Goal: Information Seeking & Learning: Find contact information

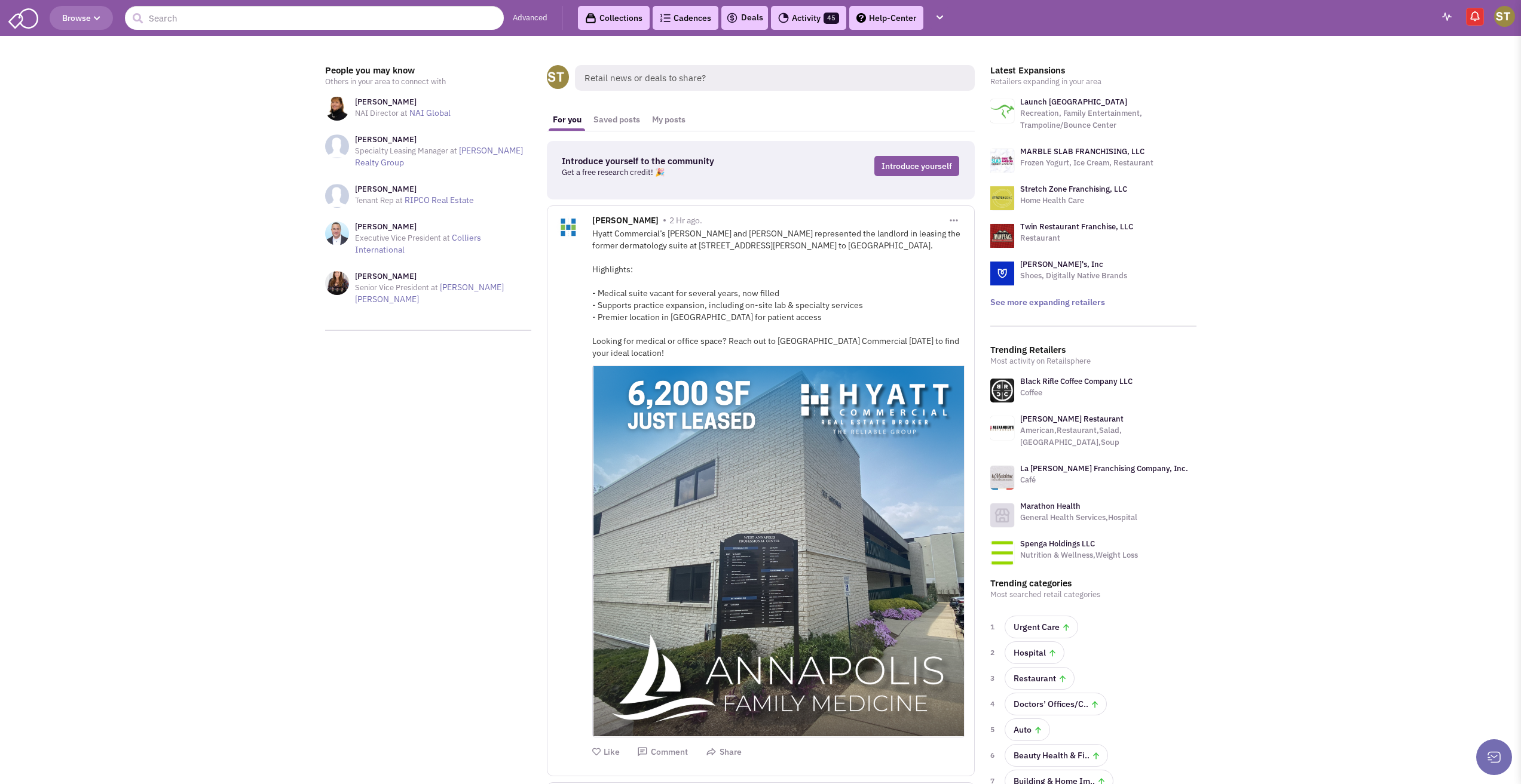
click at [256, 31] on header "Browse Advanced Collections Cadences 0 Deals Activity 45 Help-Center Tasks" at bounding box center [760, 18] width 1521 height 36
click at [261, 18] on input "text" at bounding box center [315, 18] width 379 height 24
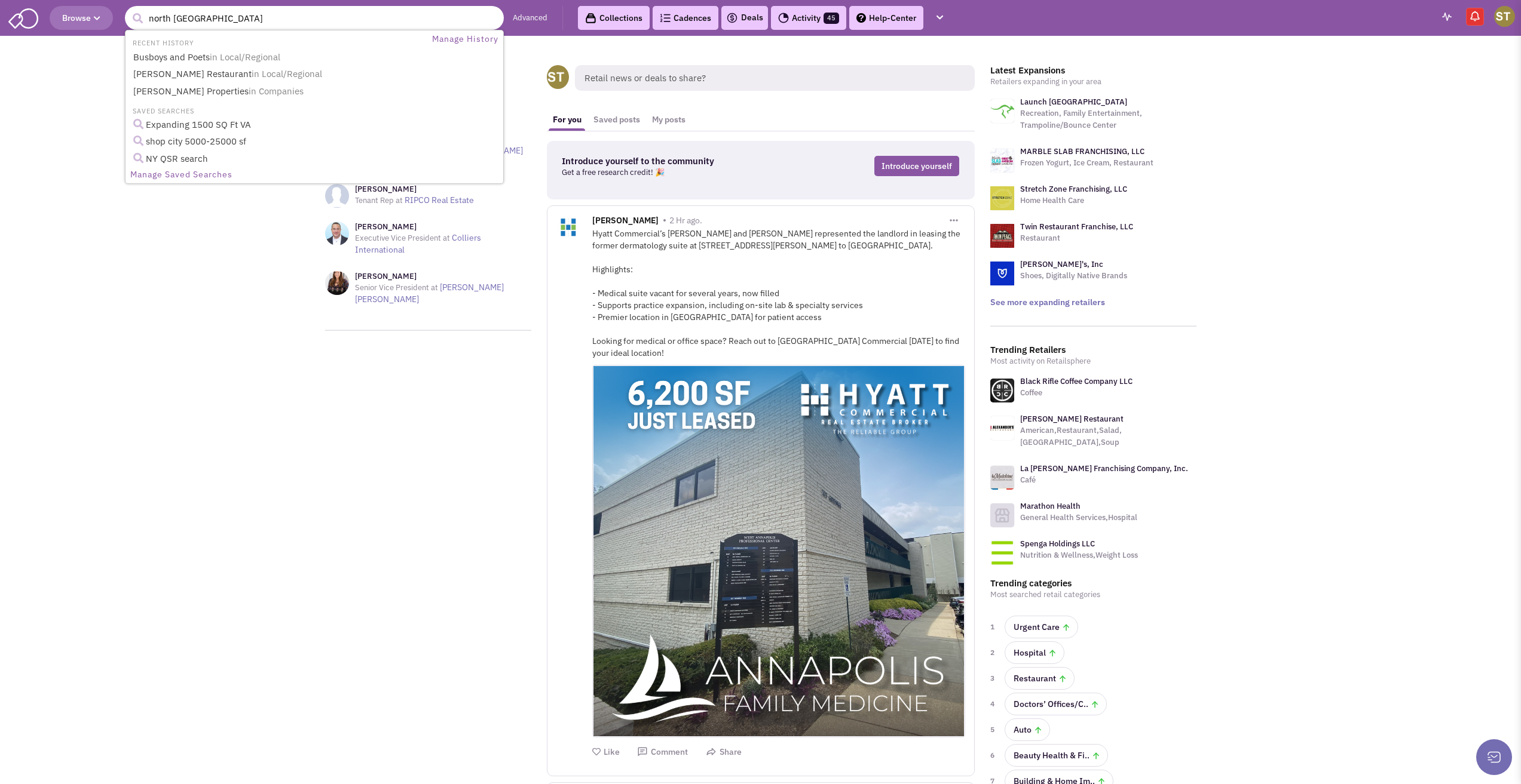
type input "north italia"
click at [129, 10] on button "submit" at bounding box center [138, 19] width 18 height 18
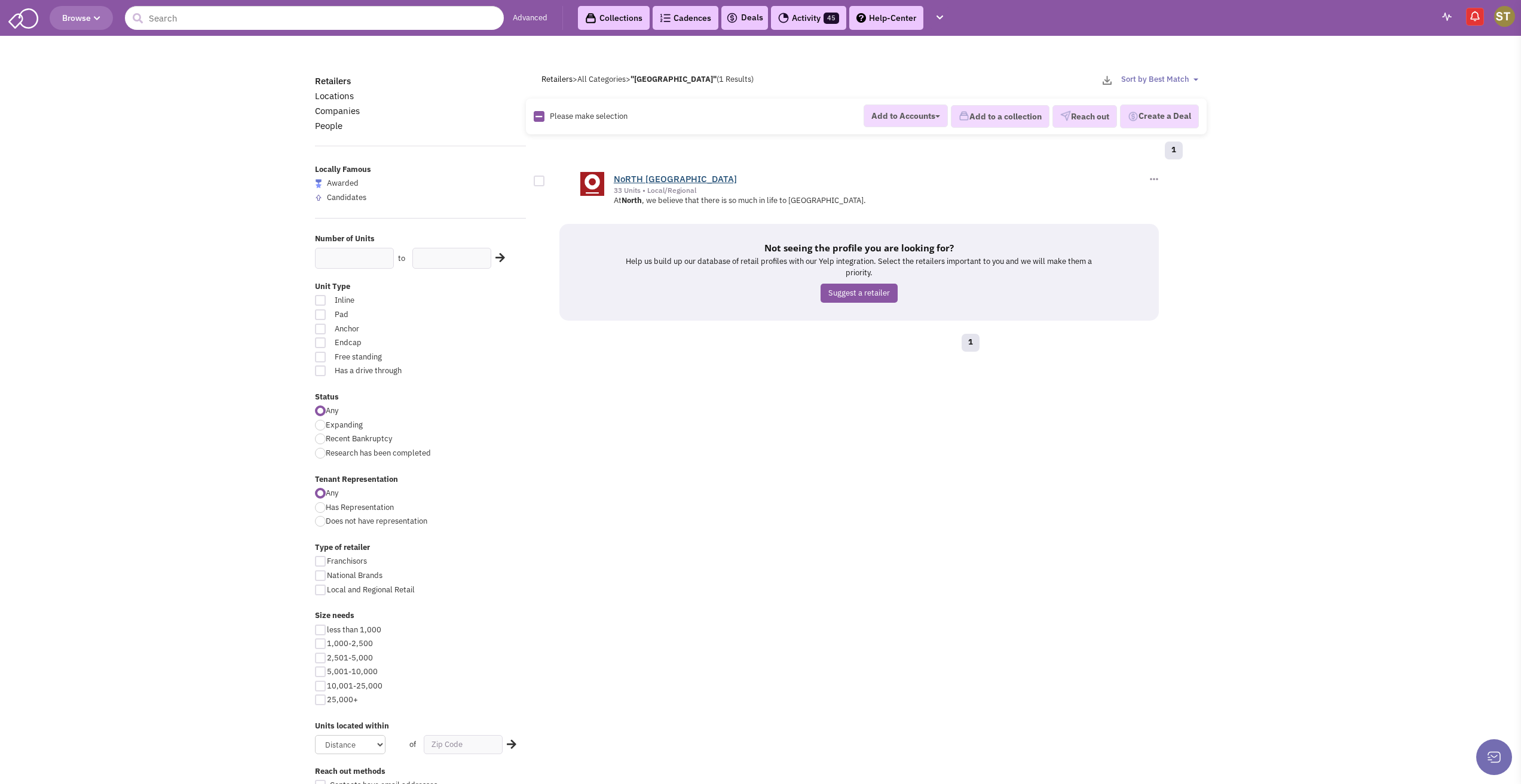
click at [631, 178] on link "NoRTH [GEOGRAPHIC_DATA]" at bounding box center [675, 179] width 123 height 11
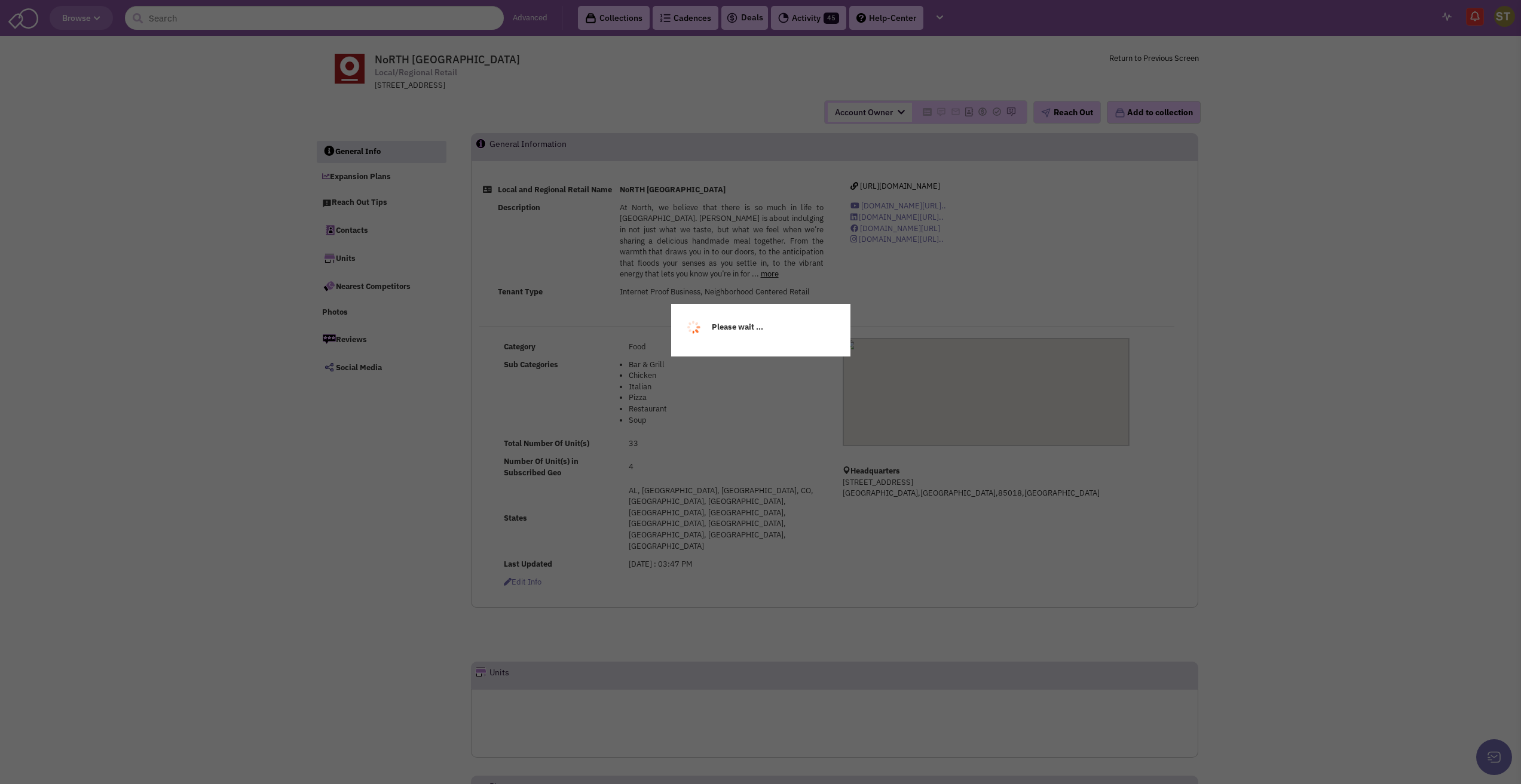
select select
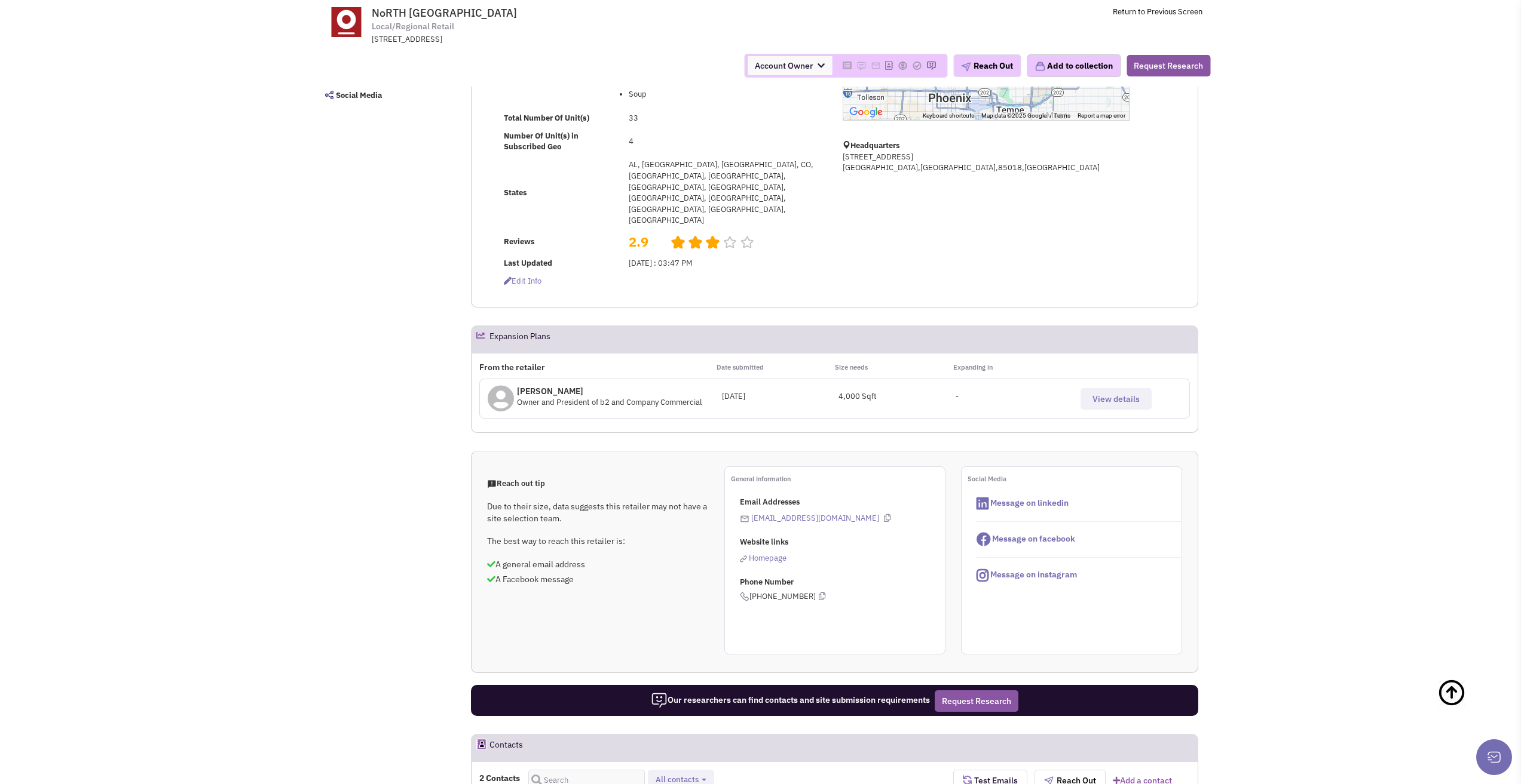
scroll to position [478, 0]
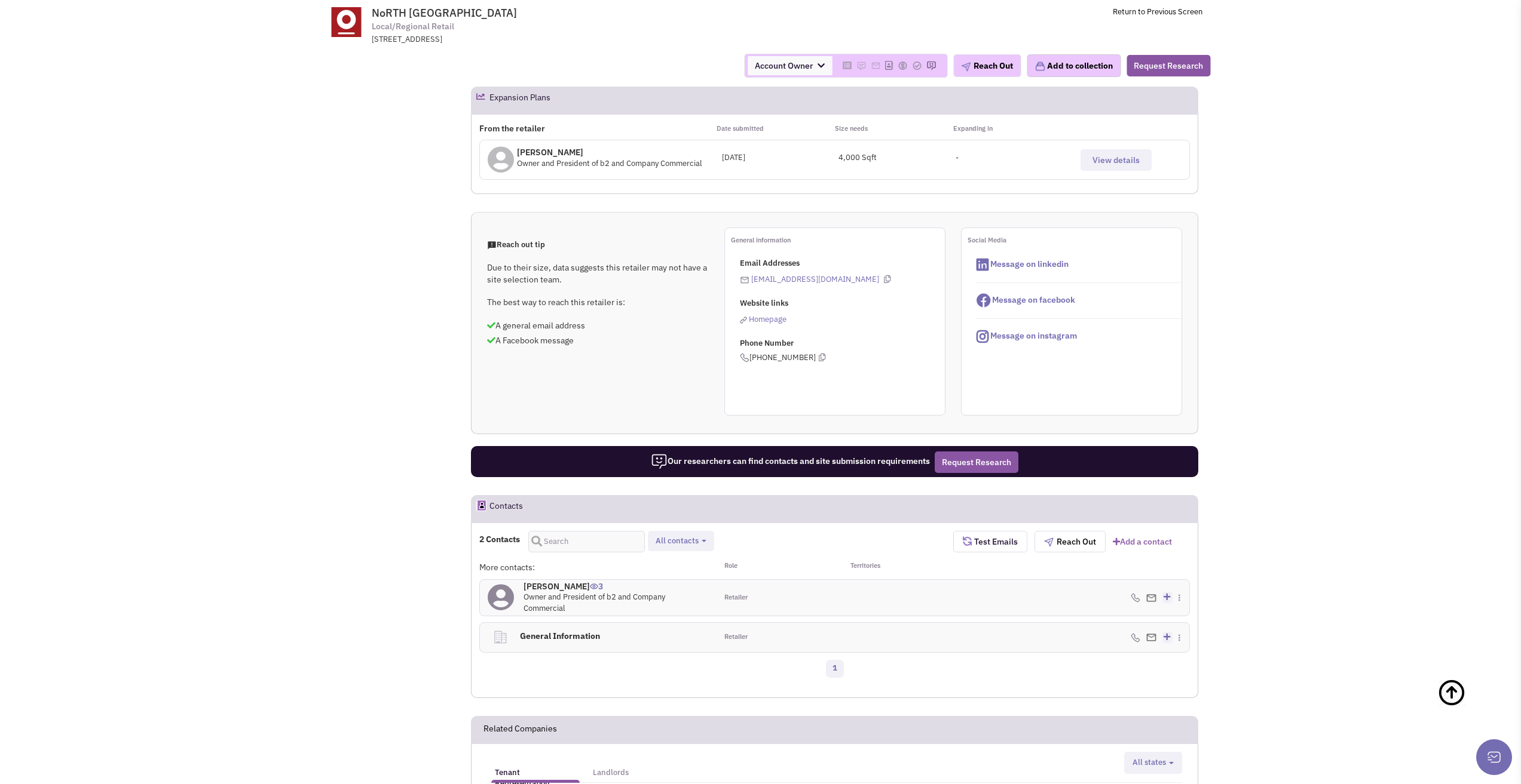
click at [704, 535] on button "All contacts" at bounding box center [680, 541] width 58 height 13
click at [694, 565] on label "Retailer contacts" at bounding box center [700, 572] width 96 height 15
click at [664, 569] on input "Retailer contacts" at bounding box center [664, 569] width 0 height 0
select select "1"
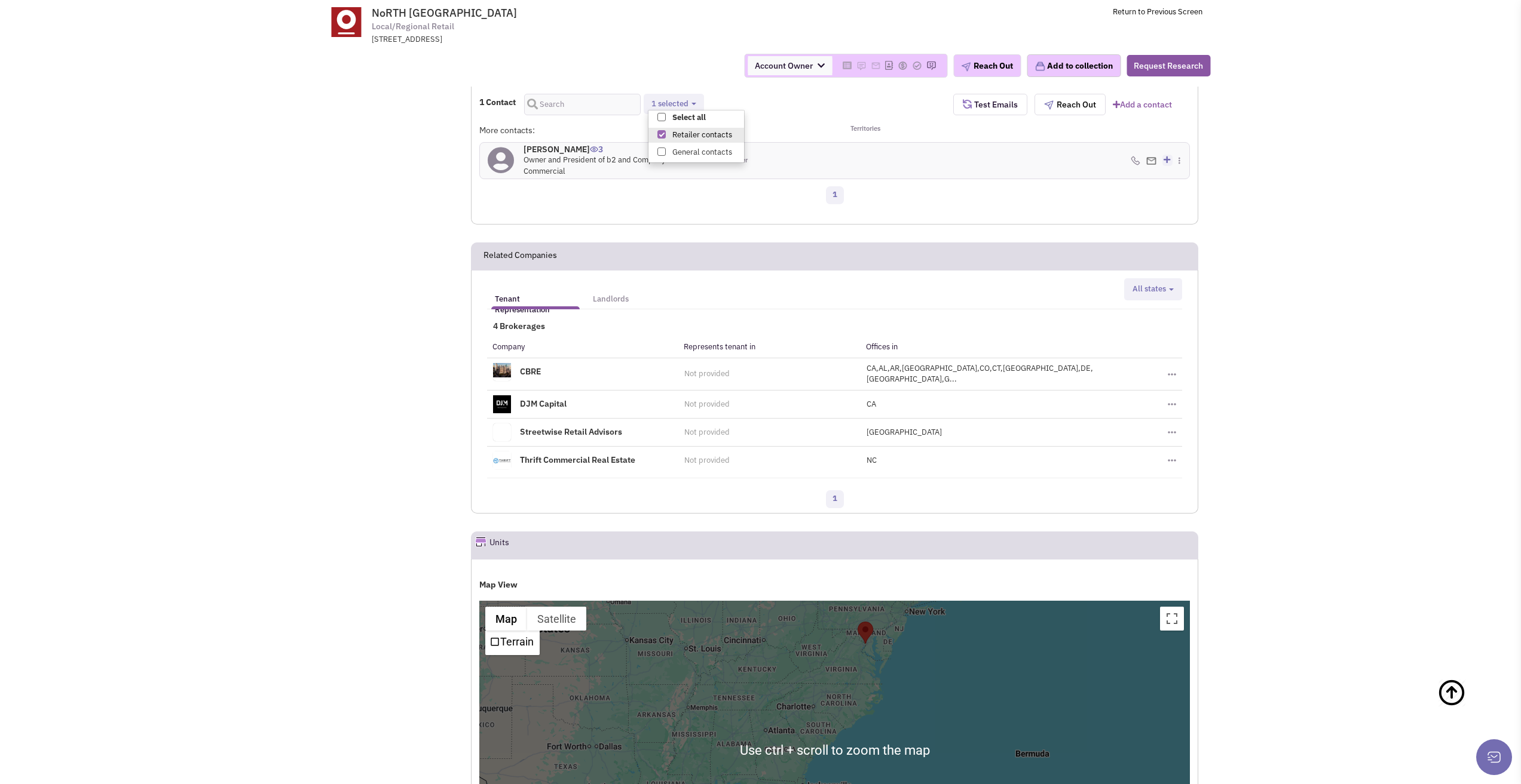
scroll to position [776, 0]
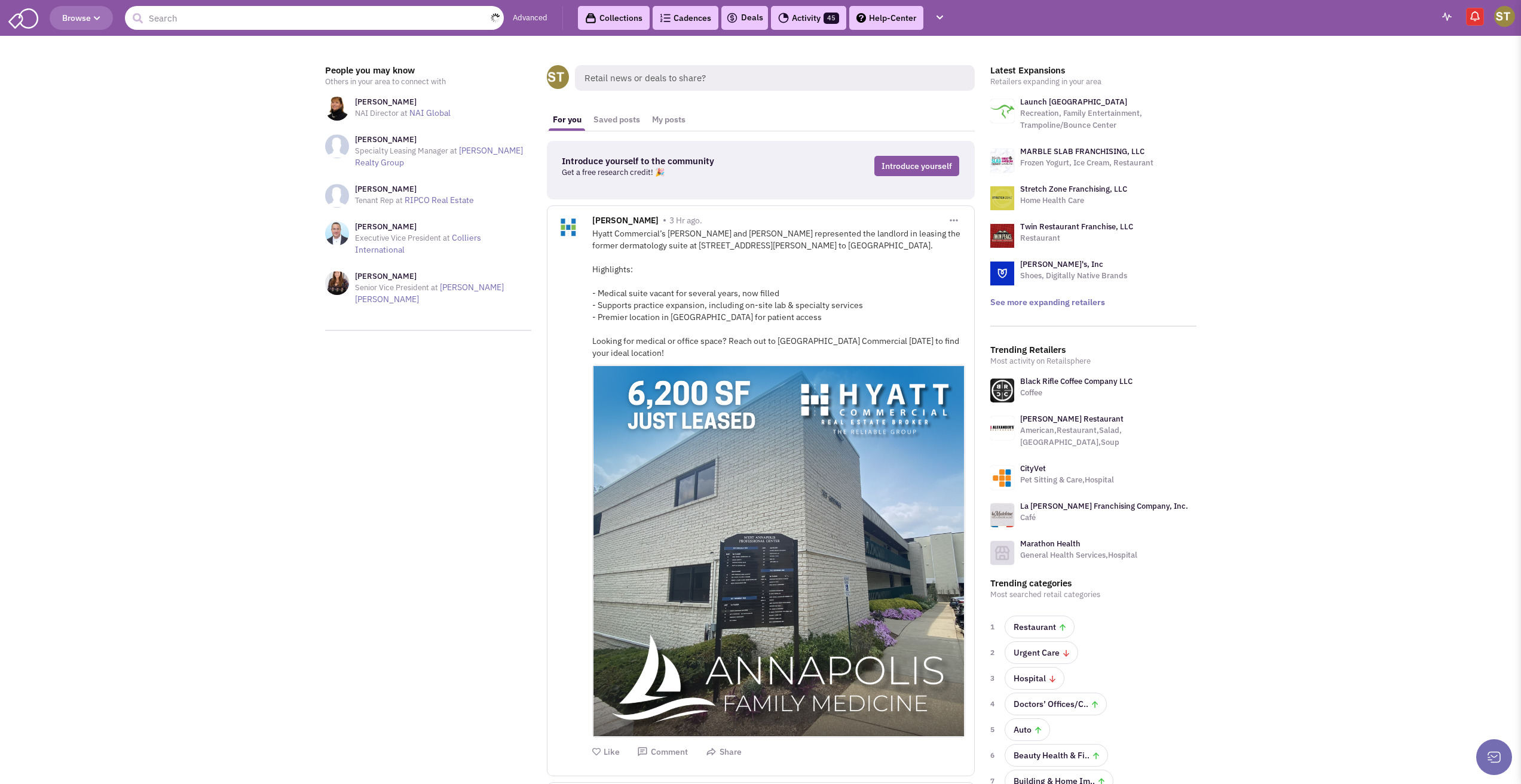
click at [330, 22] on input "text" at bounding box center [315, 18] width 379 height 24
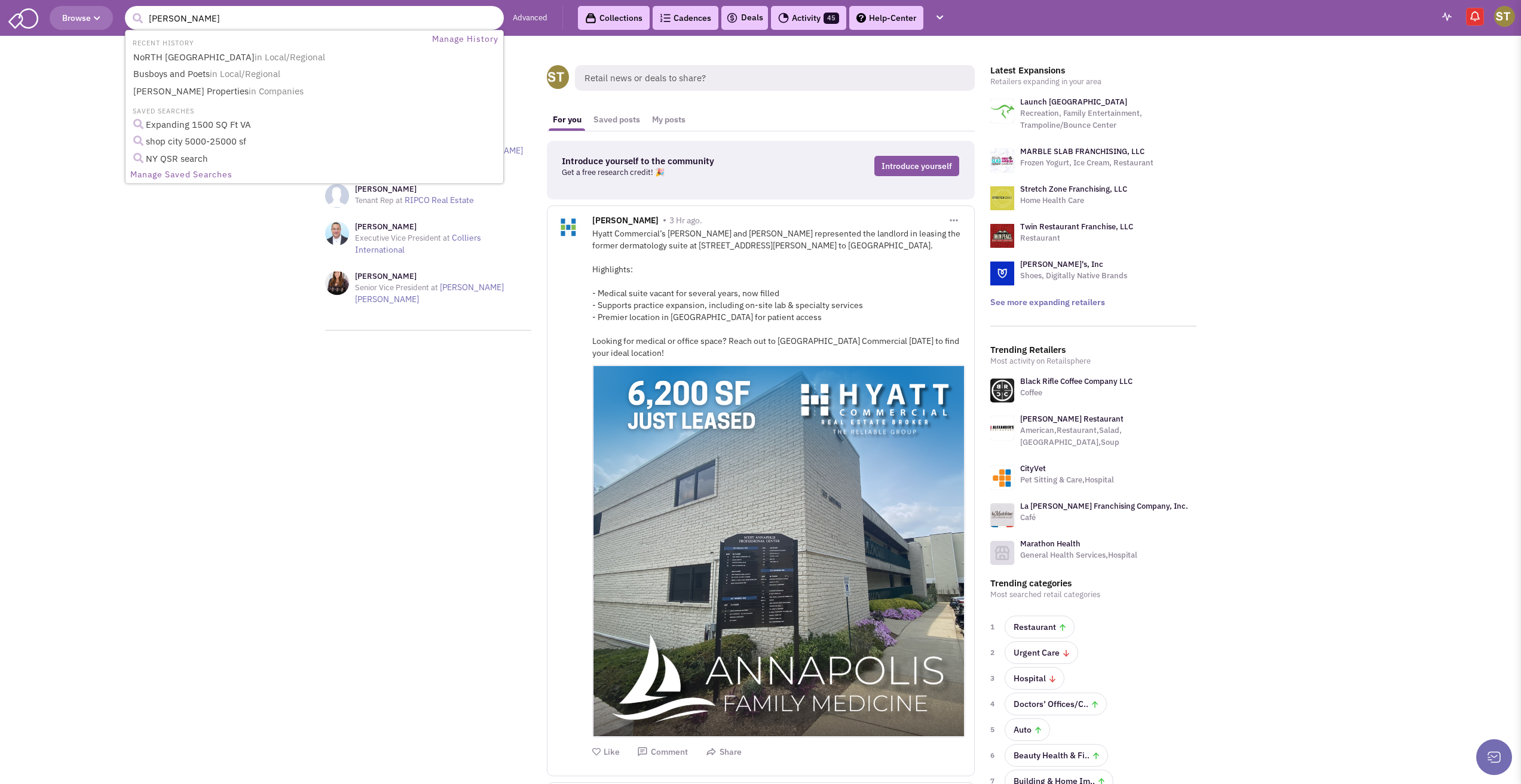
type input "[PERSON_NAME]"
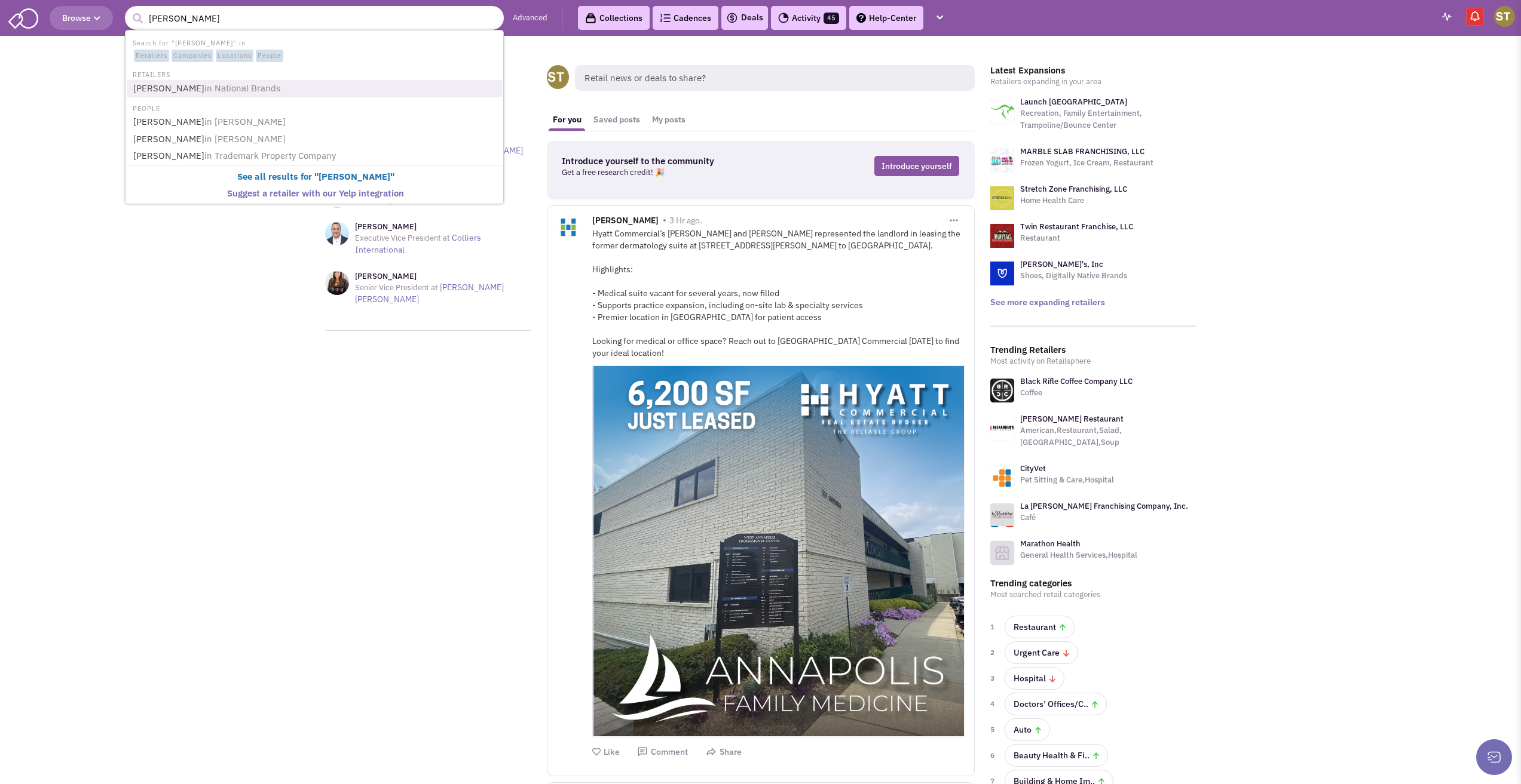
click at [204, 84] on span "in National Brands" at bounding box center [242, 88] width 76 height 11
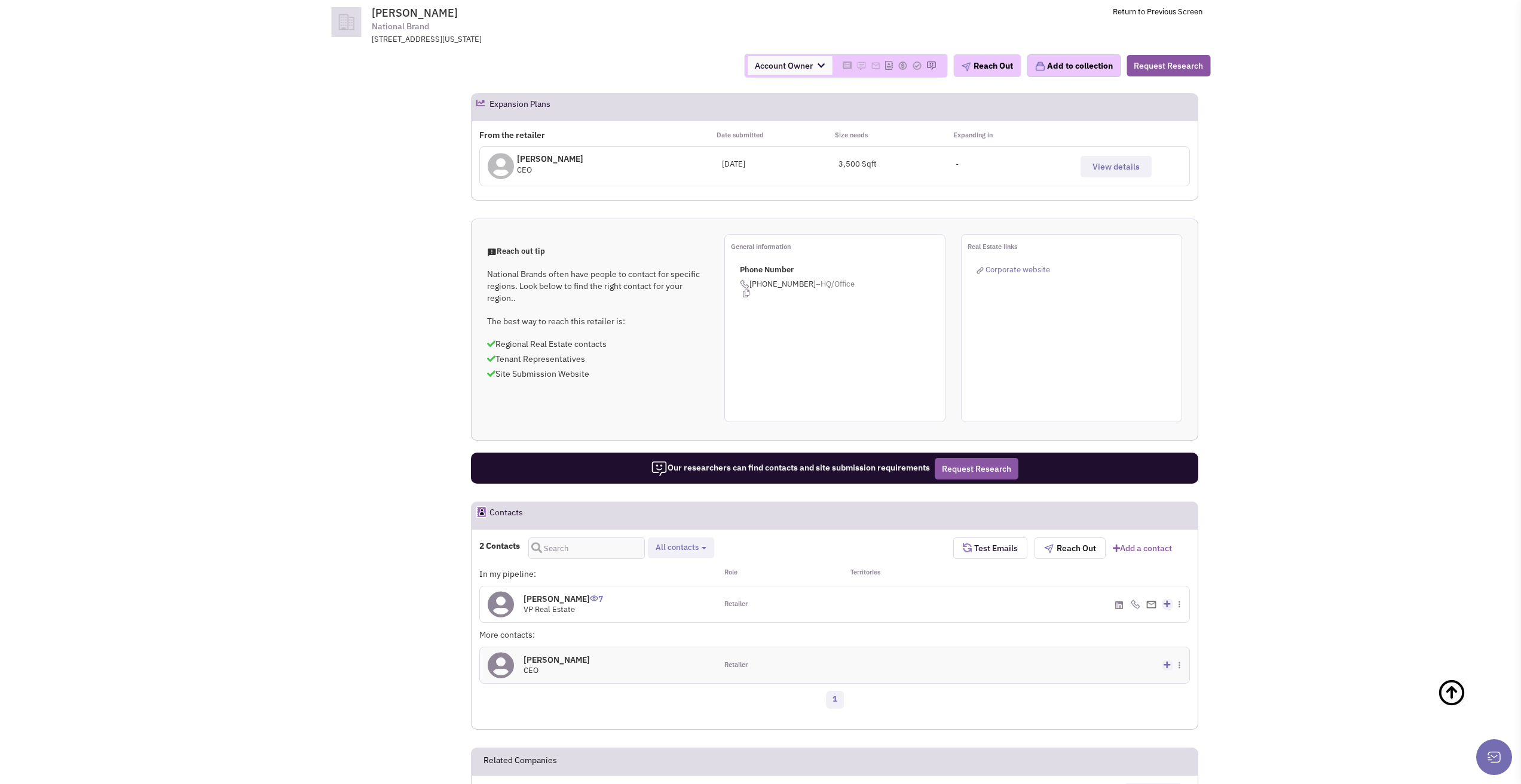
scroll to position [503, 0]
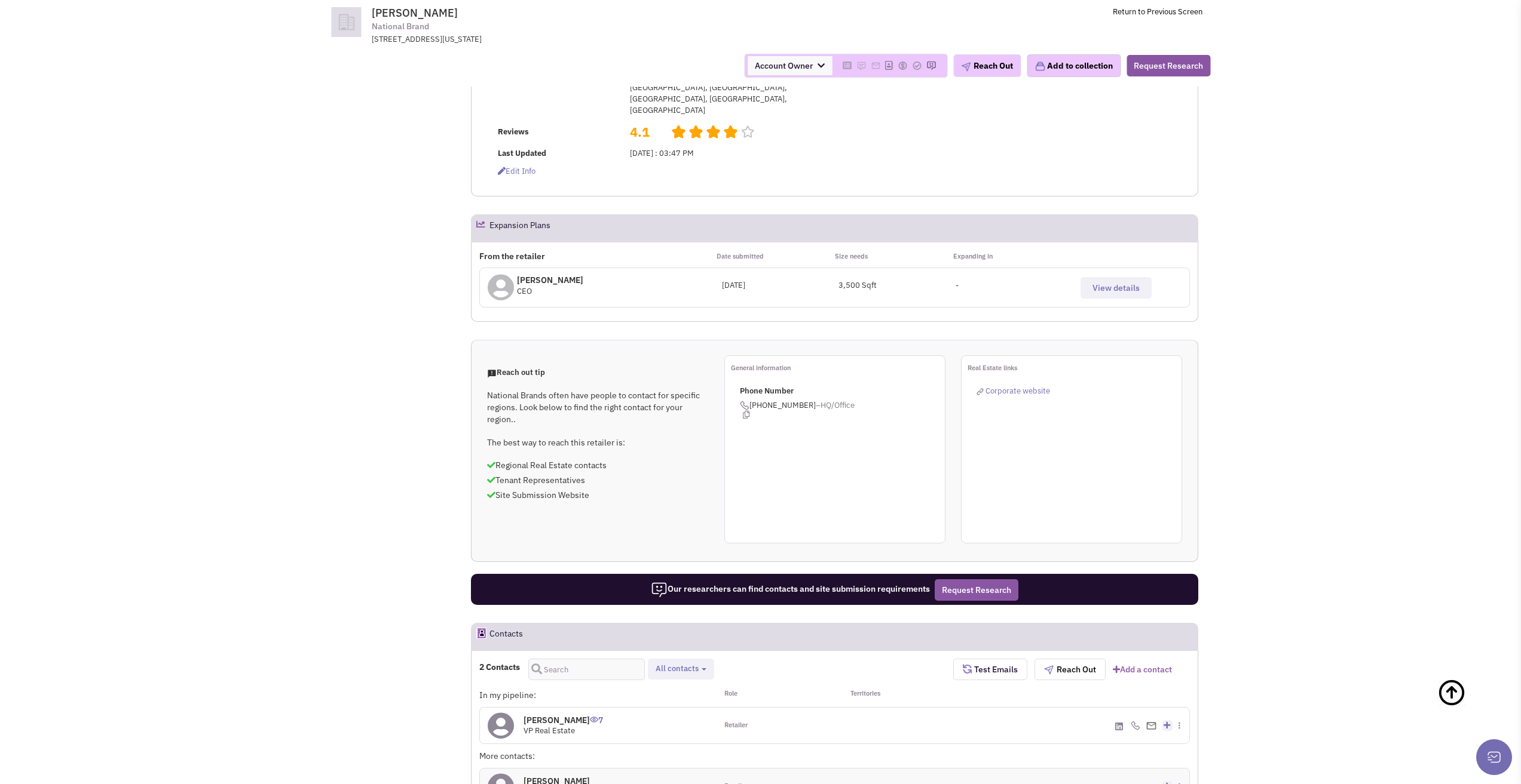
click at [704, 663] on button "All contacts" at bounding box center [680, 670] width 58 height 13
click at [676, 693] on label "Retailer contacts" at bounding box center [700, 700] width 96 height 15
click at [664, 698] on input "Retailer contacts" at bounding box center [664, 698] width 0 height 0
select select "1"
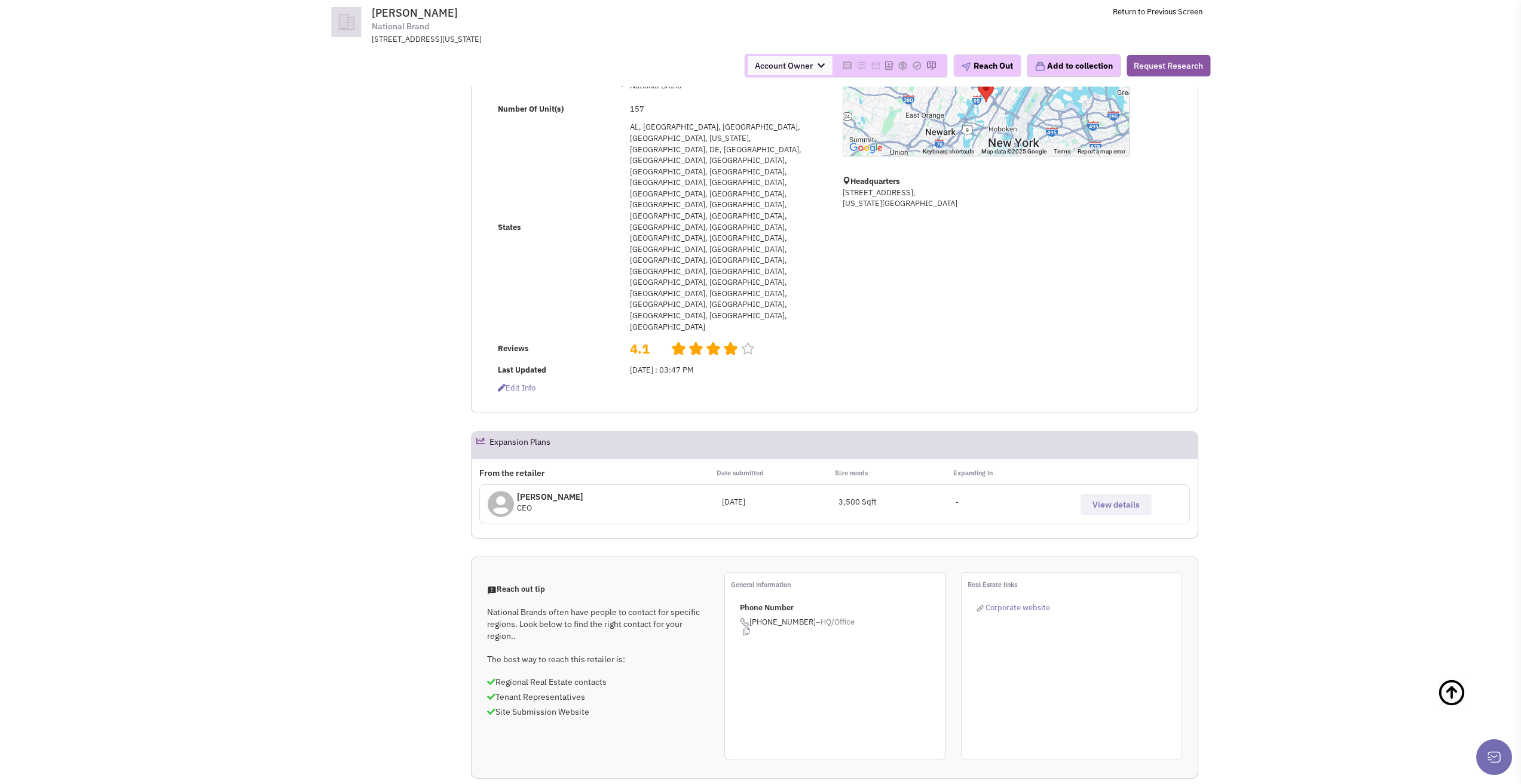
scroll to position [298, 0]
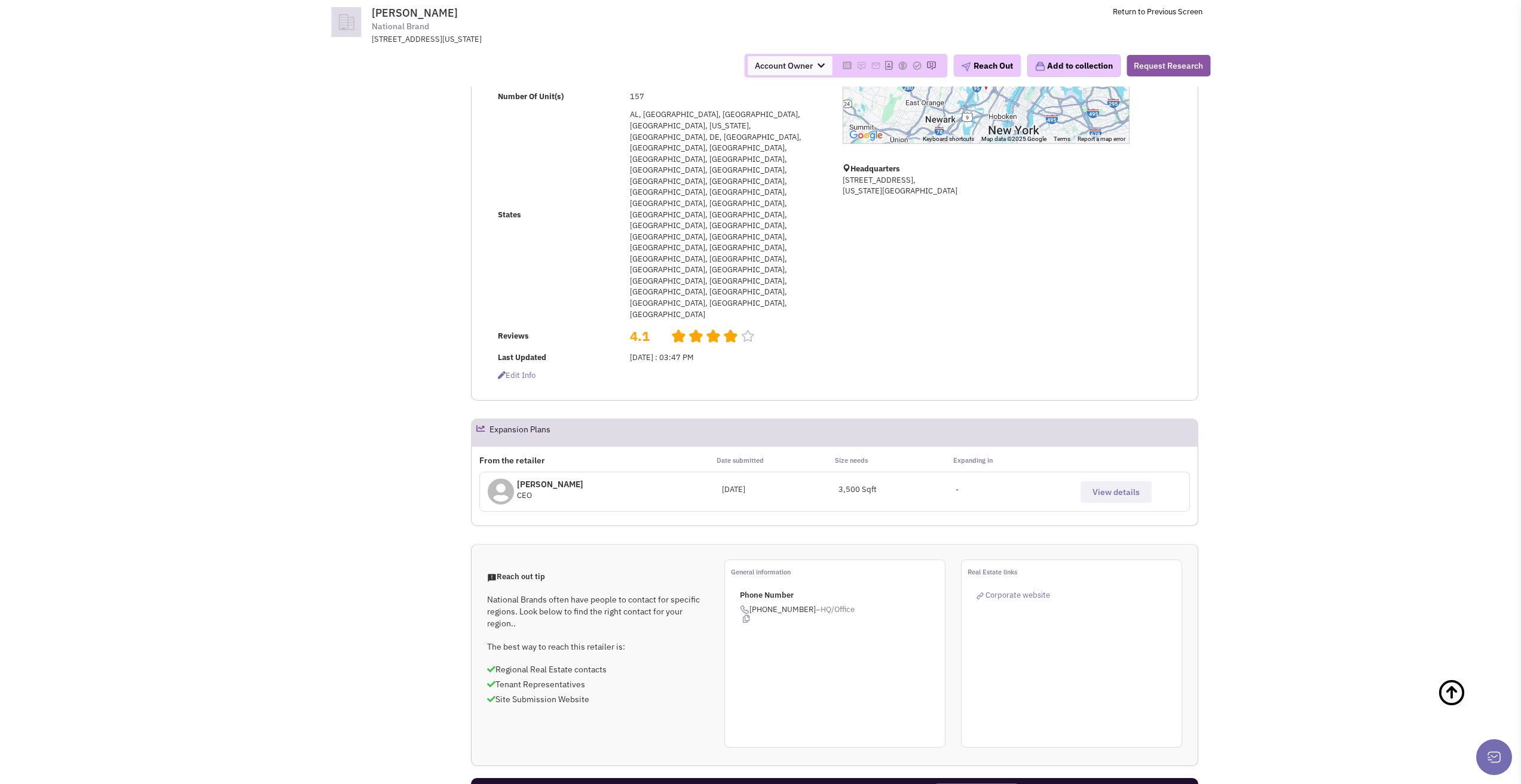
drag, startPoint x: 1049, startPoint y: 125, endPoint x: 953, endPoint y: -52, distance: 201.4
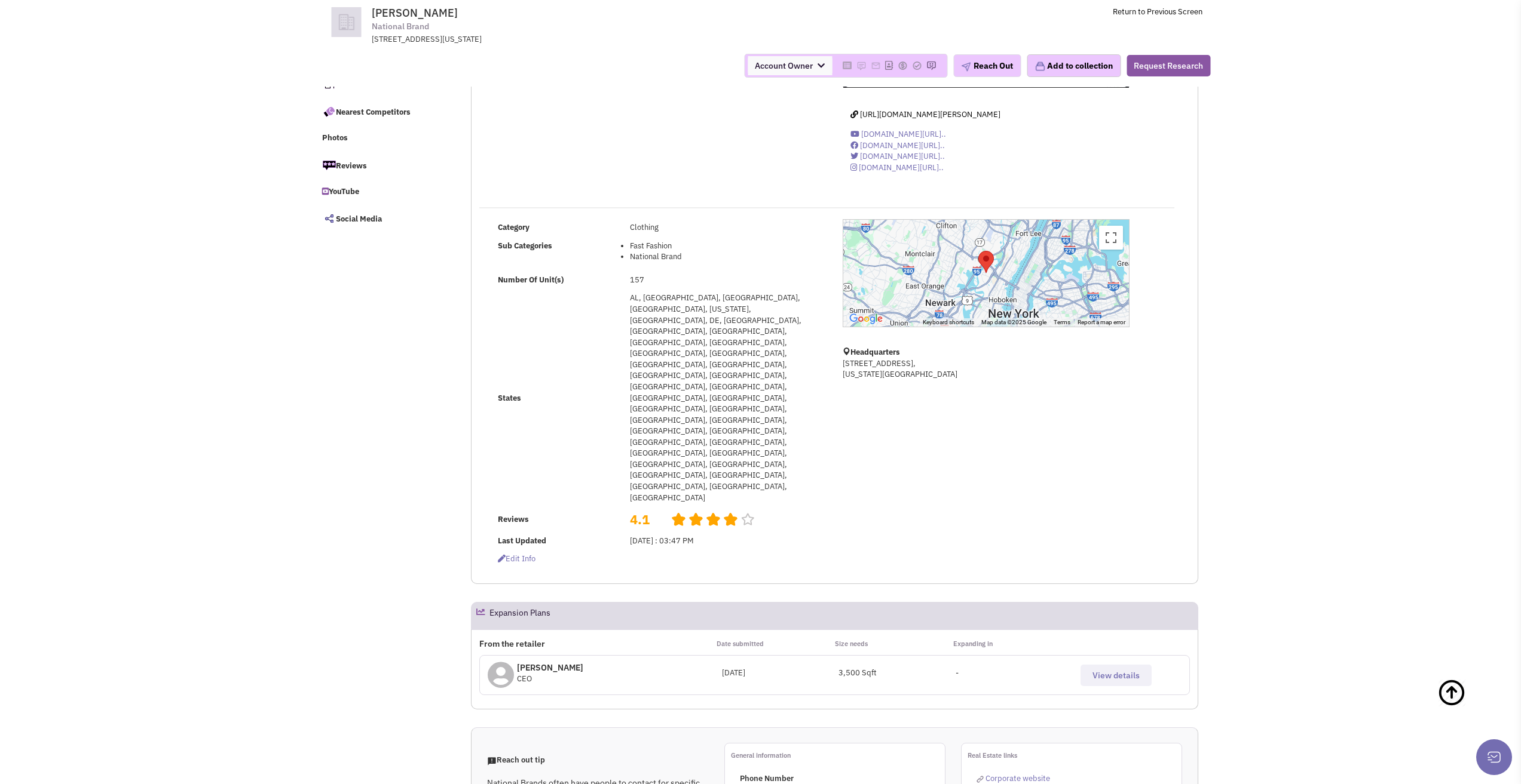
scroll to position [0, 0]
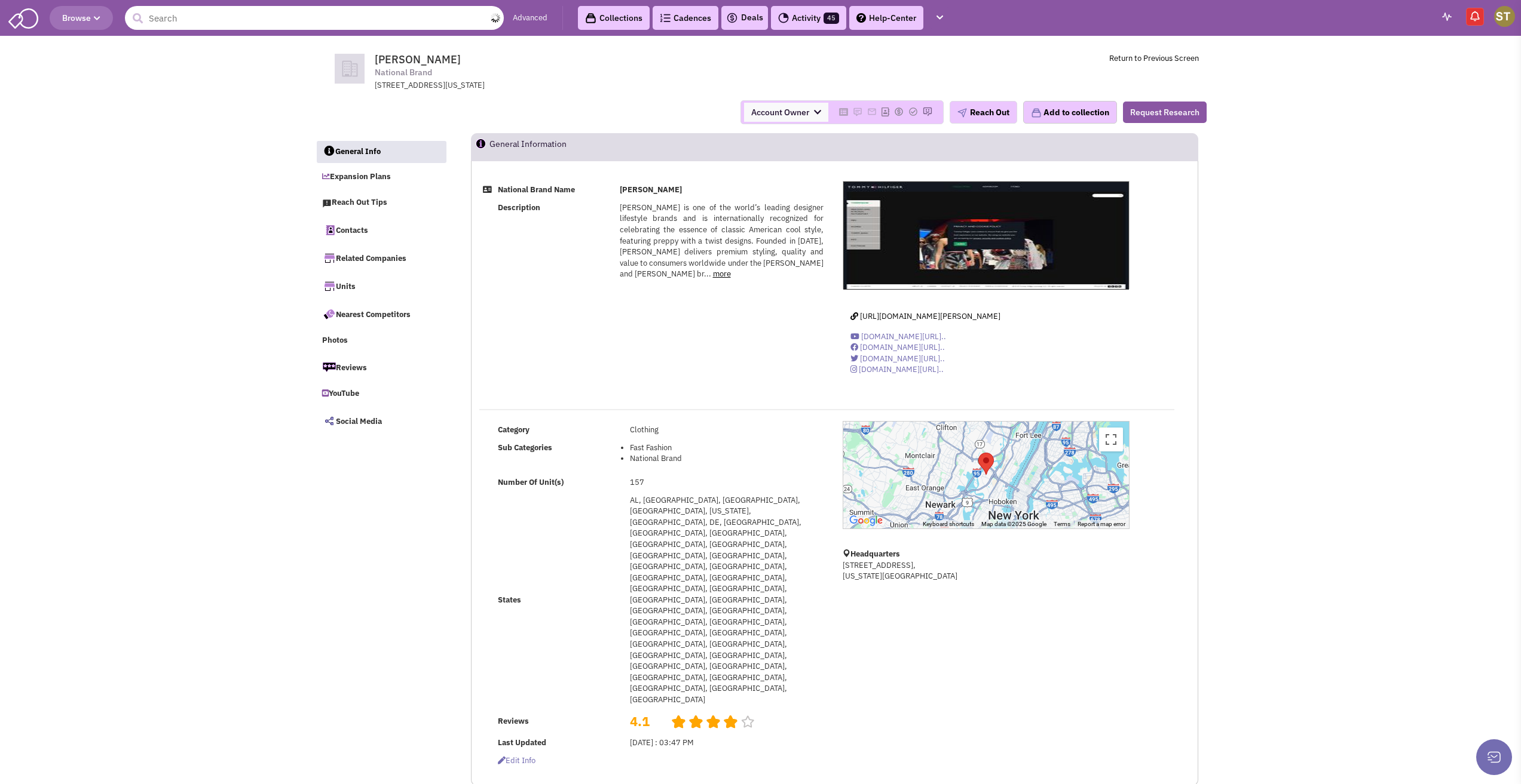
click at [242, 14] on input "text" at bounding box center [315, 18] width 379 height 24
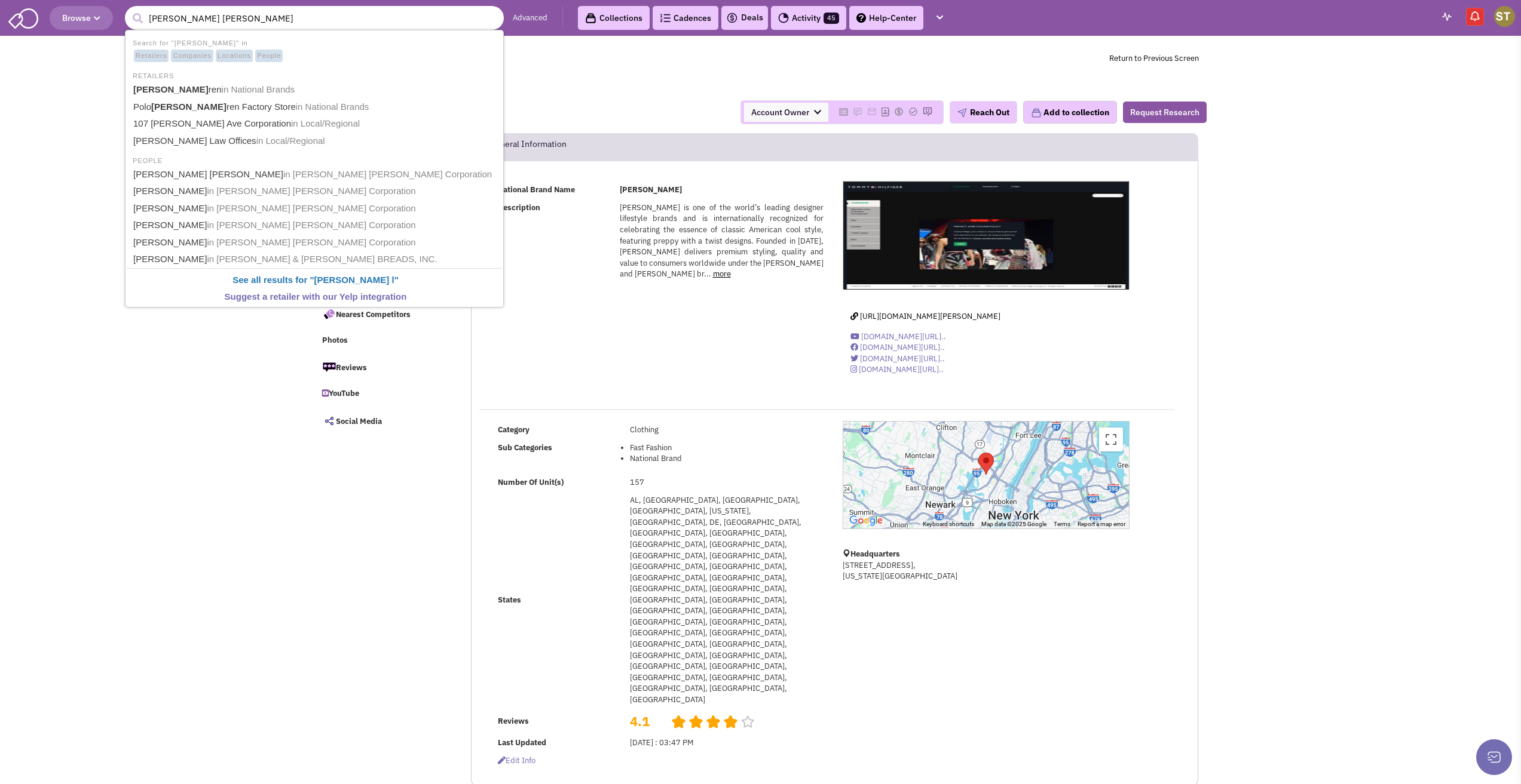
type input "ralph lauren"
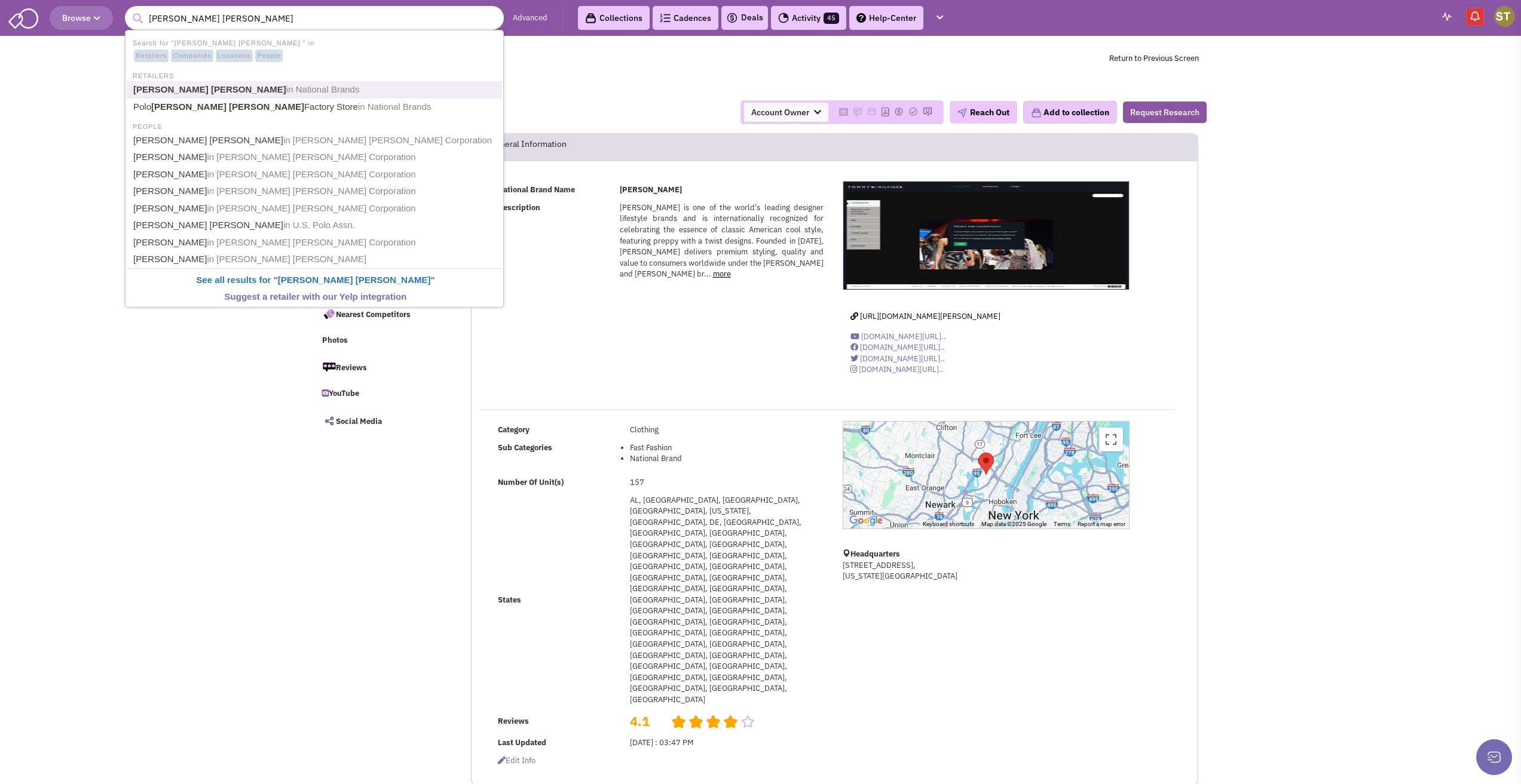
click at [155, 84] on b "Ralph Lauren" at bounding box center [210, 89] width 153 height 10
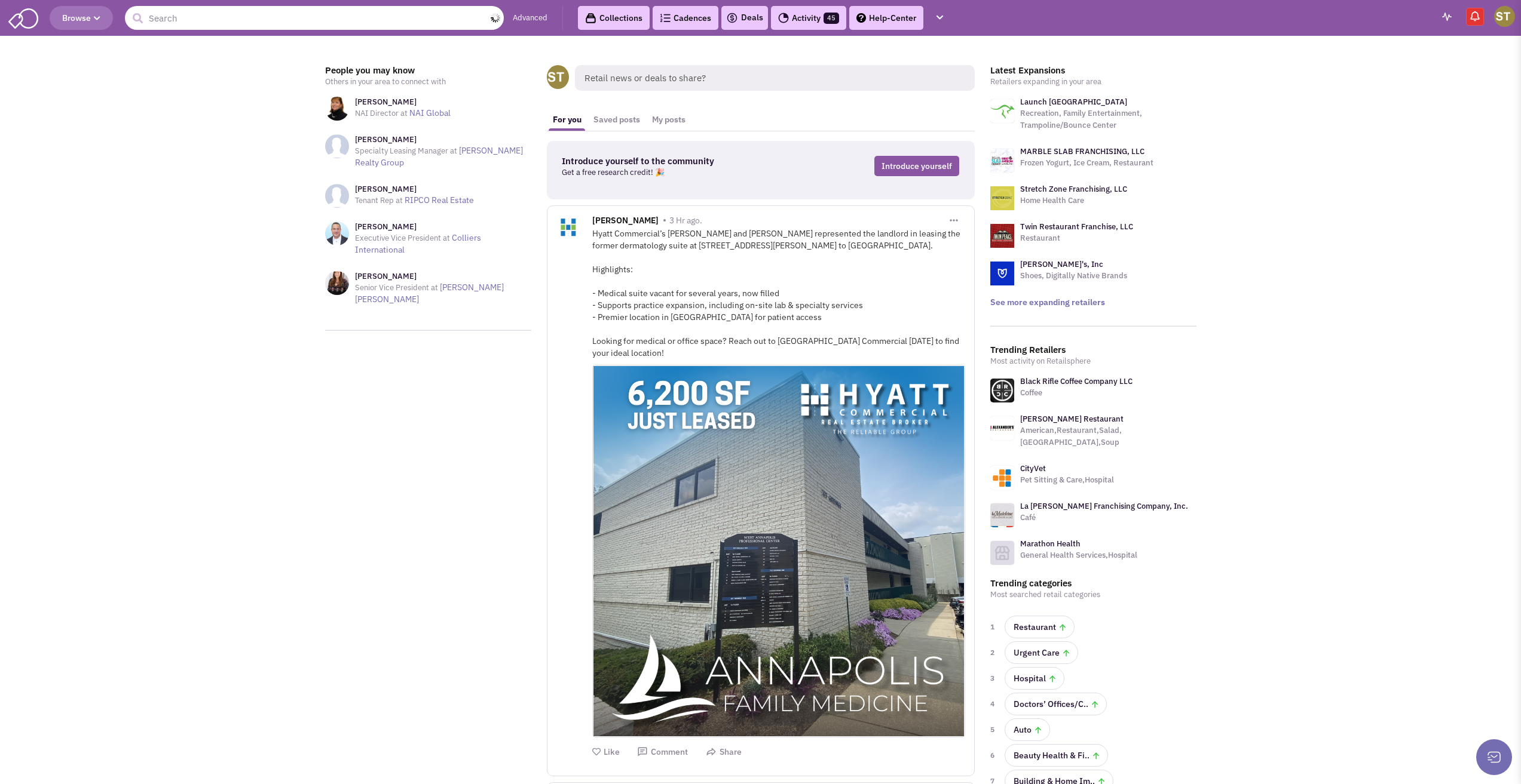
click at [242, 25] on input "text" at bounding box center [315, 18] width 379 height 24
type input "saks off fifth"
click at [129, 10] on button "submit" at bounding box center [138, 19] width 18 height 18
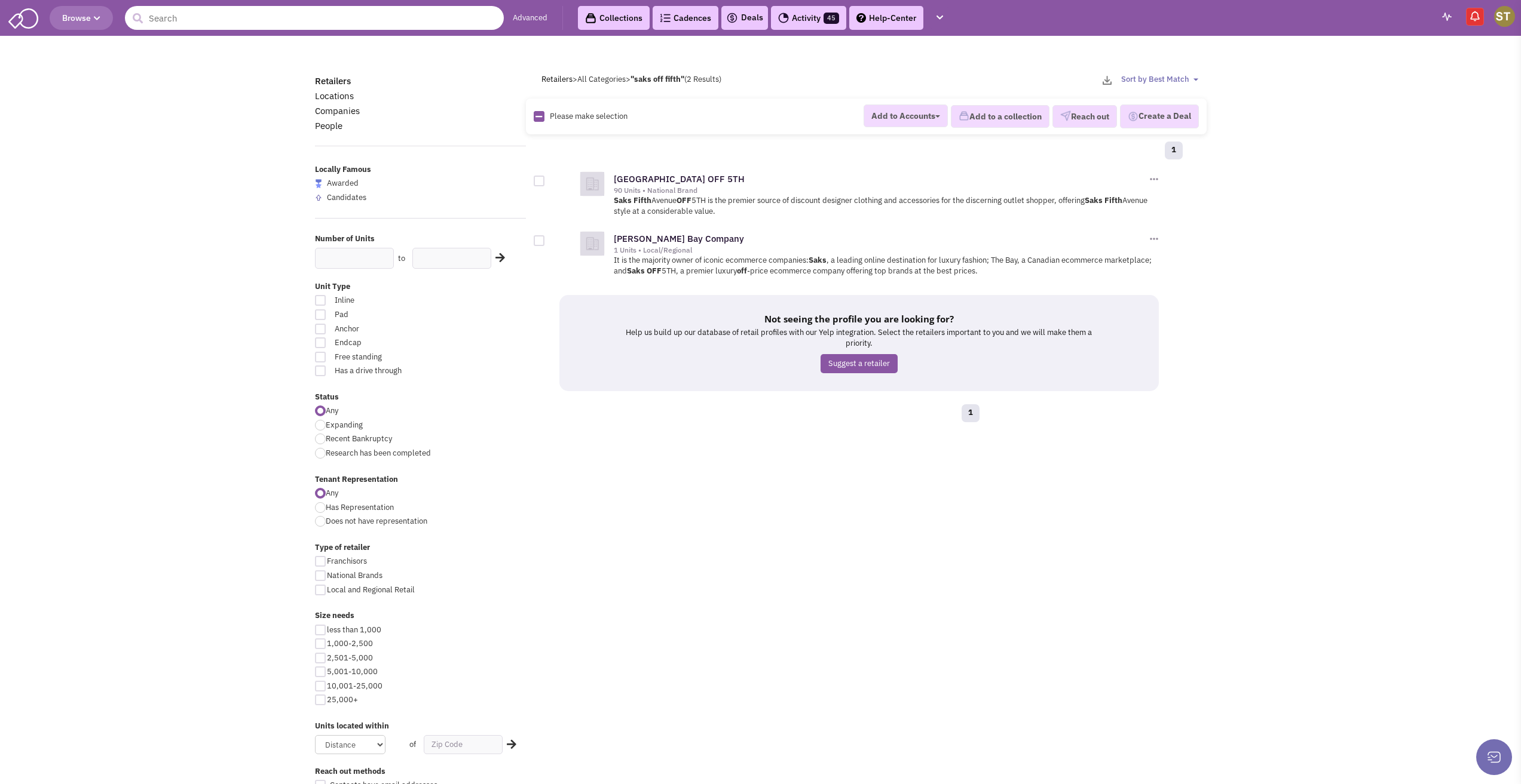
click at [176, 19] on input "text" at bounding box center [315, 18] width 379 height 24
click at [689, 179] on link "[GEOGRAPHIC_DATA] OFF 5TH" at bounding box center [679, 179] width 131 height 11
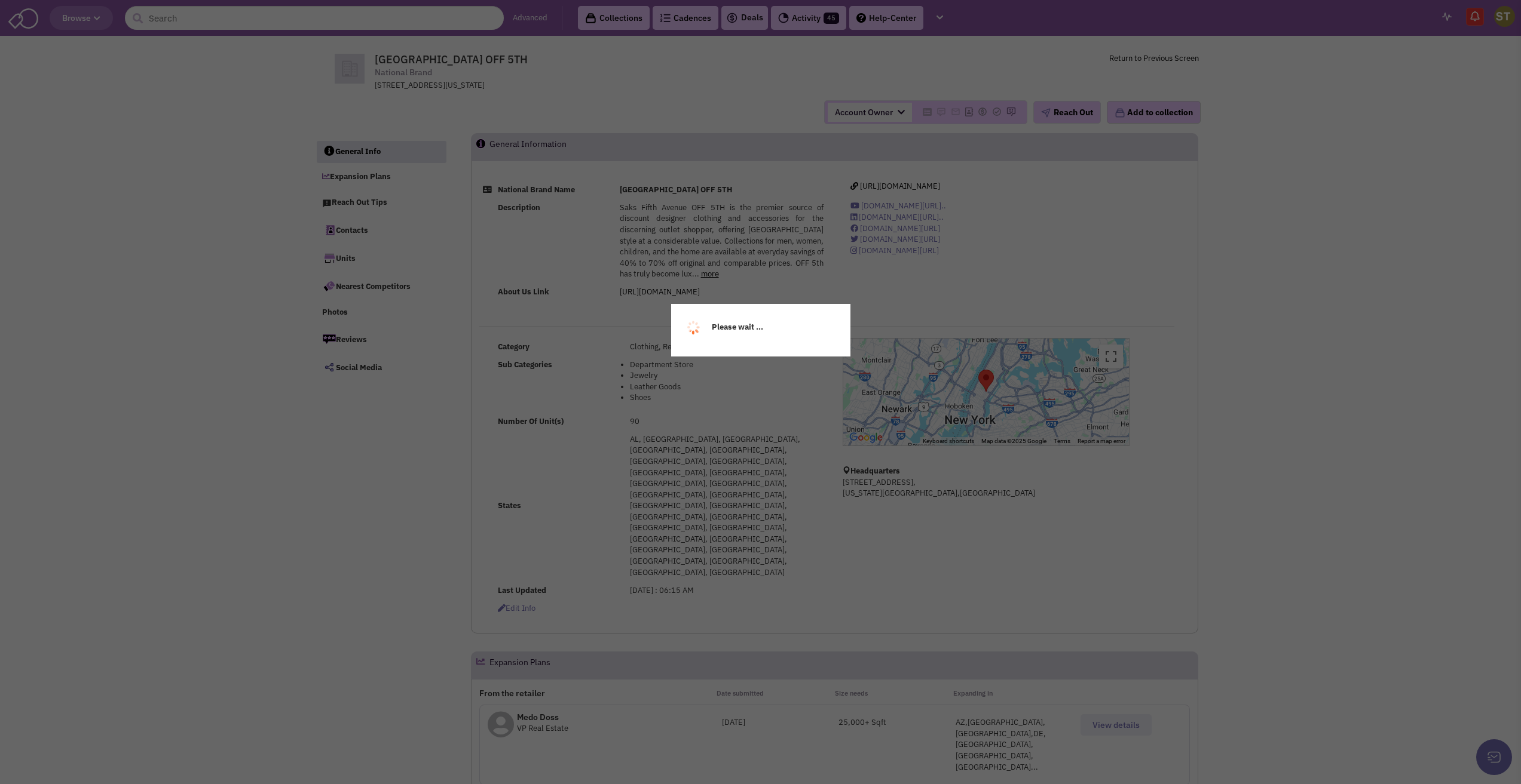
select select
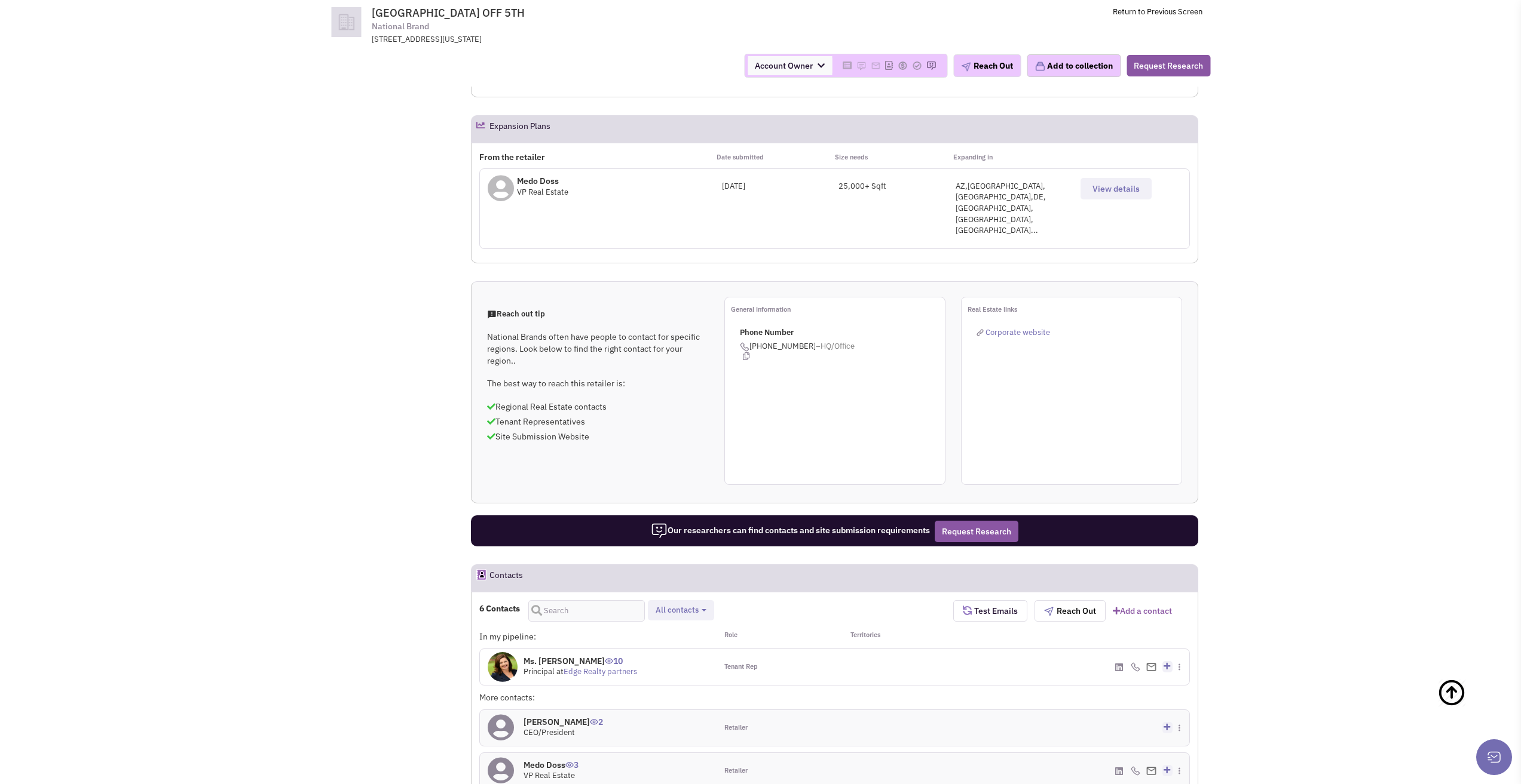
scroll to position [478, 0]
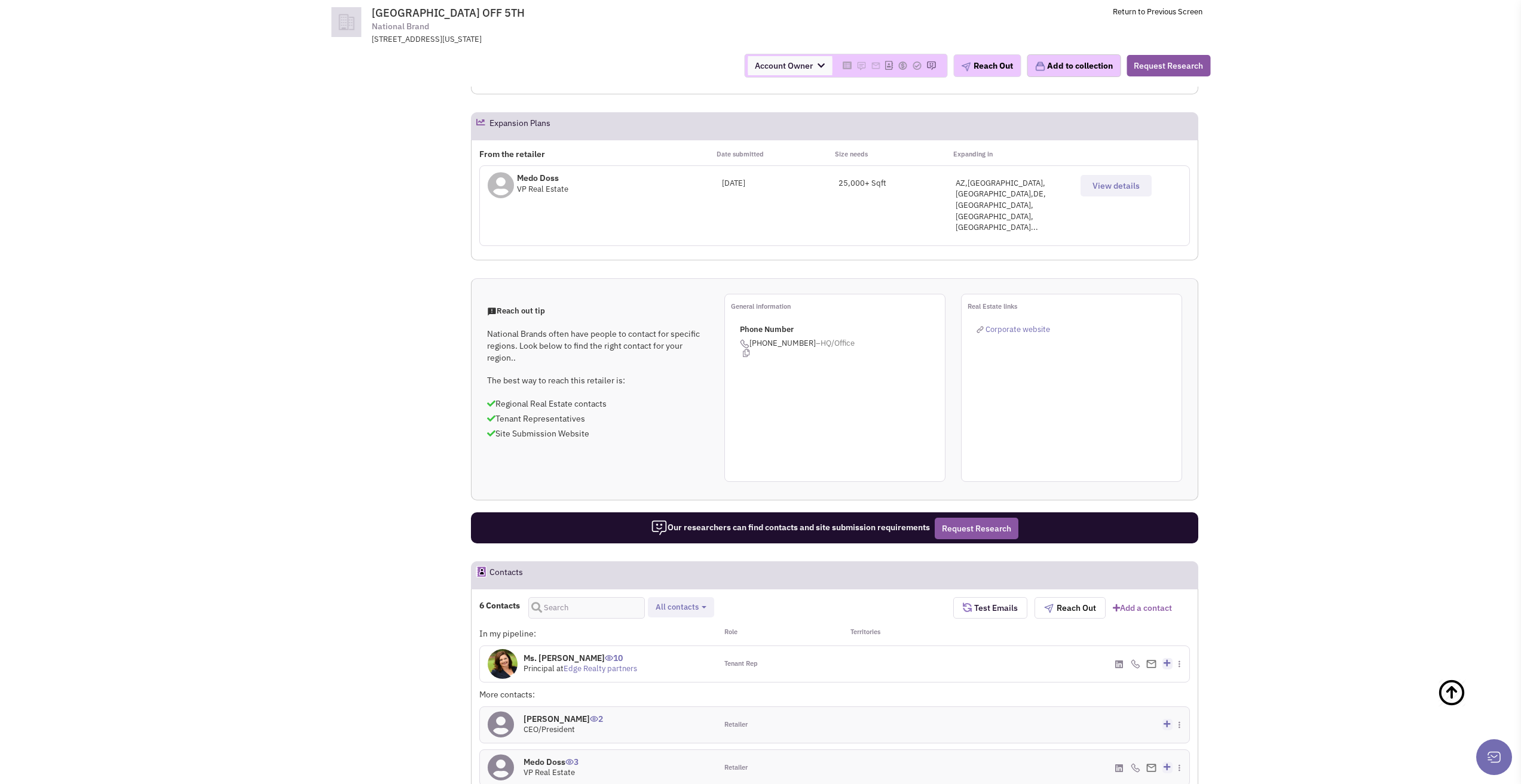
click at [704, 602] on button "All contacts" at bounding box center [680, 608] width 58 height 13
click at [697, 631] on label "Retailer contacts" at bounding box center [723, 638] width 141 height 15
click at [664, 635] on input "Retailer contacts" at bounding box center [664, 635] width 0 height 0
select select "1"
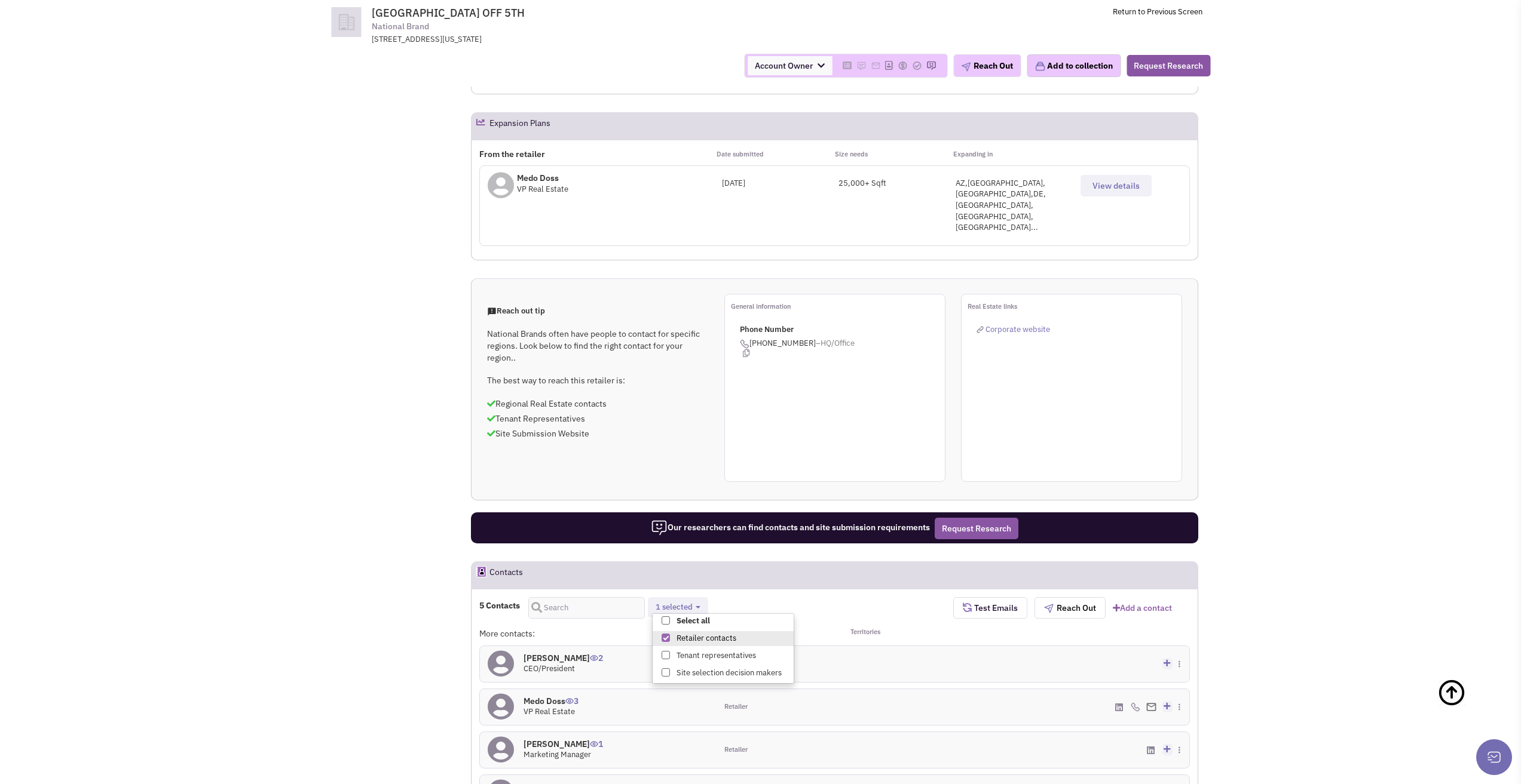
click at [876, 597] on div "5 Contacts Retailer contacts Tenant representatives Site selection decision mak…" at bounding box center [716, 608] width 474 height 22
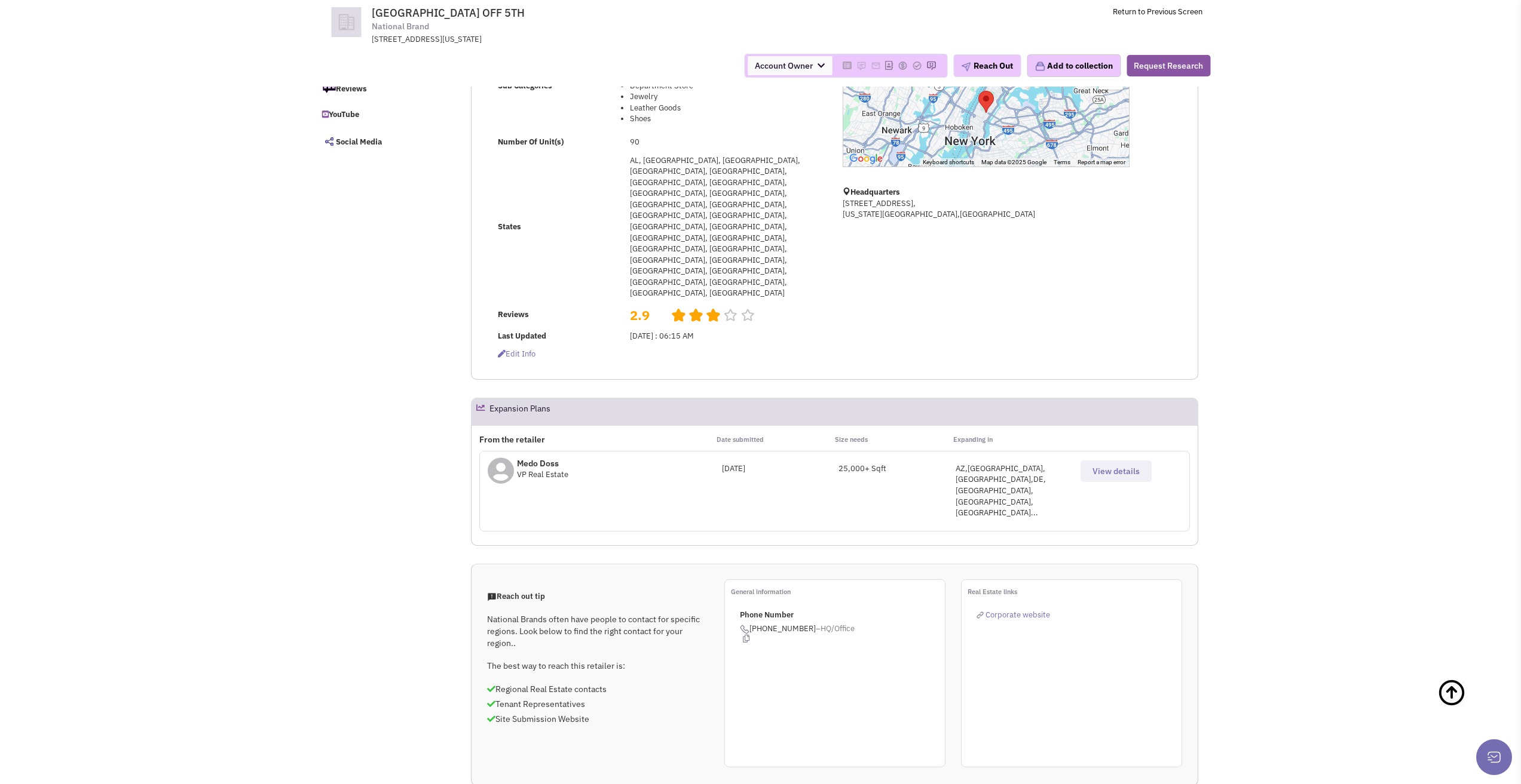
scroll to position [0, 0]
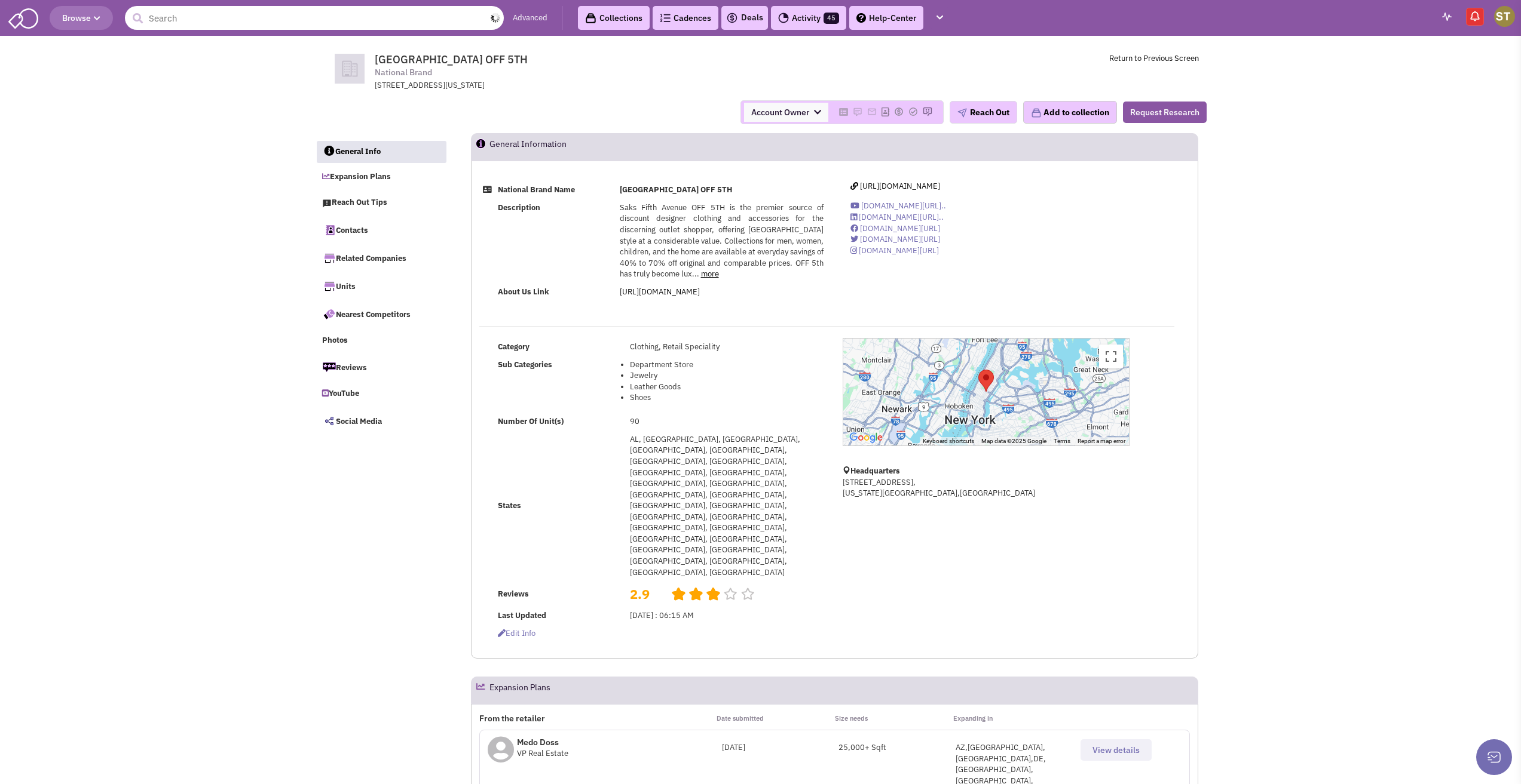
click at [360, 25] on input "text" at bounding box center [315, 18] width 379 height 24
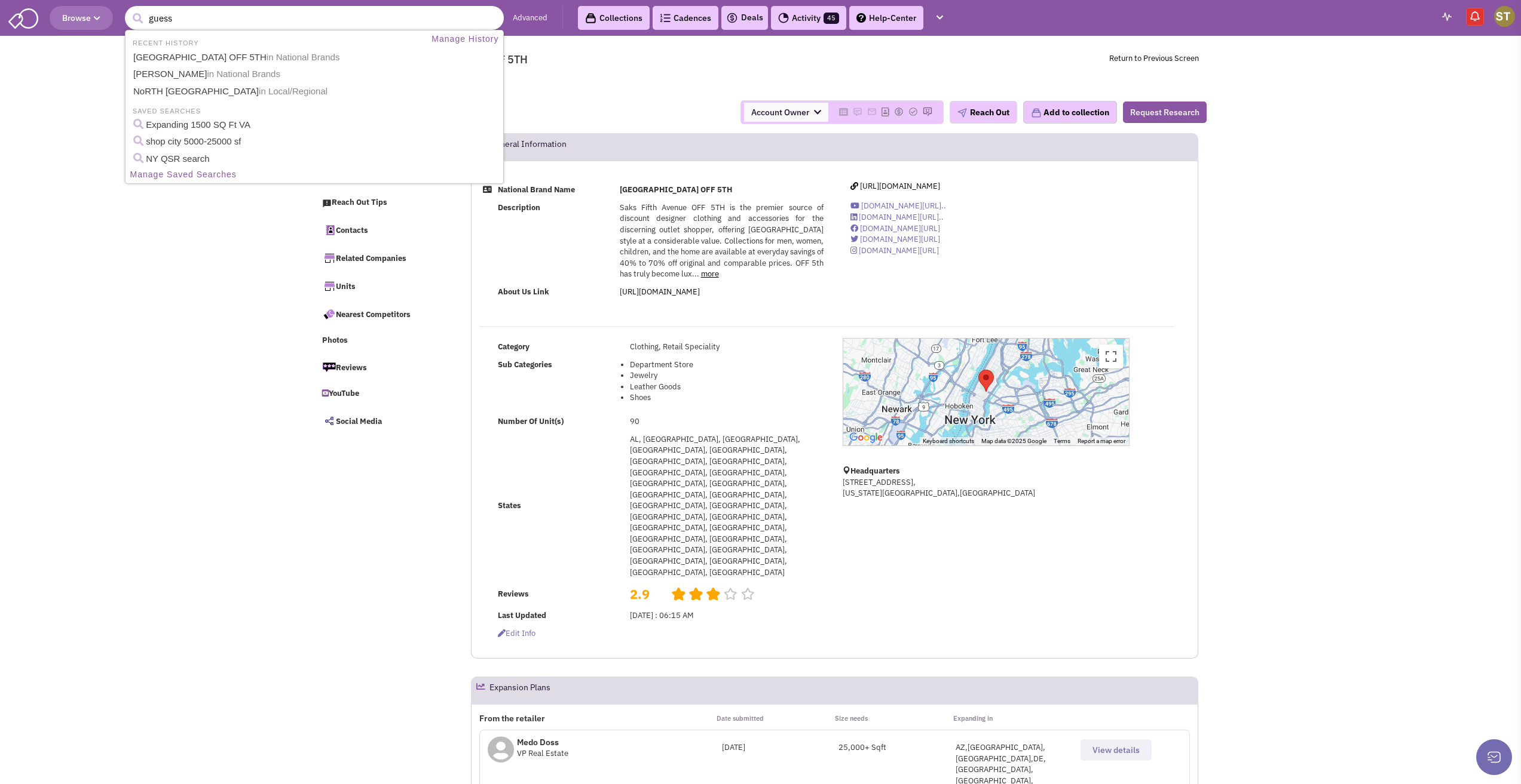
type input "guess"
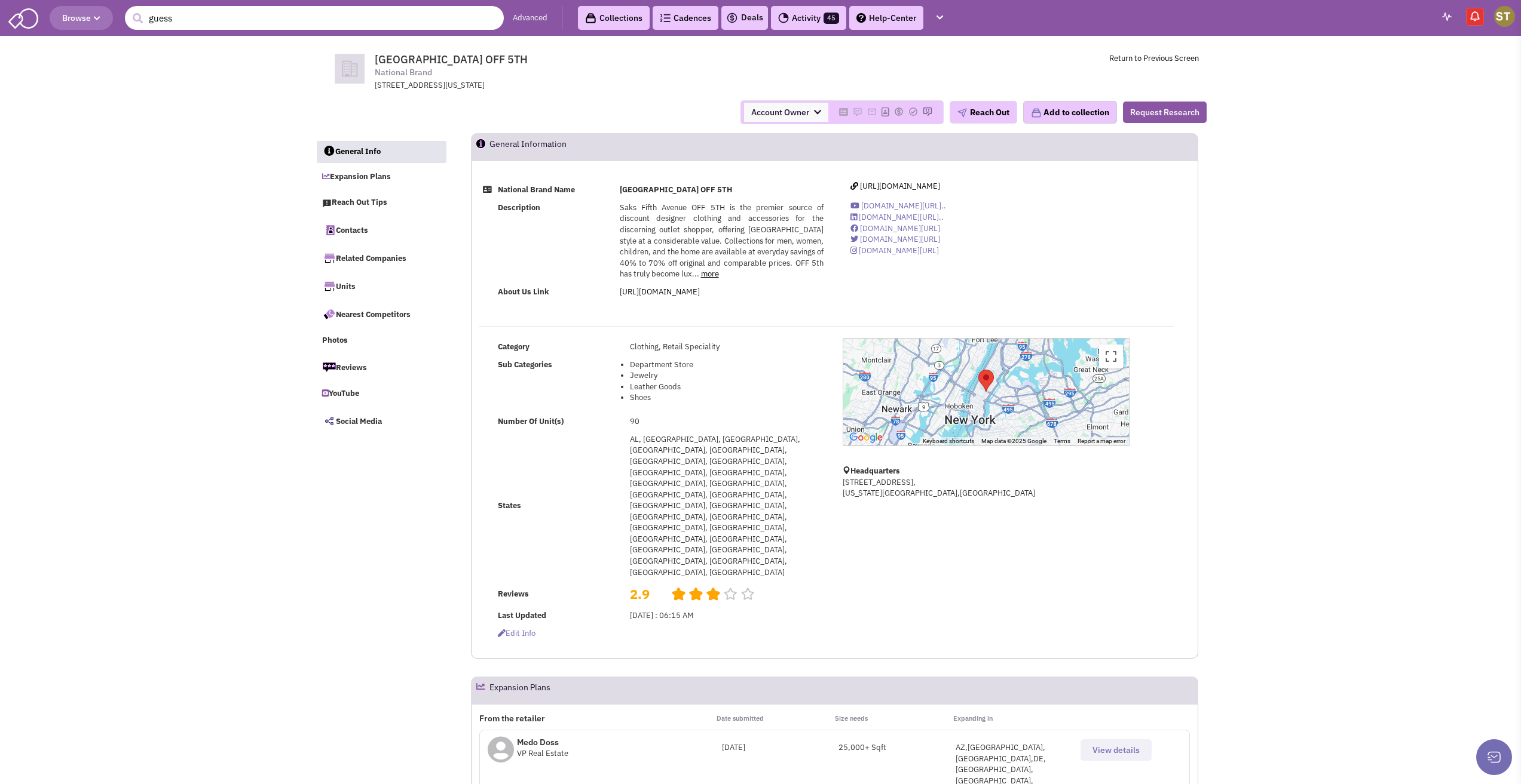
click at [243, 13] on input "guess" at bounding box center [315, 18] width 379 height 24
click at [129, 10] on button "submit" at bounding box center [138, 19] width 18 height 18
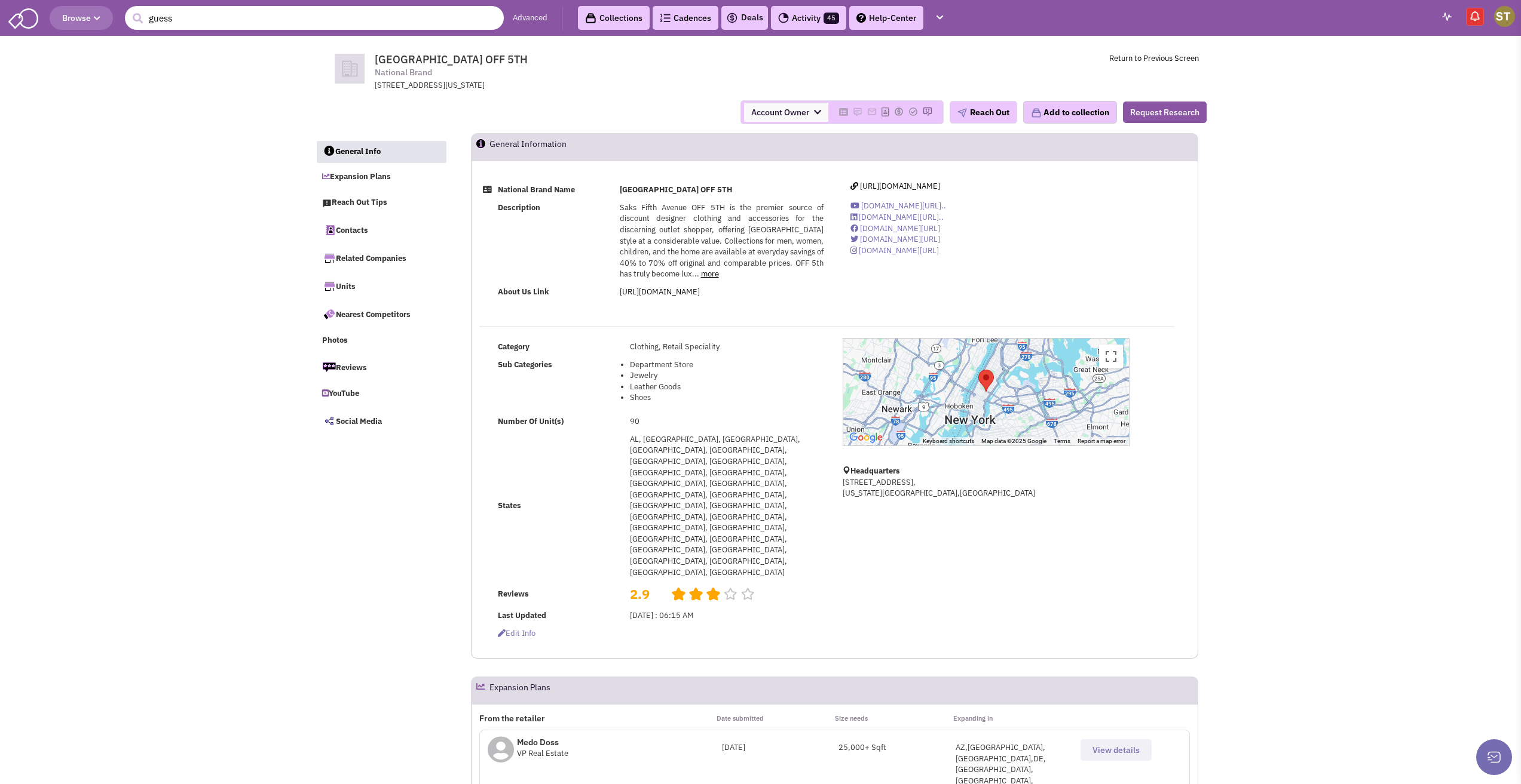
click at [129, 10] on button "submit" at bounding box center [138, 19] width 18 height 18
click at [233, 13] on input "guess" at bounding box center [315, 18] width 379 height 24
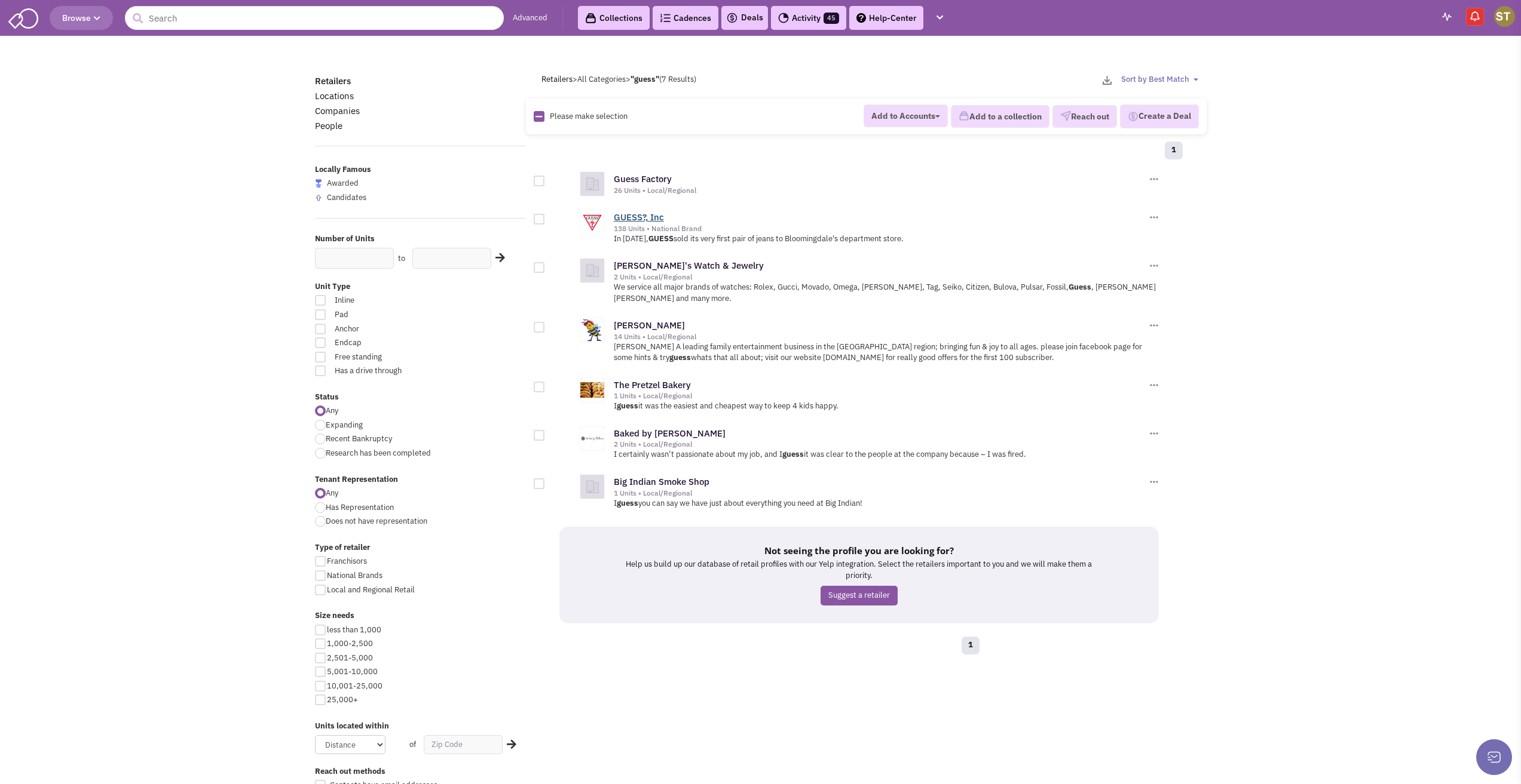
click at [631, 220] on link "GUESS?, Inc" at bounding box center [638, 217] width 50 height 11
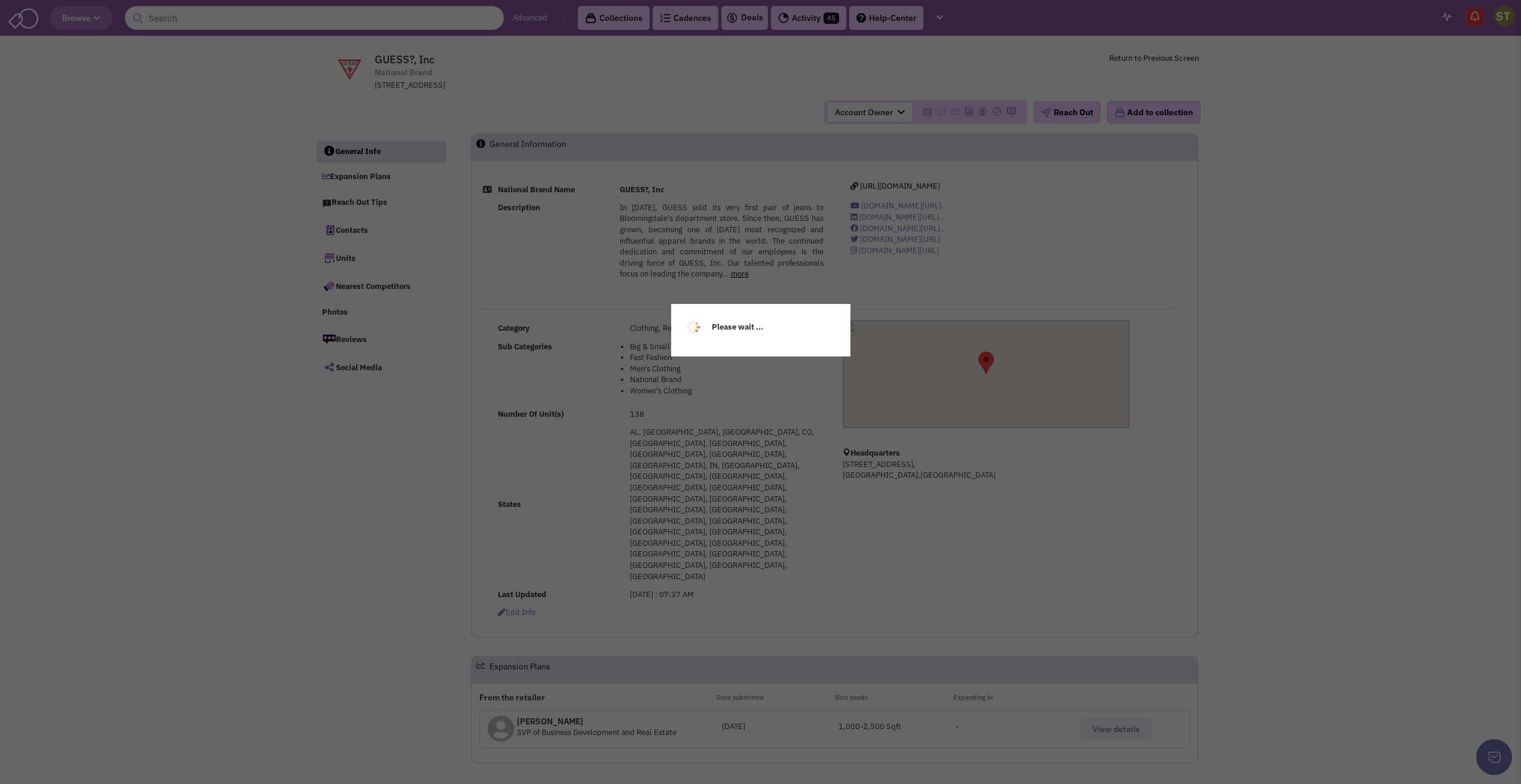
select select
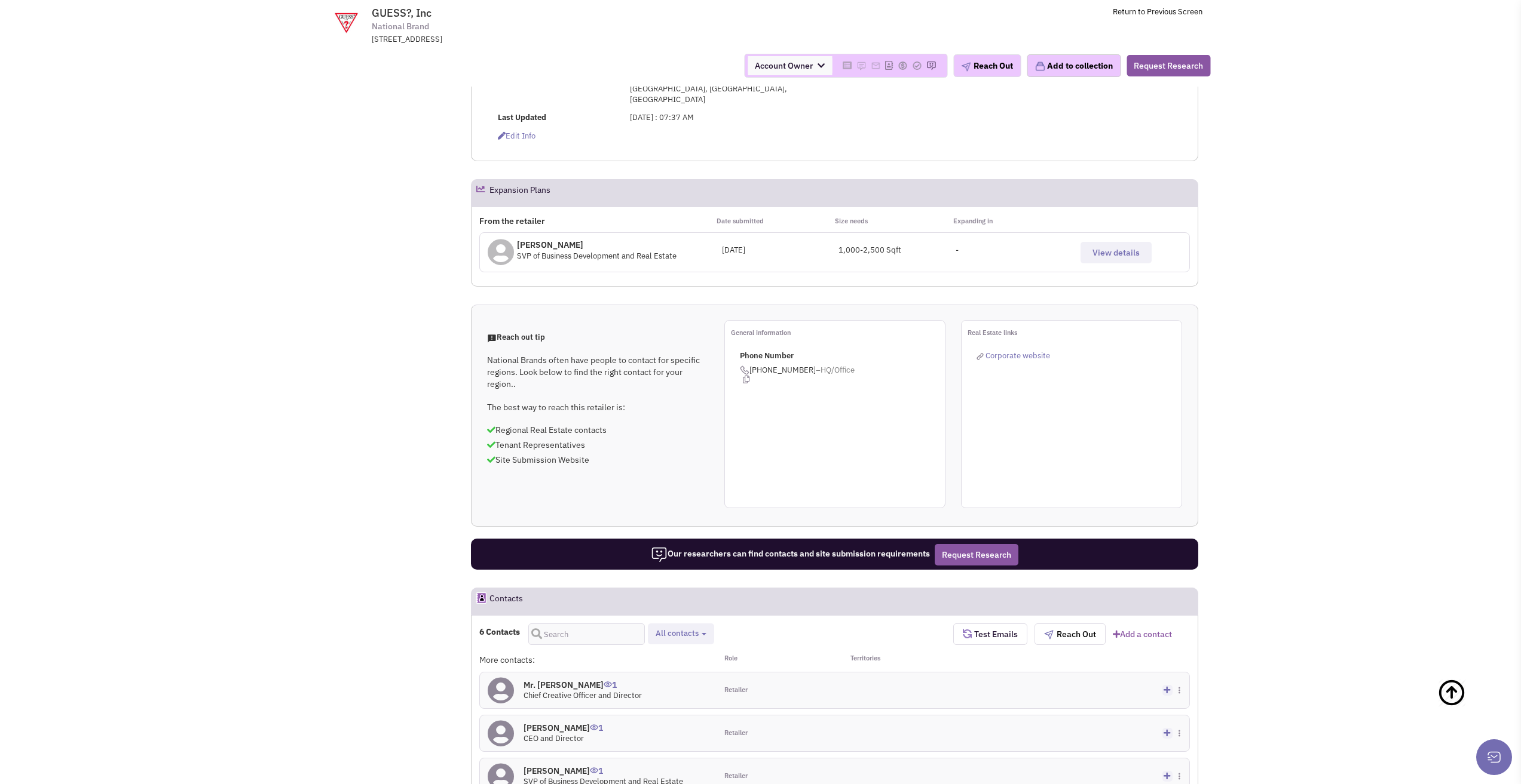
scroll to position [418, 0]
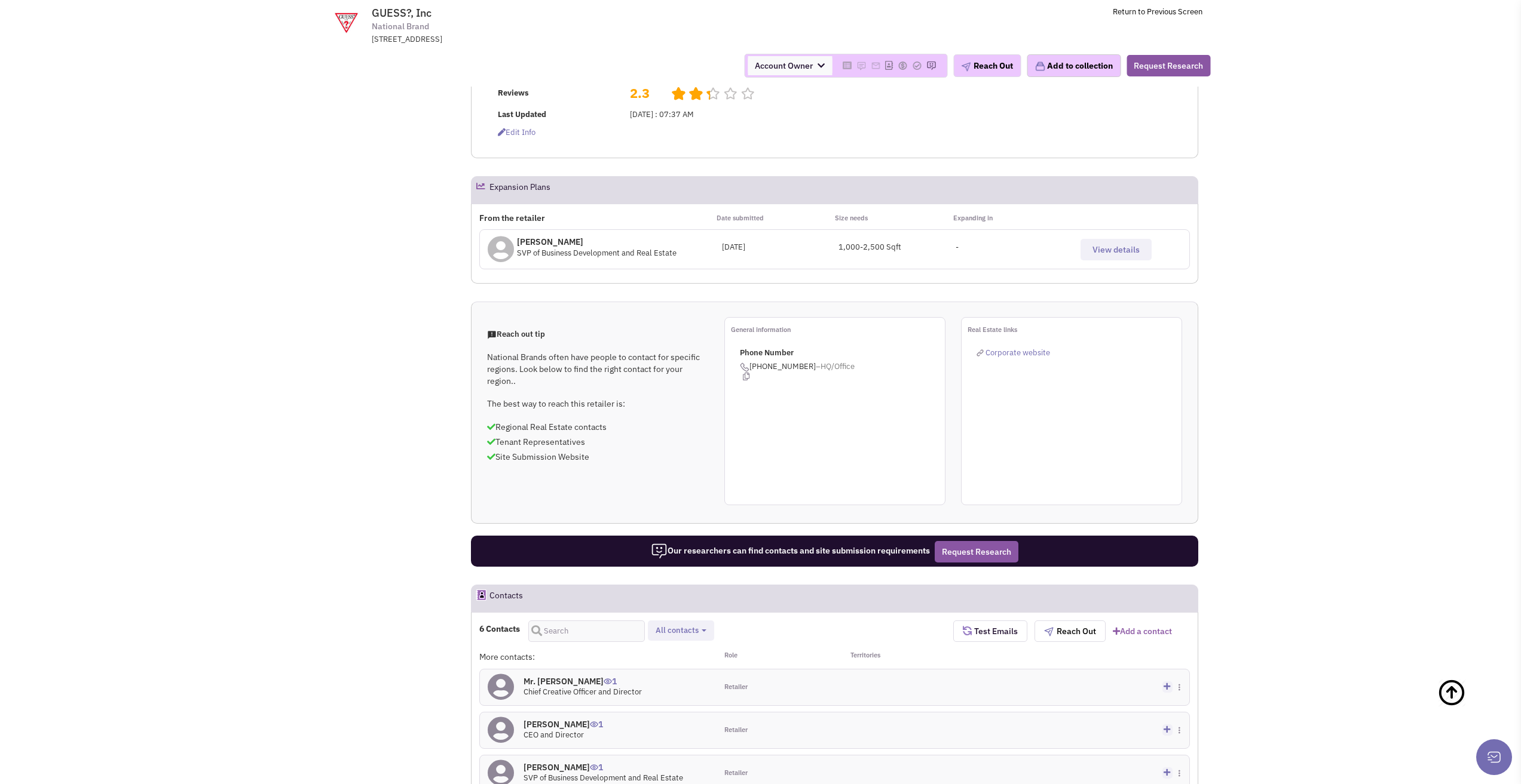
click at [704, 625] on button "All contacts" at bounding box center [680, 631] width 58 height 13
click at [692, 655] on label "Retailer contacts" at bounding box center [723, 662] width 141 height 15
click at [664, 659] on input "Retailer contacts" at bounding box center [664, 659] width 0 height 0
select select "1"
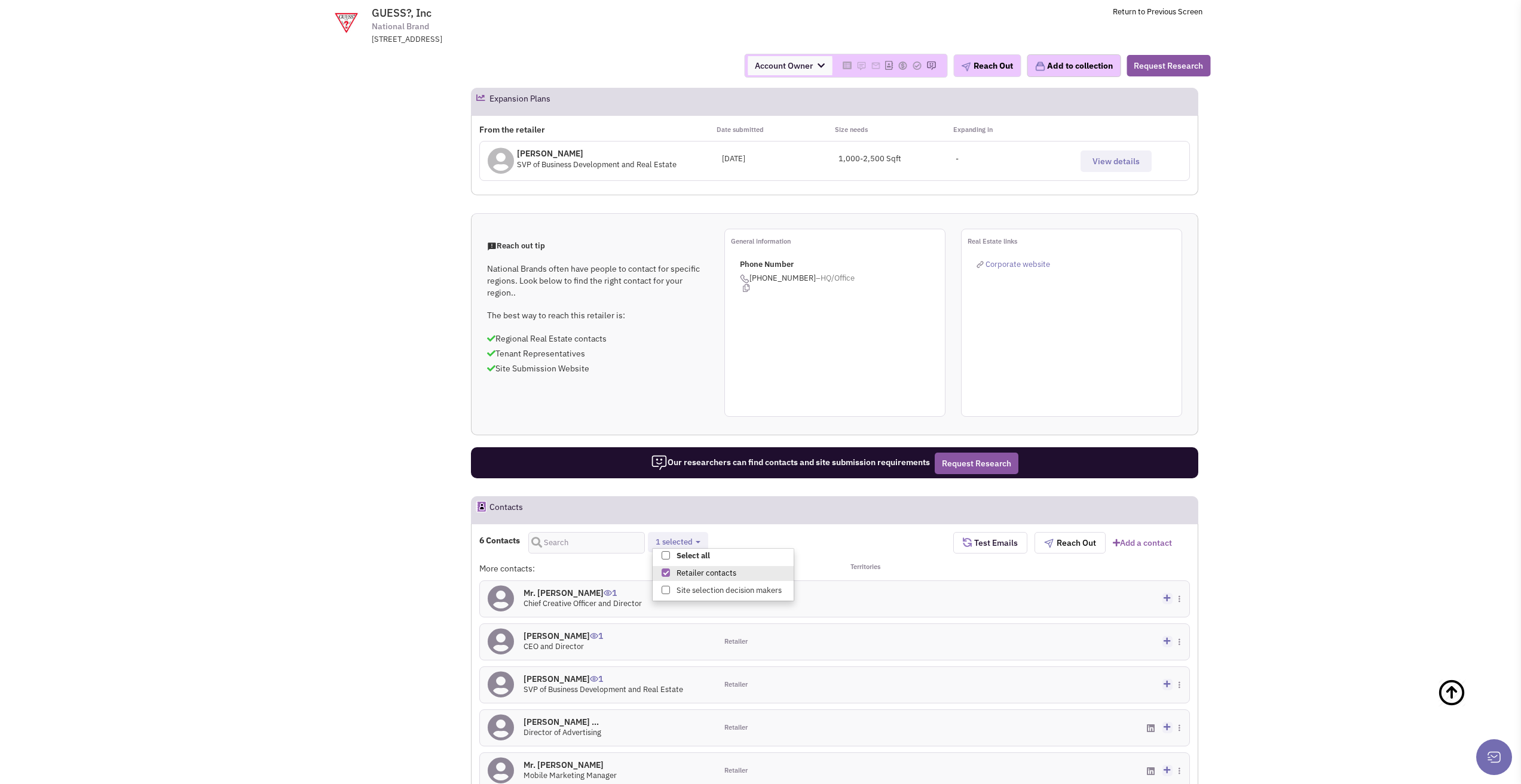
scroll to position [538, 0]
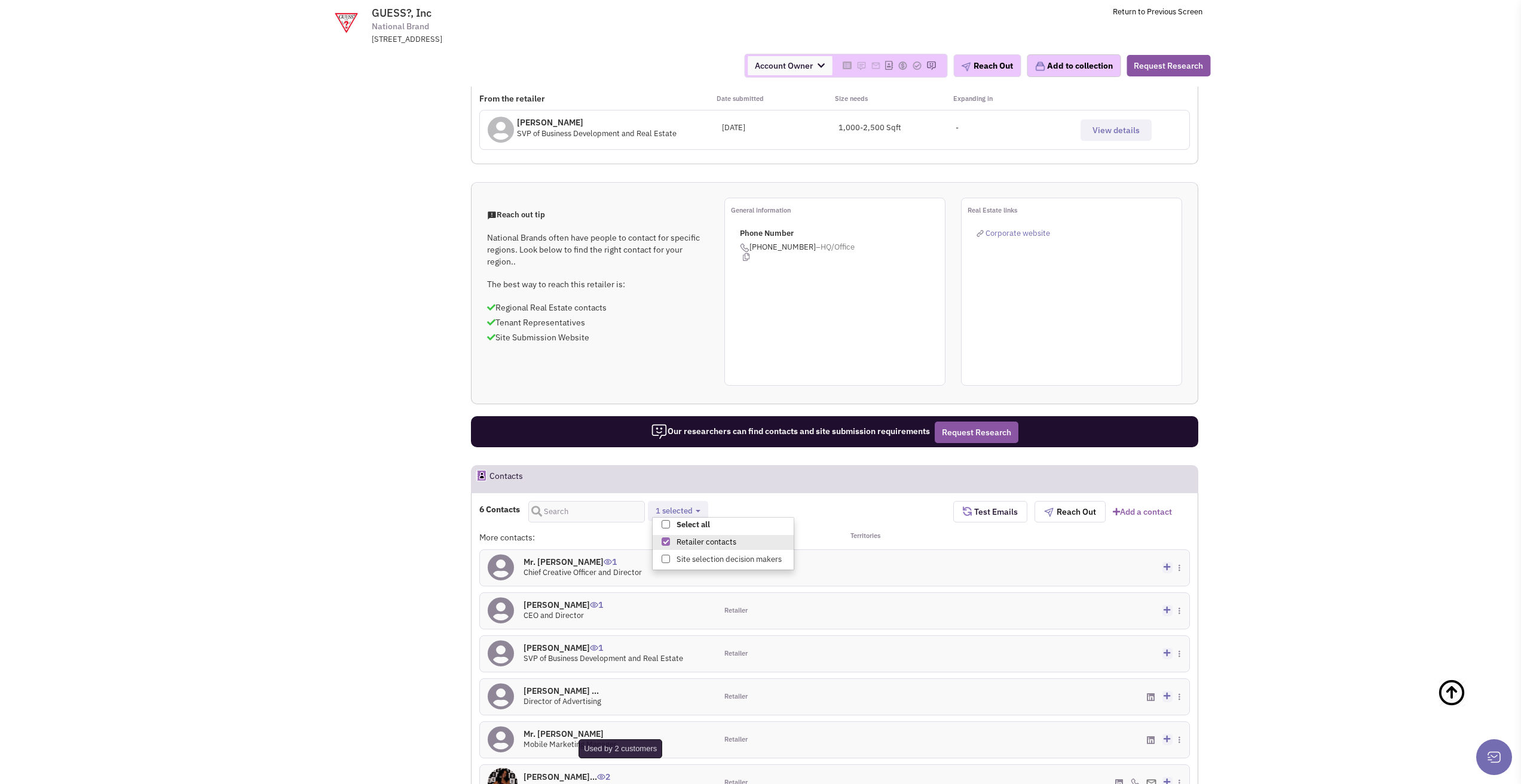
click at [605, 774] on img at bounding box center [601, 777] width 8 height 6
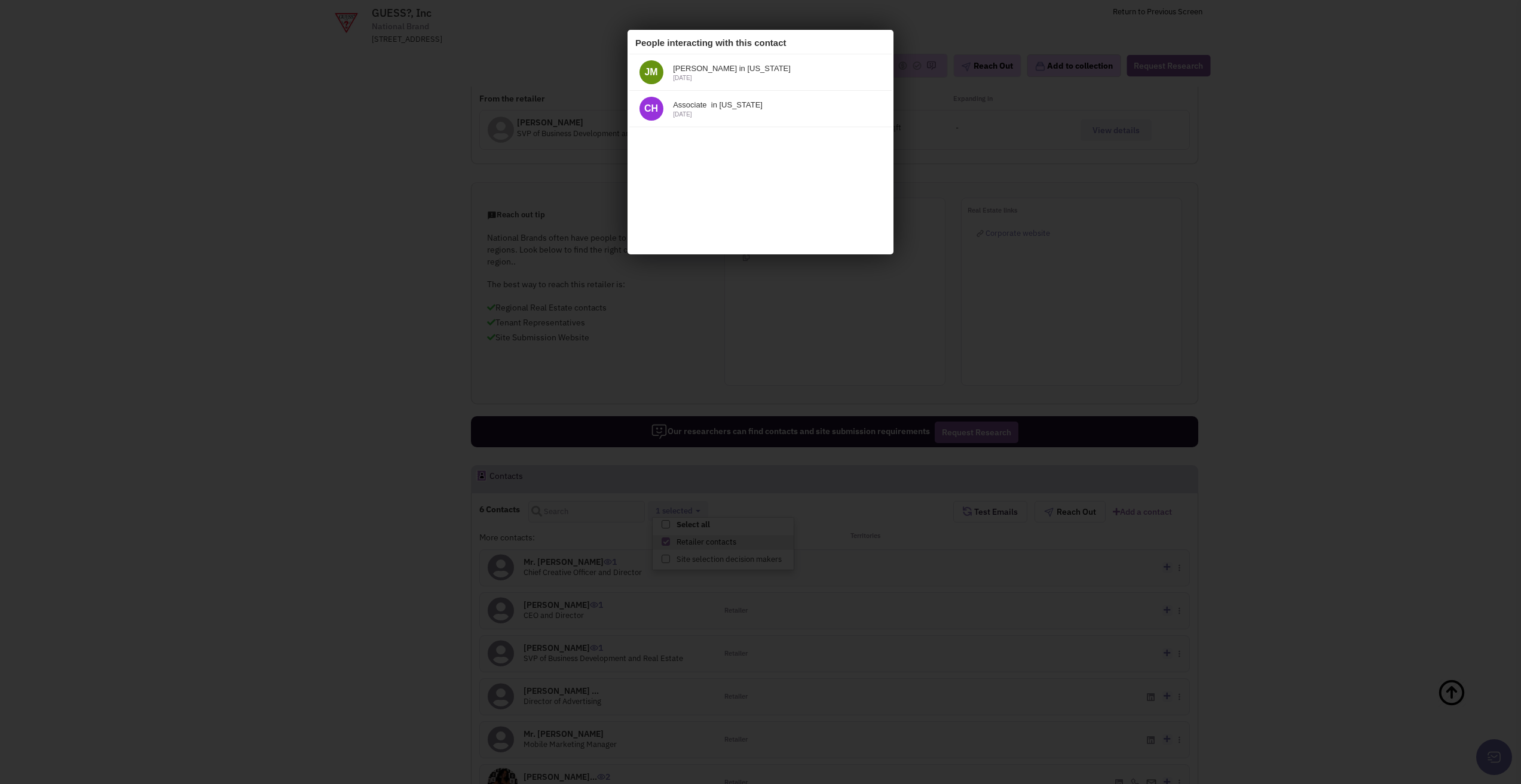
scroll to position [0, 0]
click at [875, 36] on icon at bounding box center [876, 43] width 14 height 18
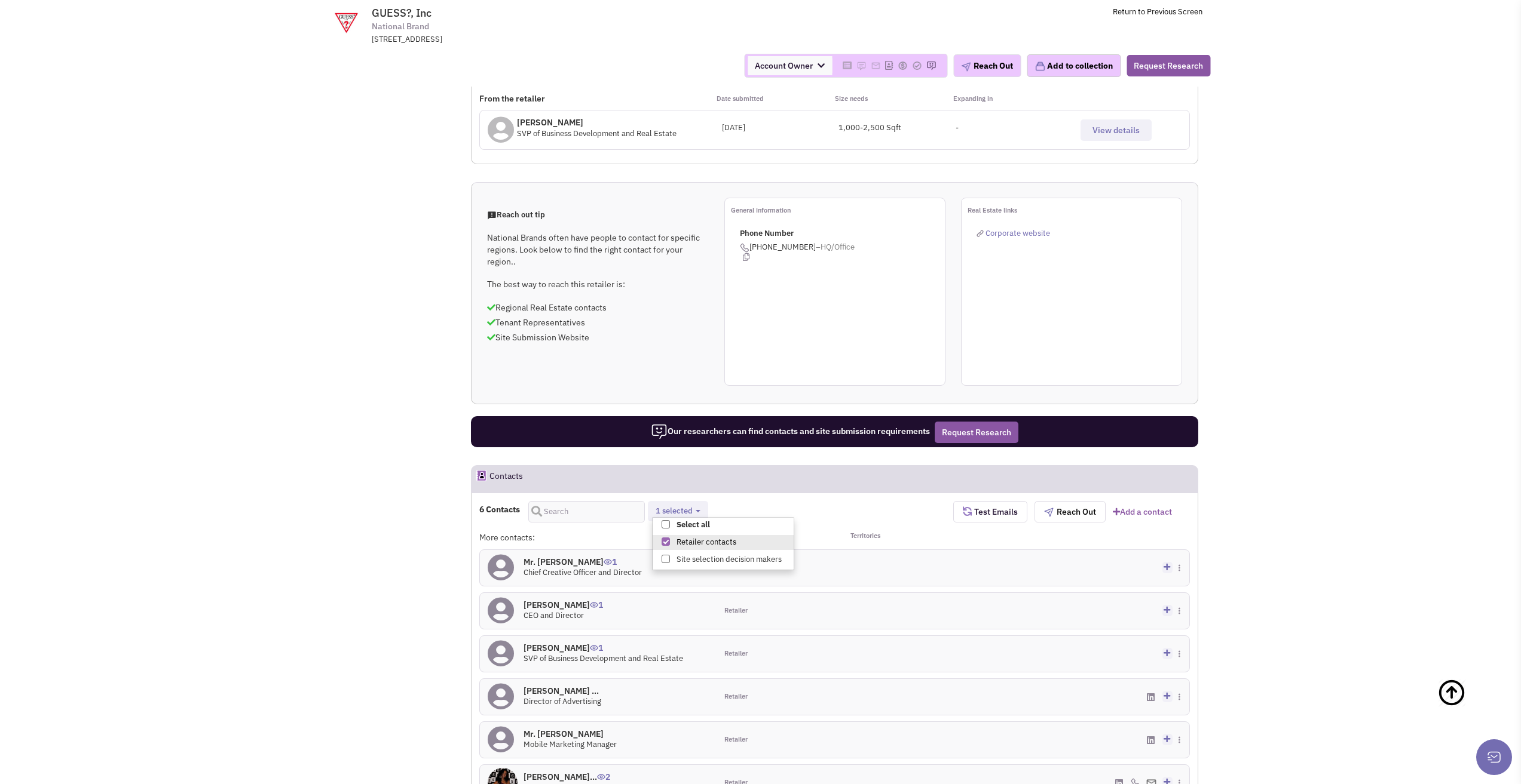
click at [557, 771] on h4 "Mrs. Marisela Thors... 2" at bounding box center [566, 776] width 86 height 11
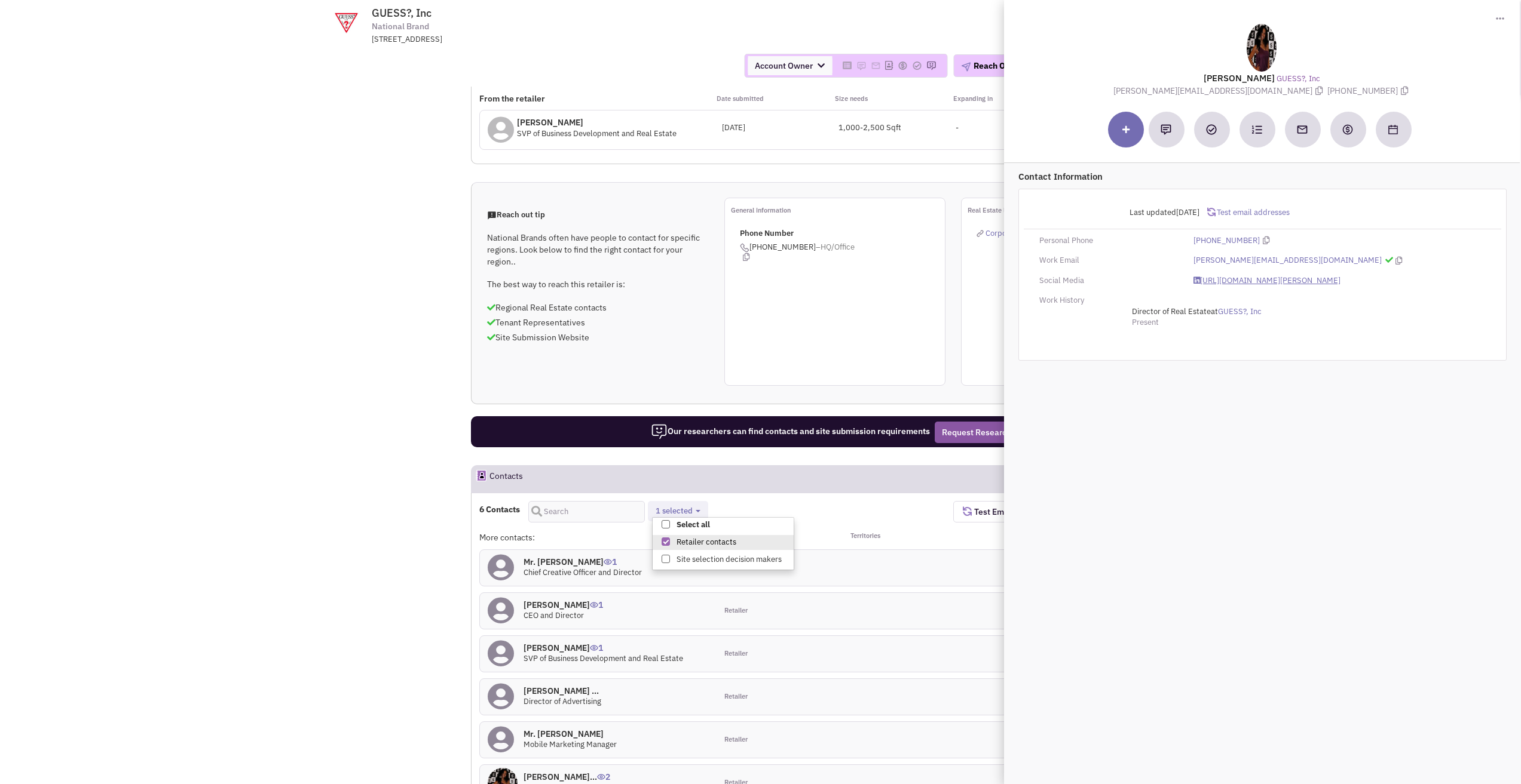
click at [1289, 280] on link "https://www.linkedin.com/in/marisela-thorson-b0612b4/" at bounding box center [1266, 281] width 147 height 11
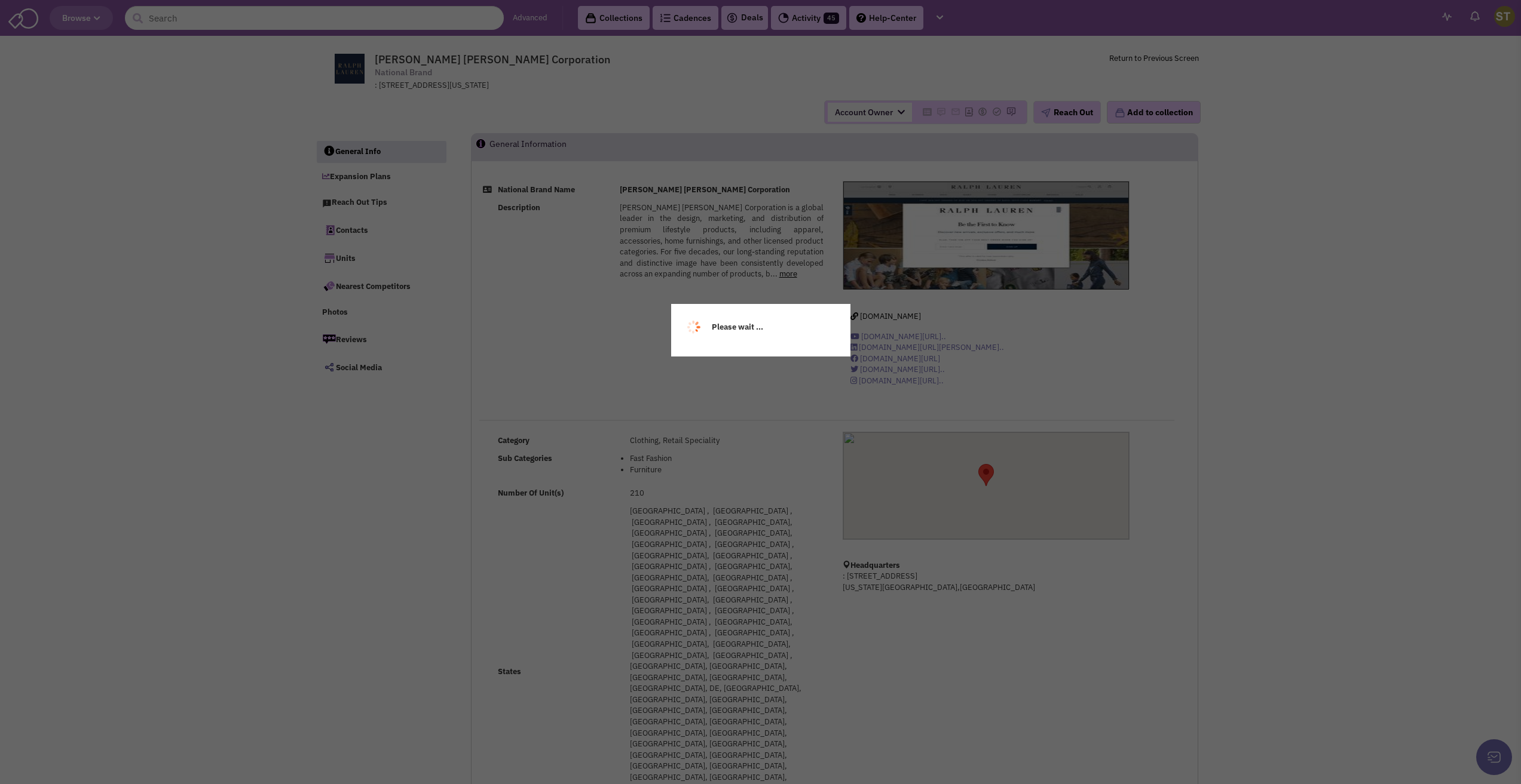
select select
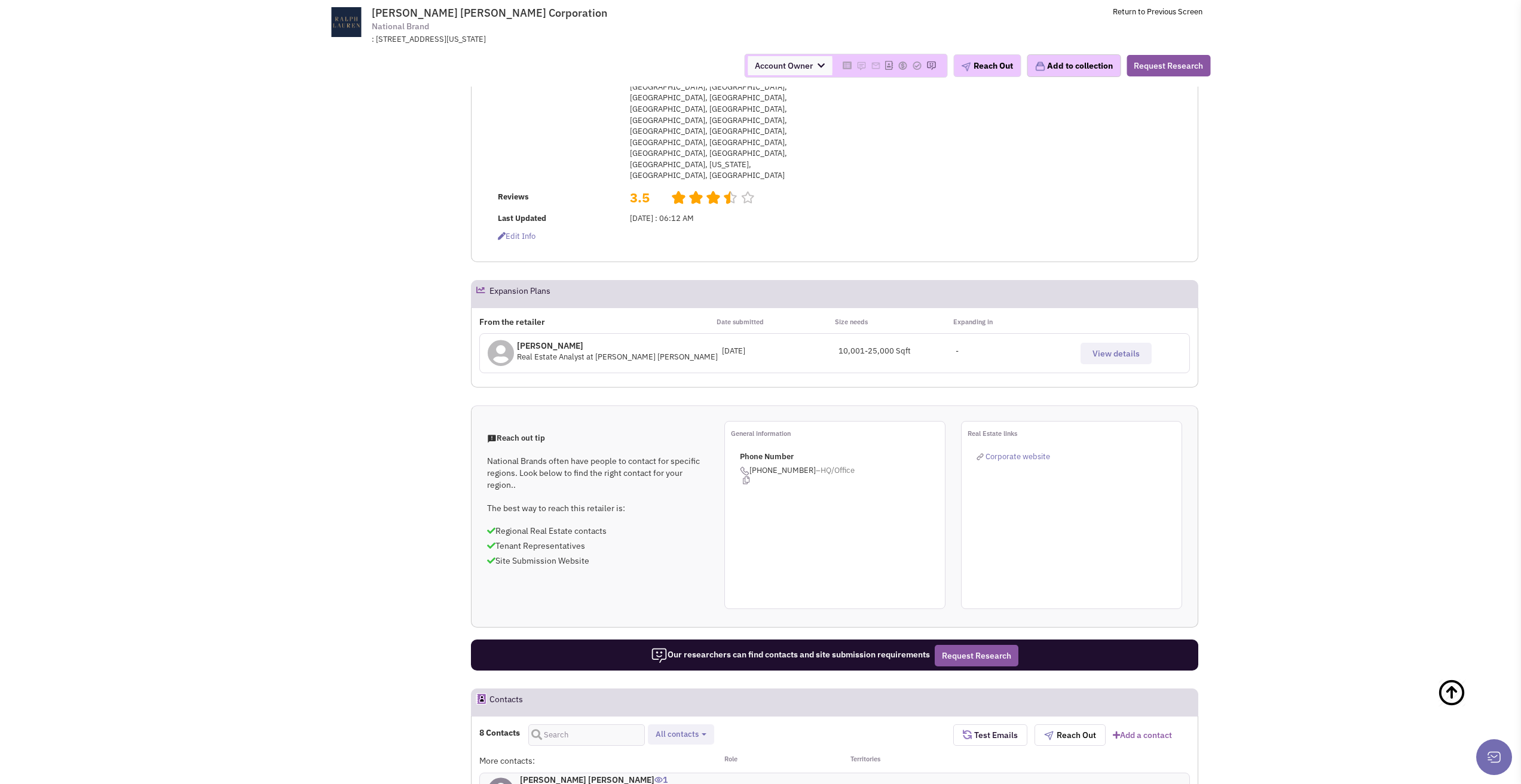
scroll to position [657, 0]
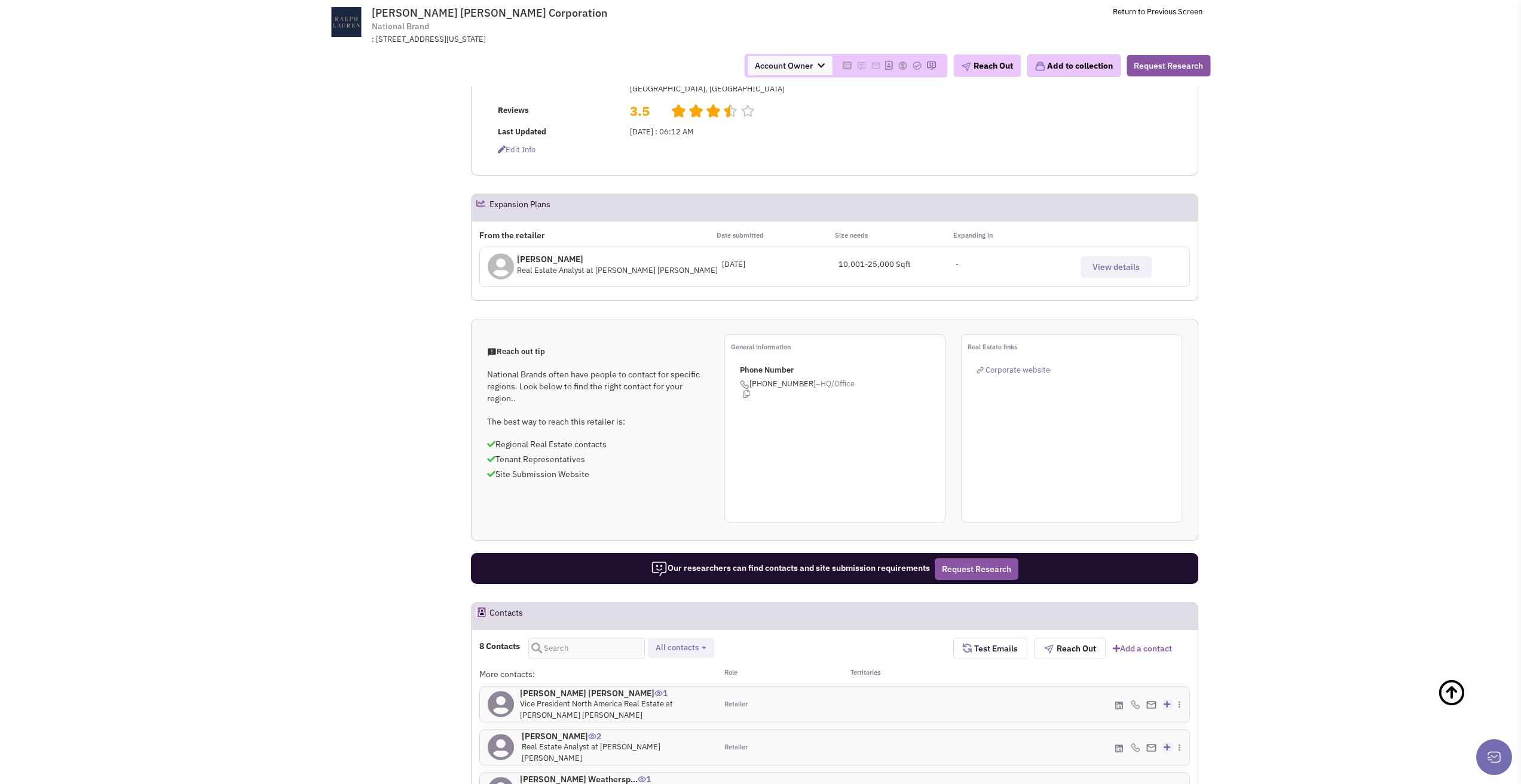
click at [706, 642] on button "All contacts" at bounding box center [680, 649] width 58 height 13
click at [680, 672] on label "Retailer contacts" at bounding box center [723, 679] width 141 height 15
click at [664, 676] on input "Retailer contacts" at bounding box center [664, 676] width 0 height 0
select select "1"
click at [855, 730] on div at bounding box center [894, 748] width 118 height 36
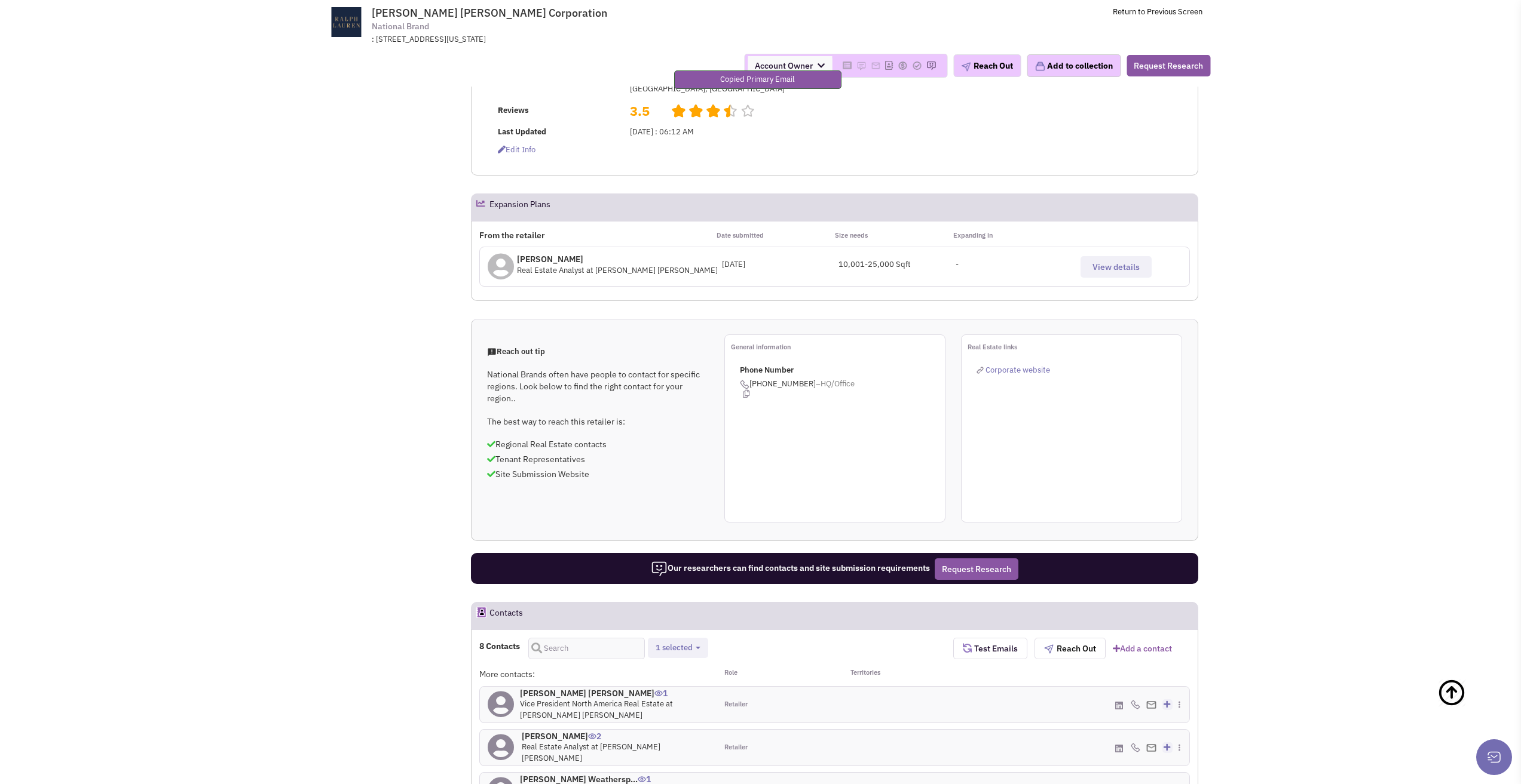
drag, startPoint x: 1085, startPoint y: 615, endPoint x: 1148, endPoint y: 612, distance: 63.1
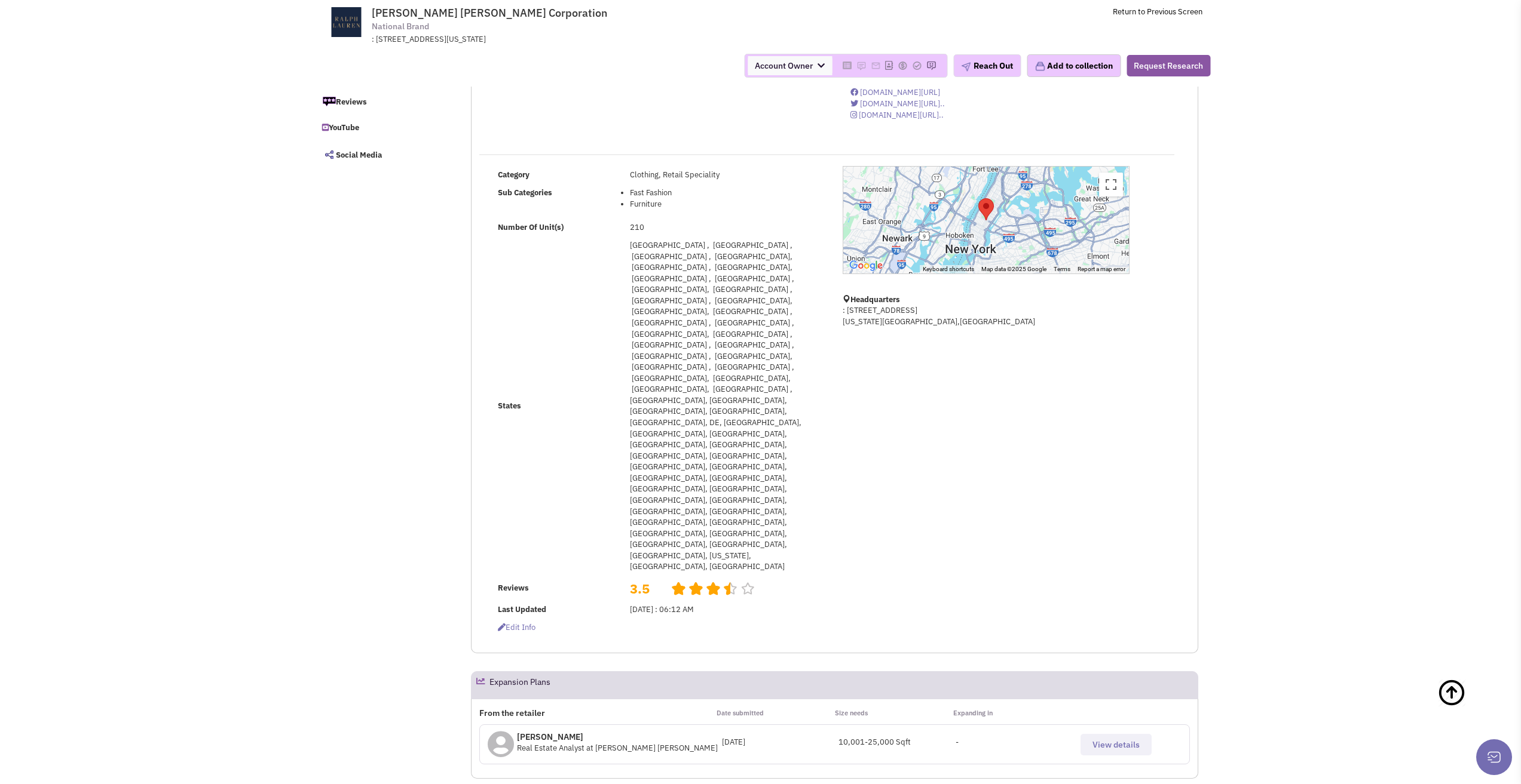
scroll to position [0, 0]
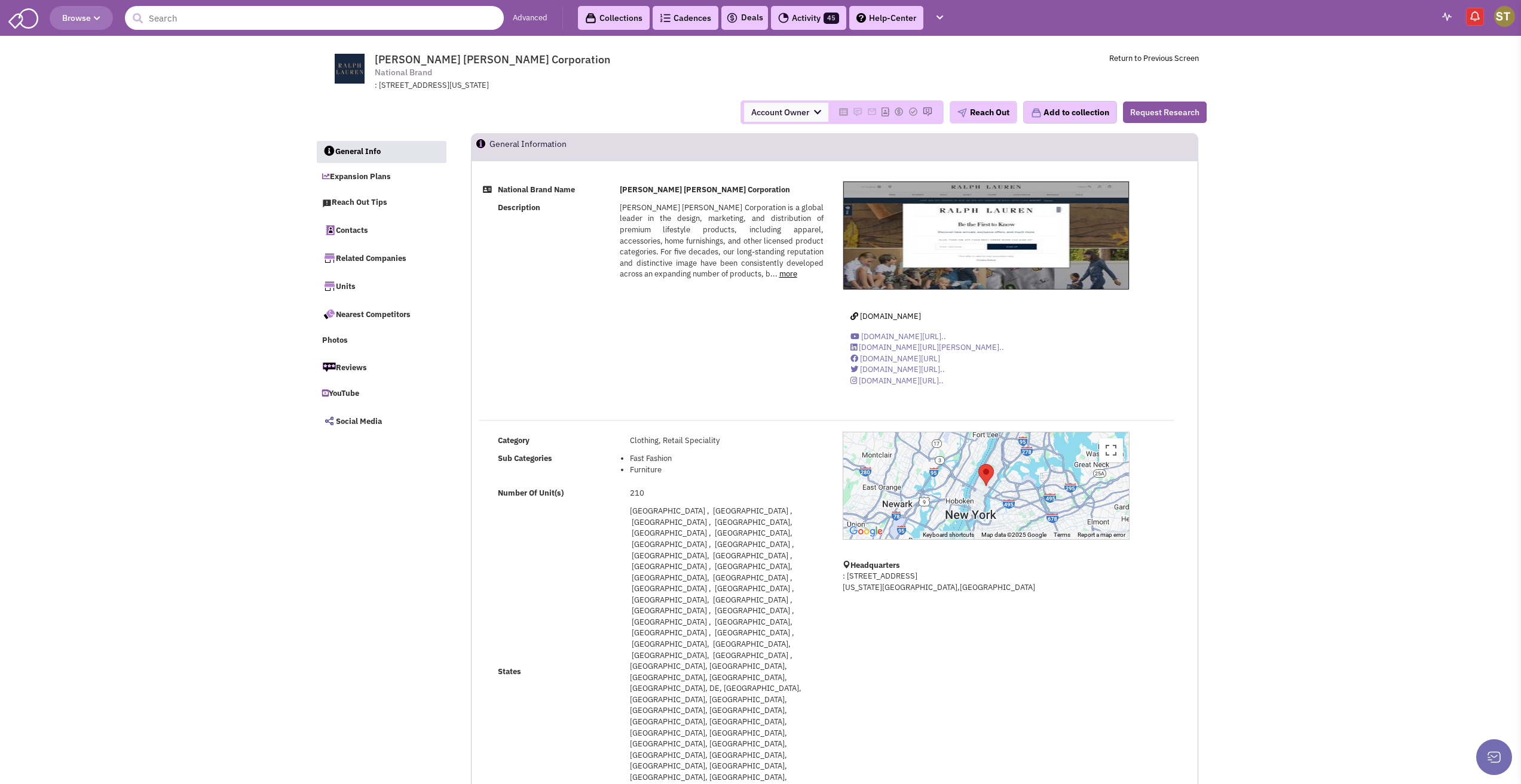
click at [212, 19] on input "text" at bounding box center [315, 18] width 379 height 24
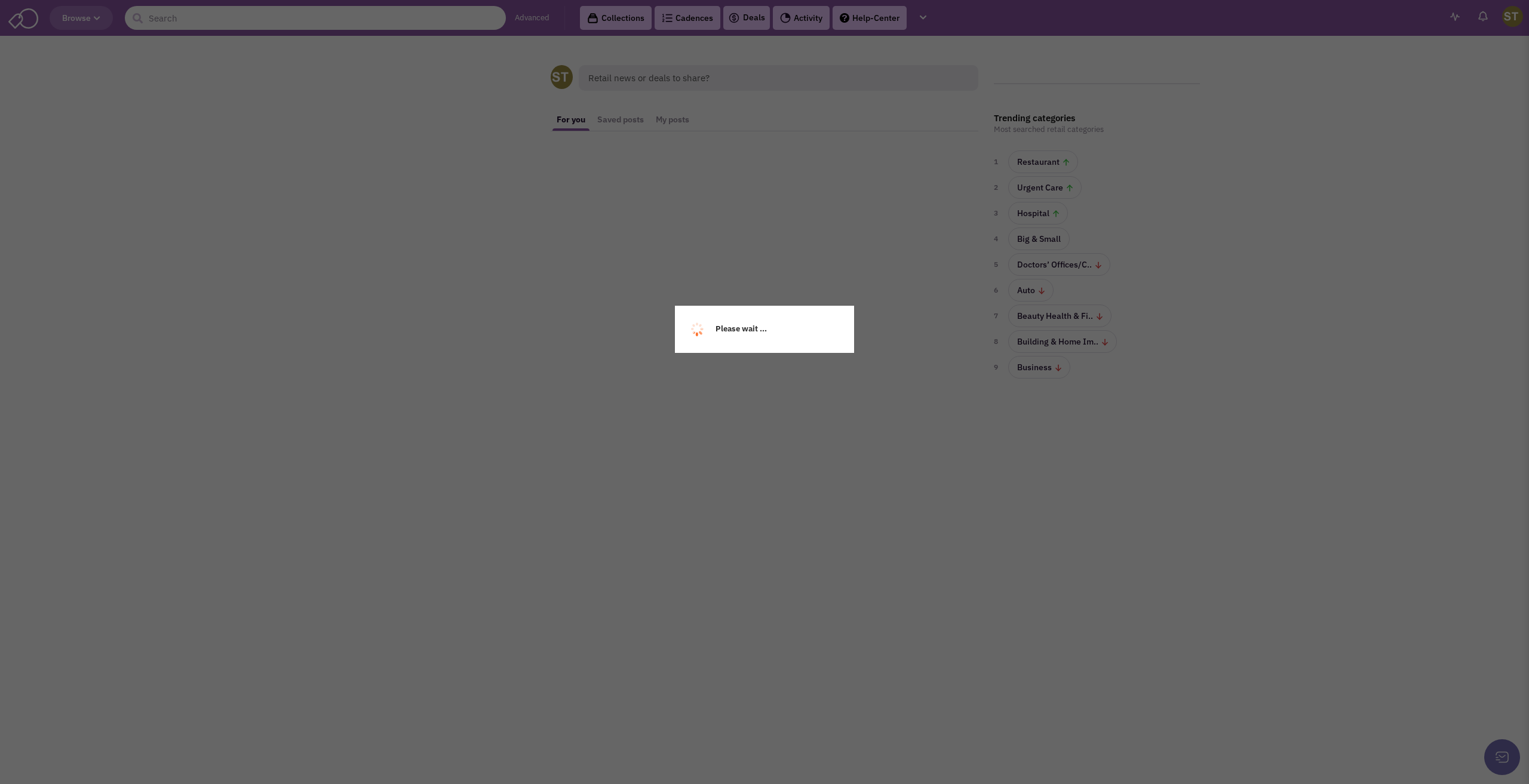
click at [274, 20] on input "text" at bounding box center [315, 18] width 381 height 24
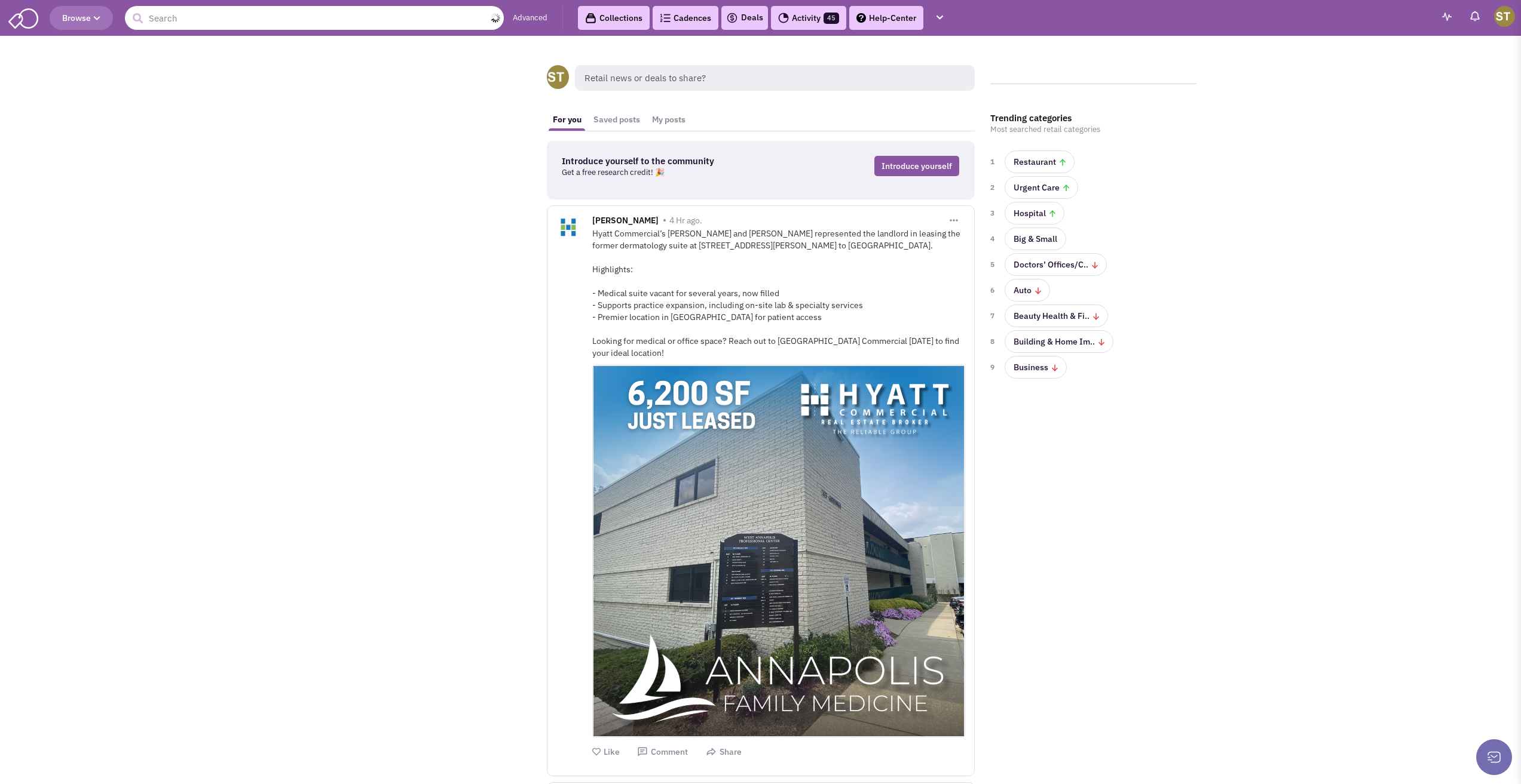
click at [275, 20] on input "text" at bounding box center [315, 18] width 379 height 24
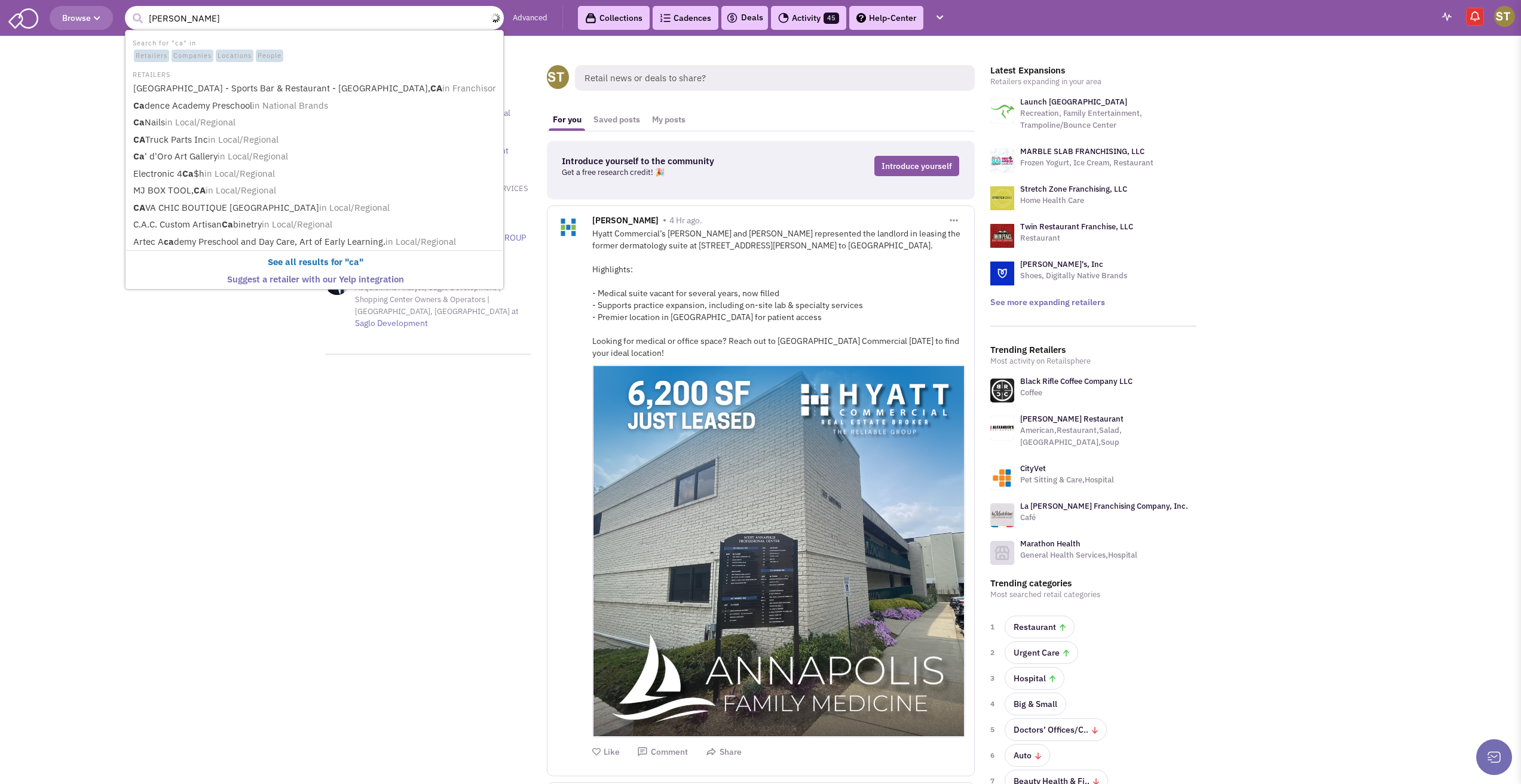
type input "calvin klein"
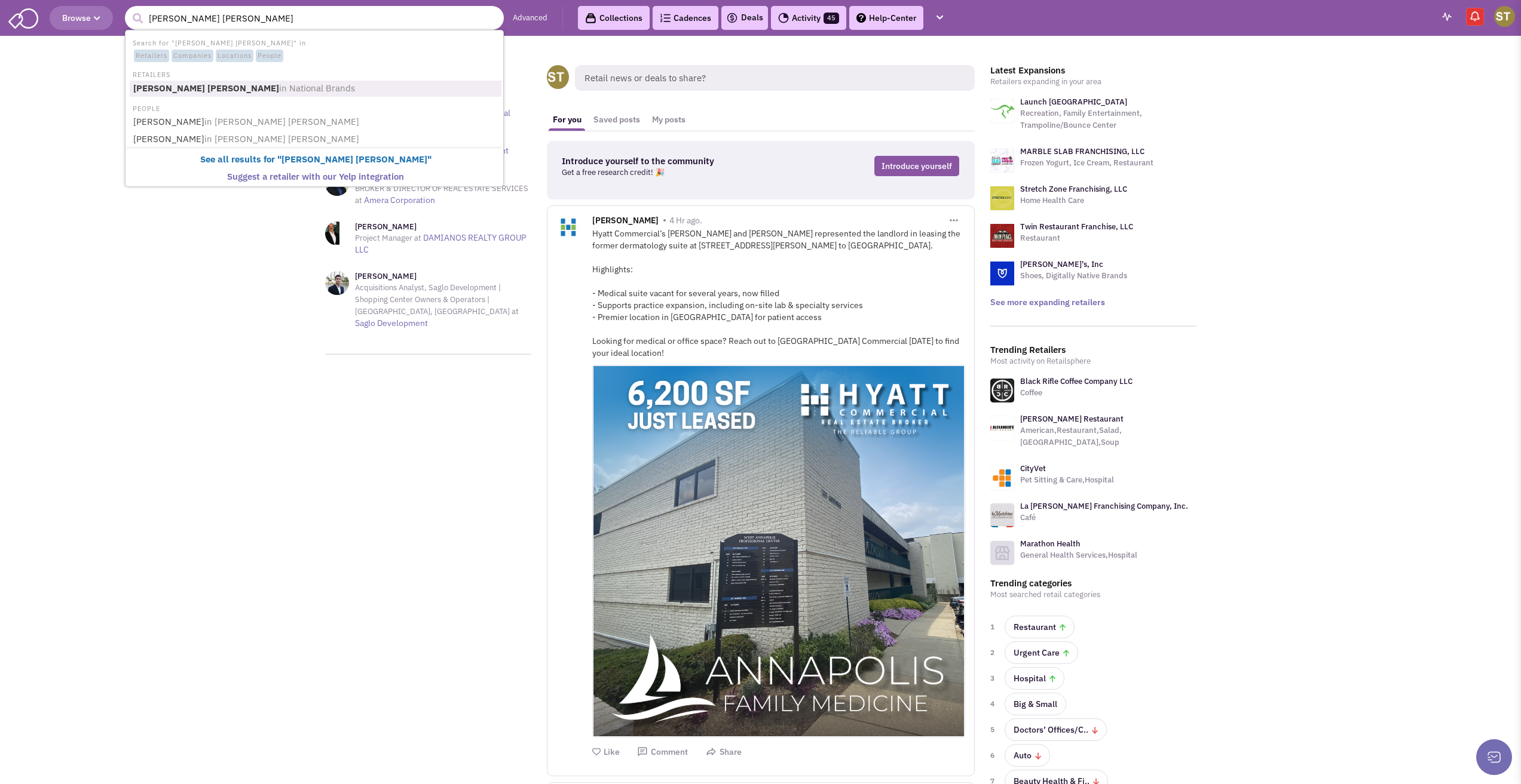
click at [228, 106] on li "PEOPLE" at bounding box center [314, 108] width 375 height 13
click at [279, 90] on span "in National Brands" at bounding box center [317, 88] width 76 height 11
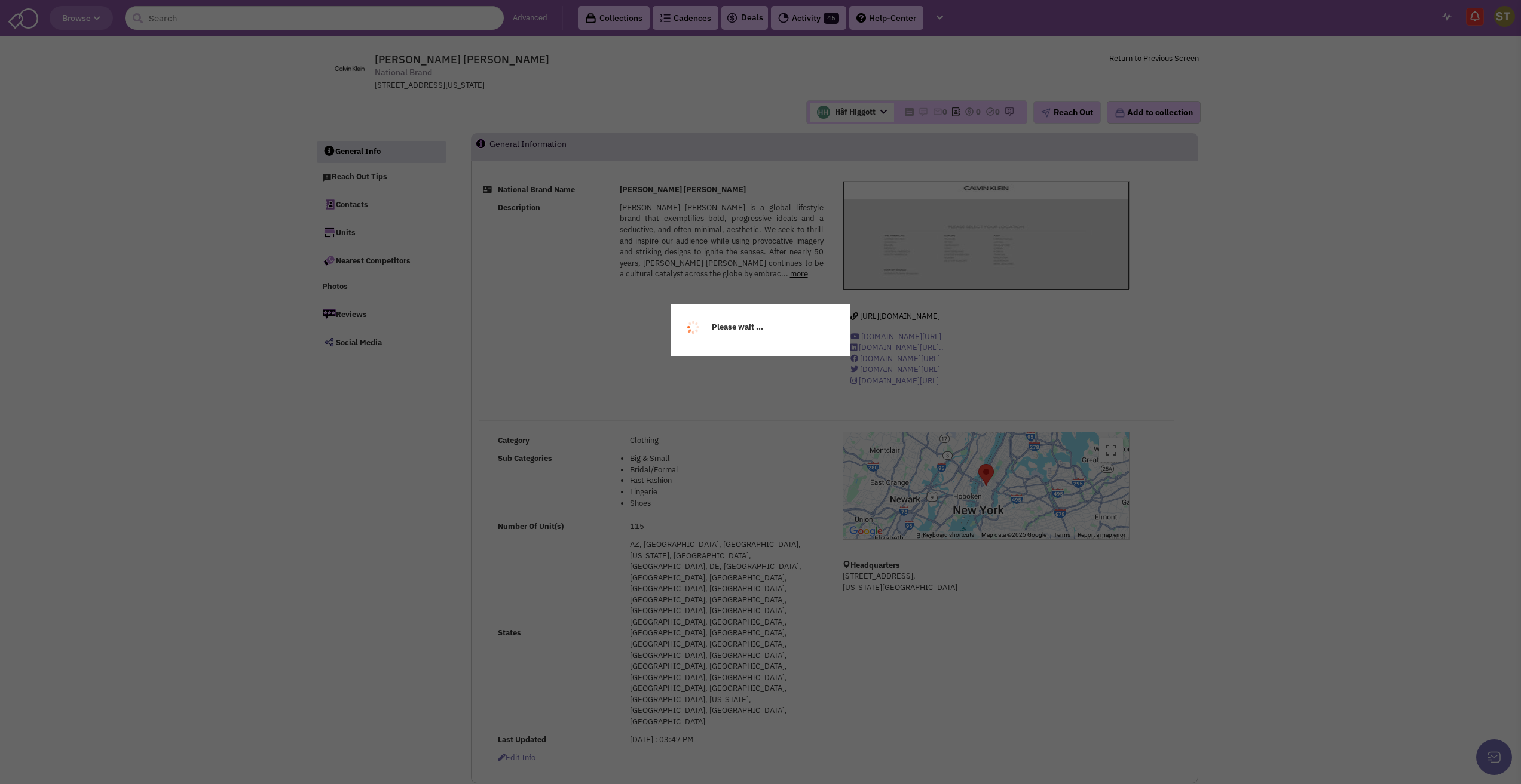
select select
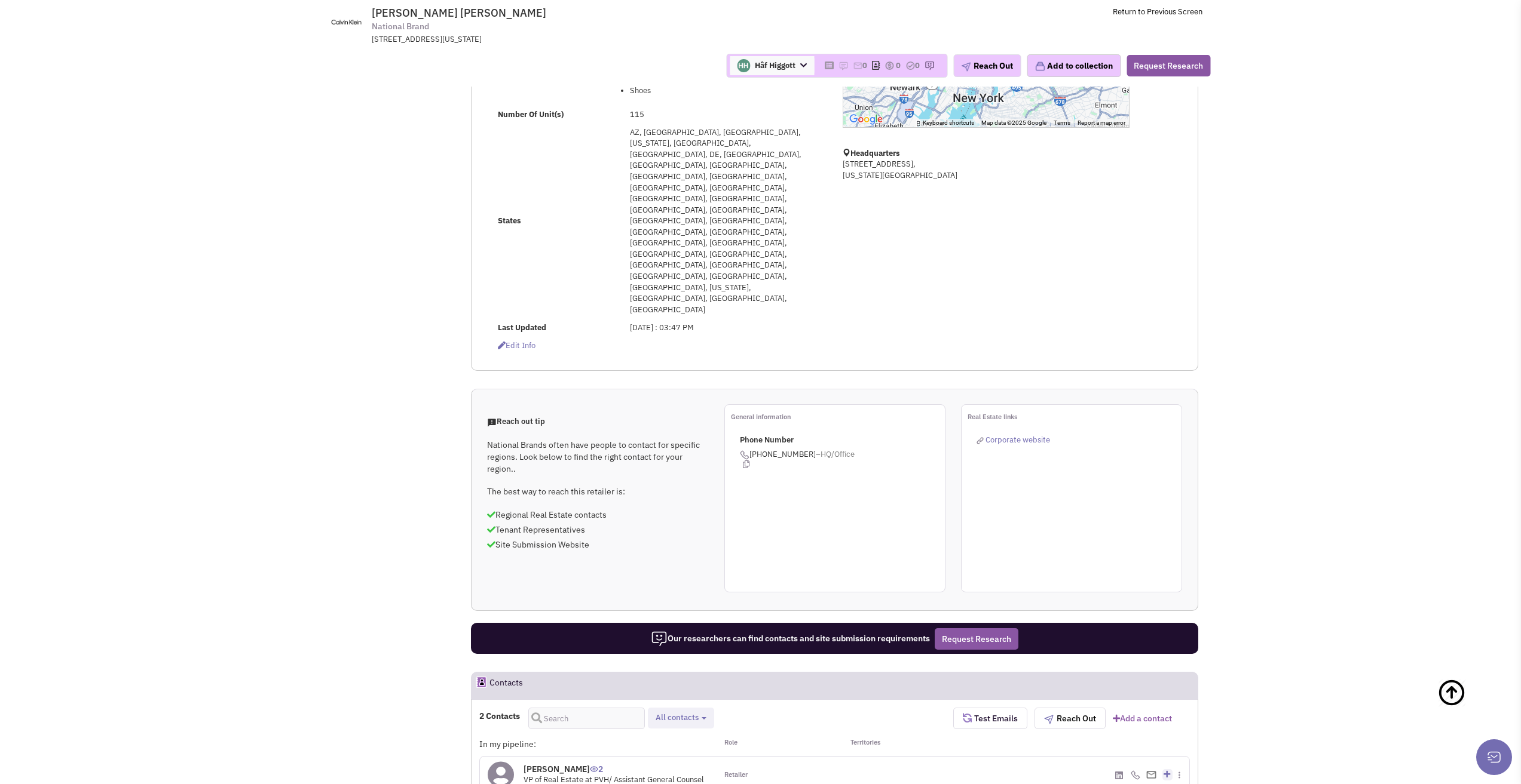
scroll to position [418, 0]
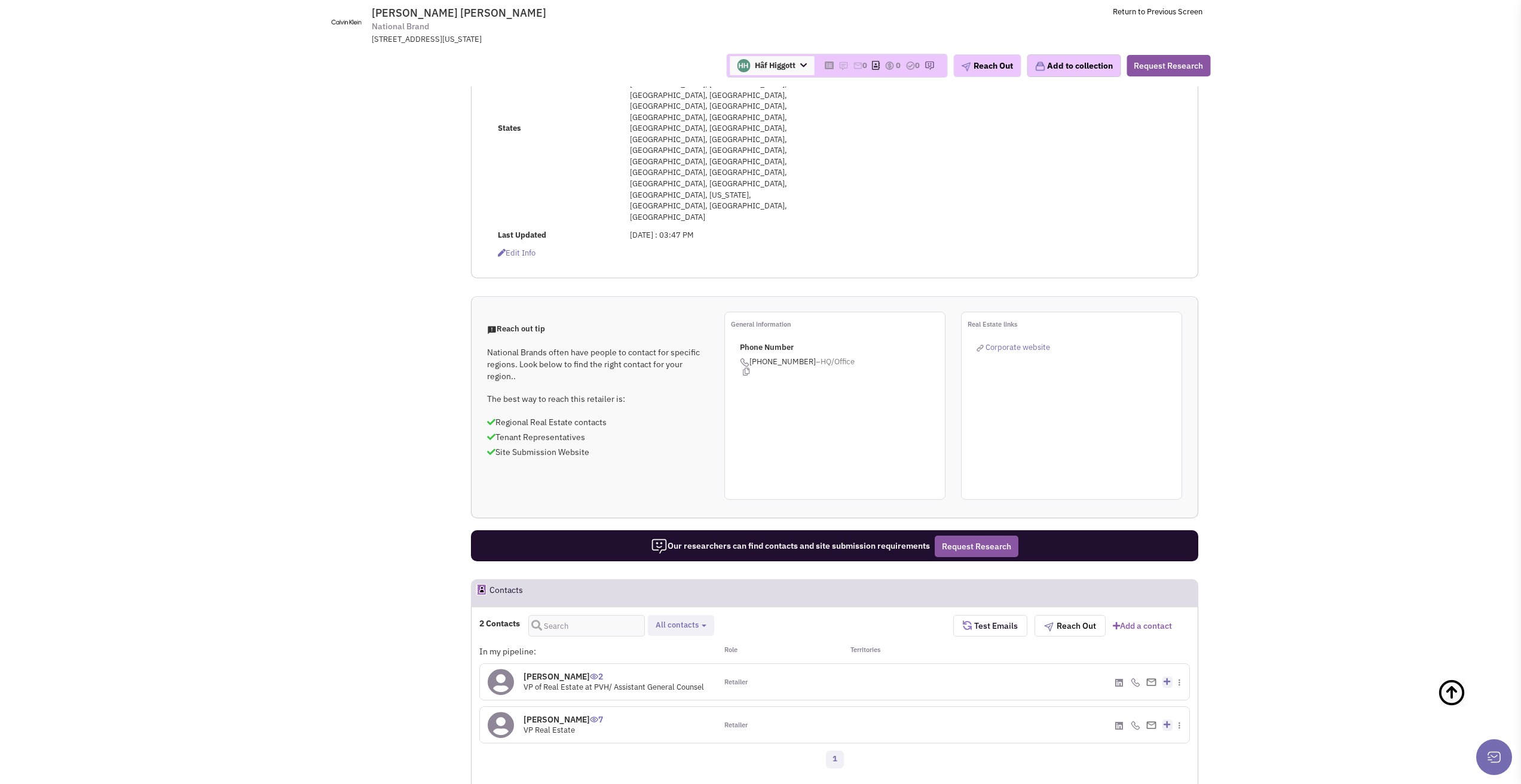
click at [701, 619] on button "All contacts" at bounding box center [680, 625] width 58 height 13
click at [701, 650] on label "Retailer contacts" at bounding box center [723, 657] width 141 height 15
click at [664, 654] on input "Retailer contacts" at bounding box center [664, 654] width 0 height 0
select select "1"
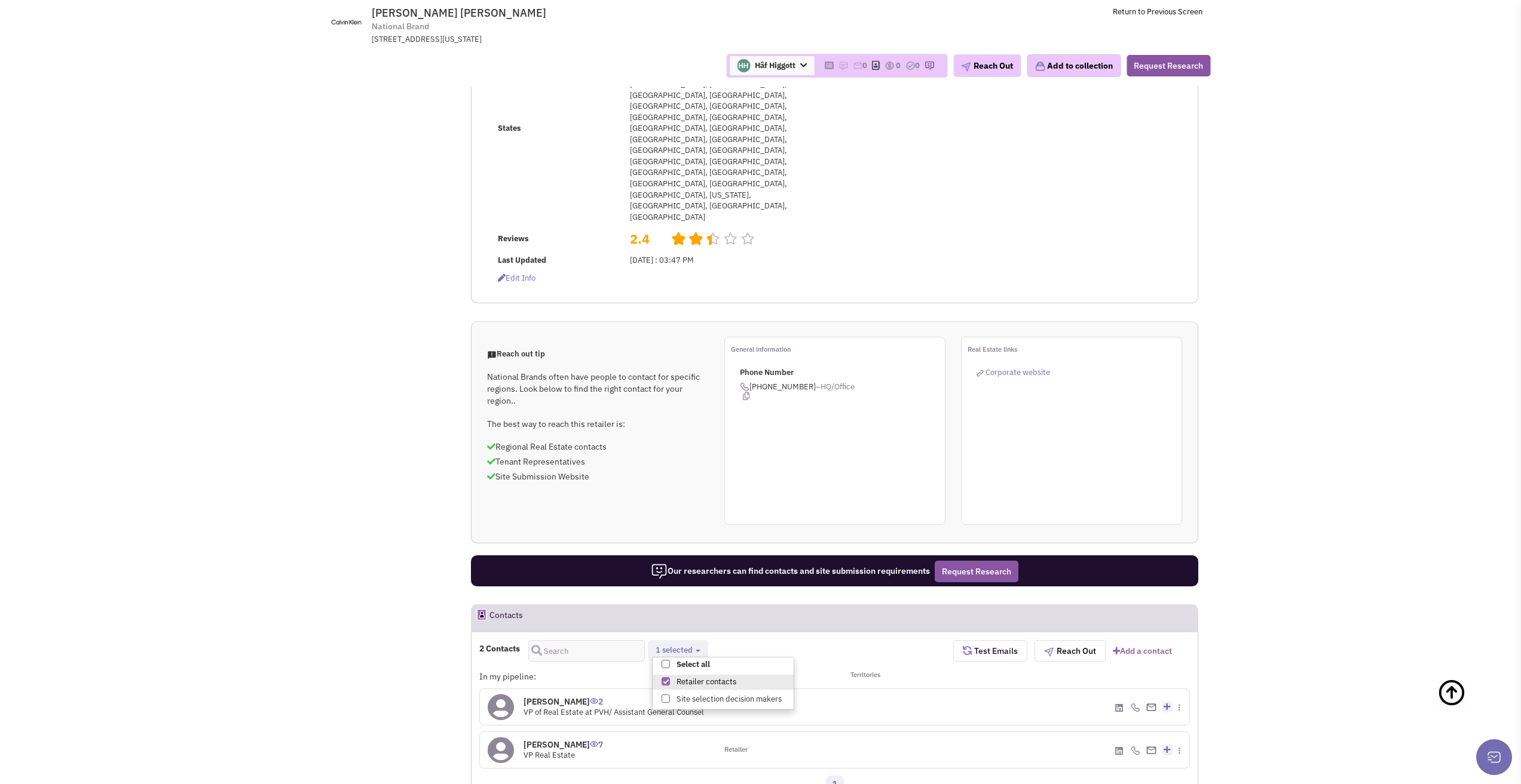
click at [573, 739] on h4 "Lauren Kinder 7" at bounding box center [562, 744] width 79 height 11
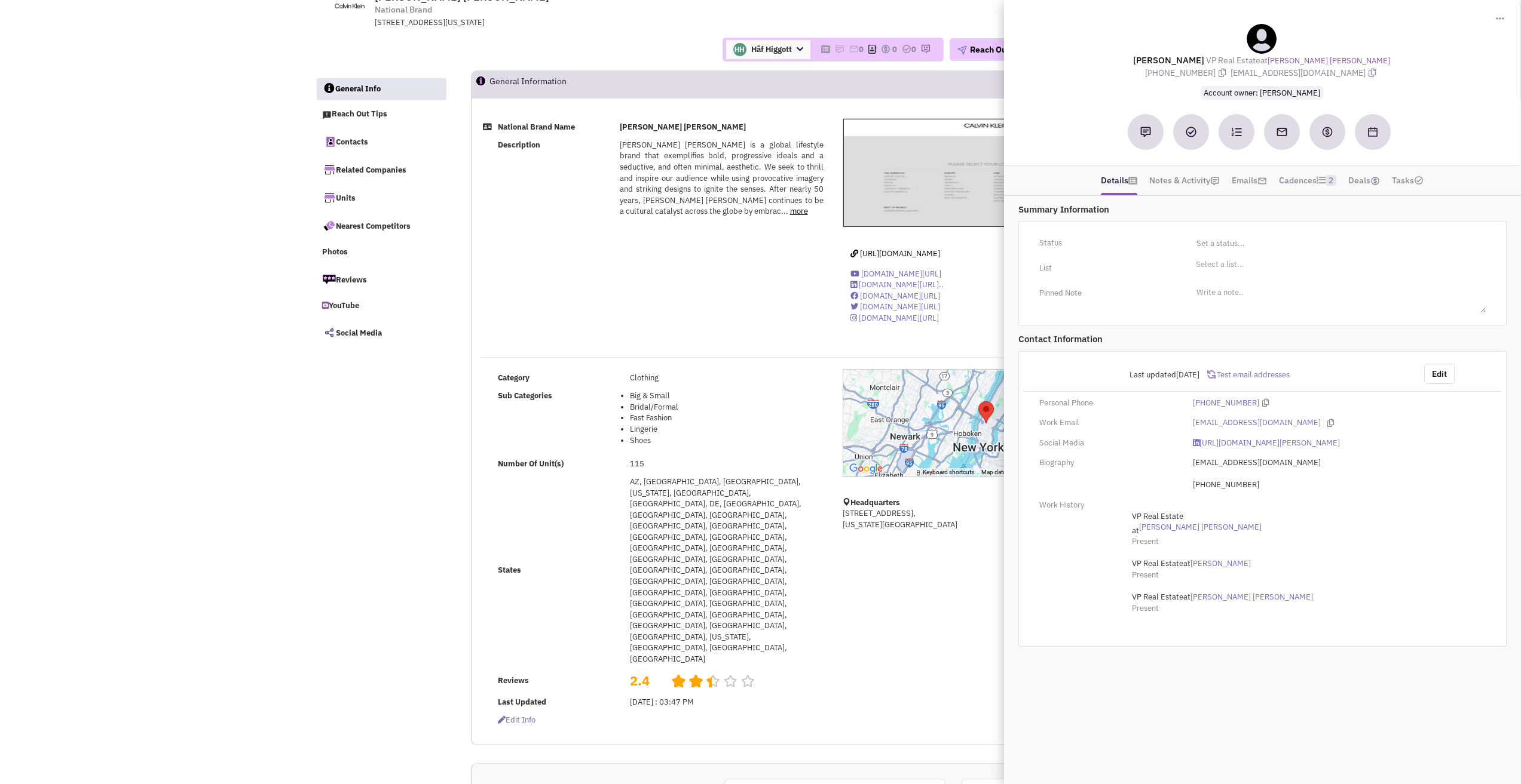
scroll to position [0, 0]
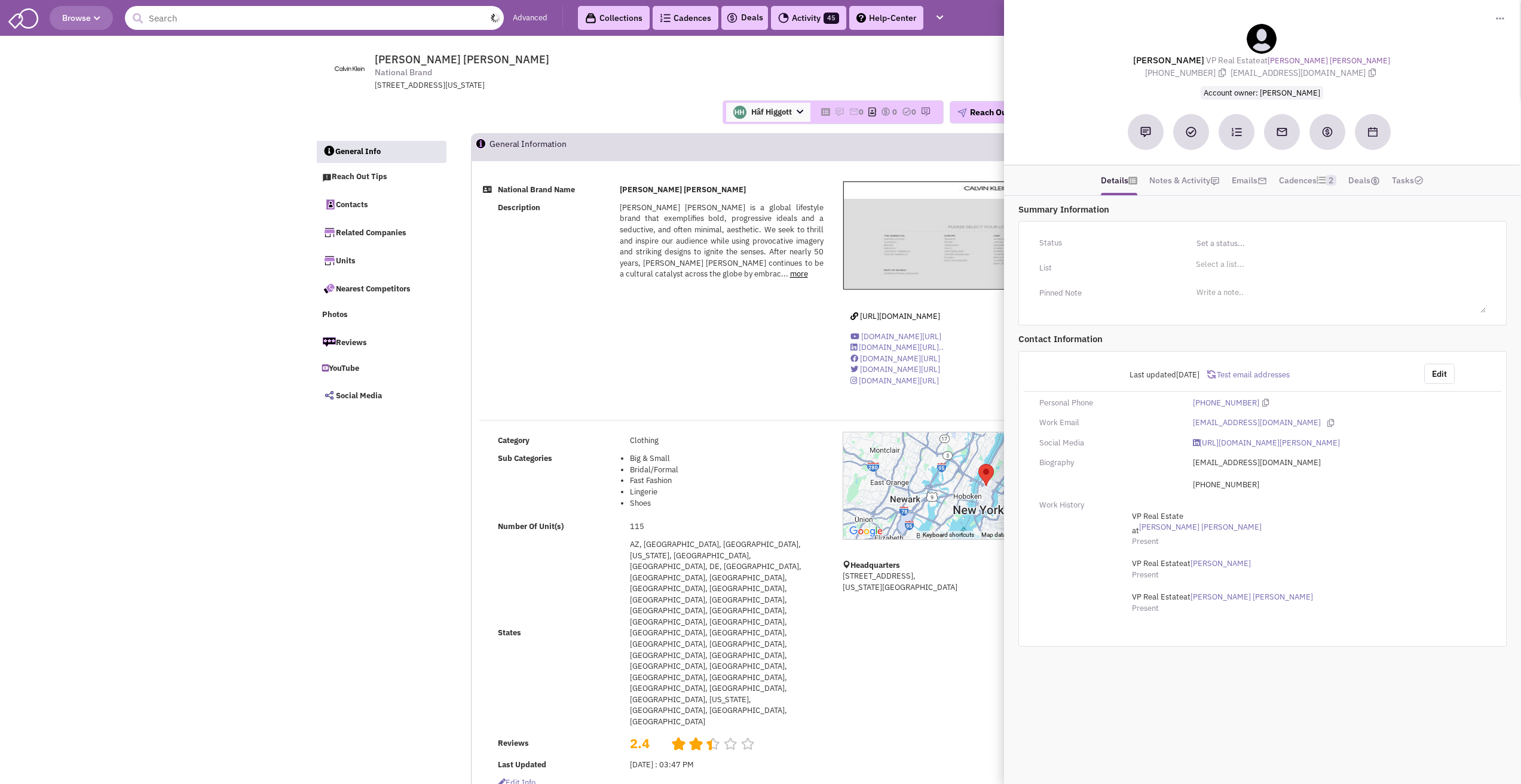
click at [201, 27] on input "text" at bounding box center [315, 18] width 379 height 24
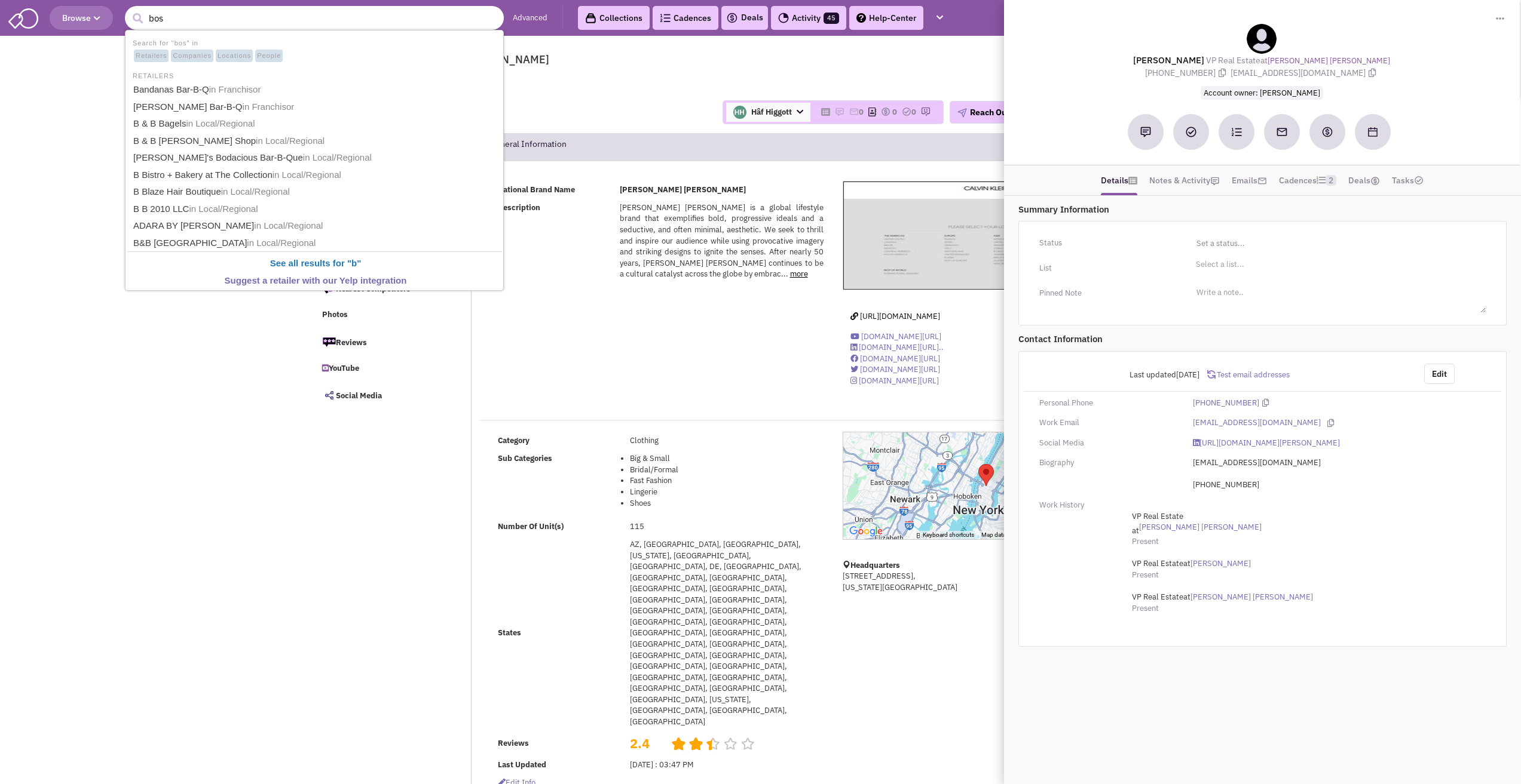
type input "boss"
click at [174, 112] on link "Hugo Boss in National Brands" at bounding box center [315, 107] width 371 height 16
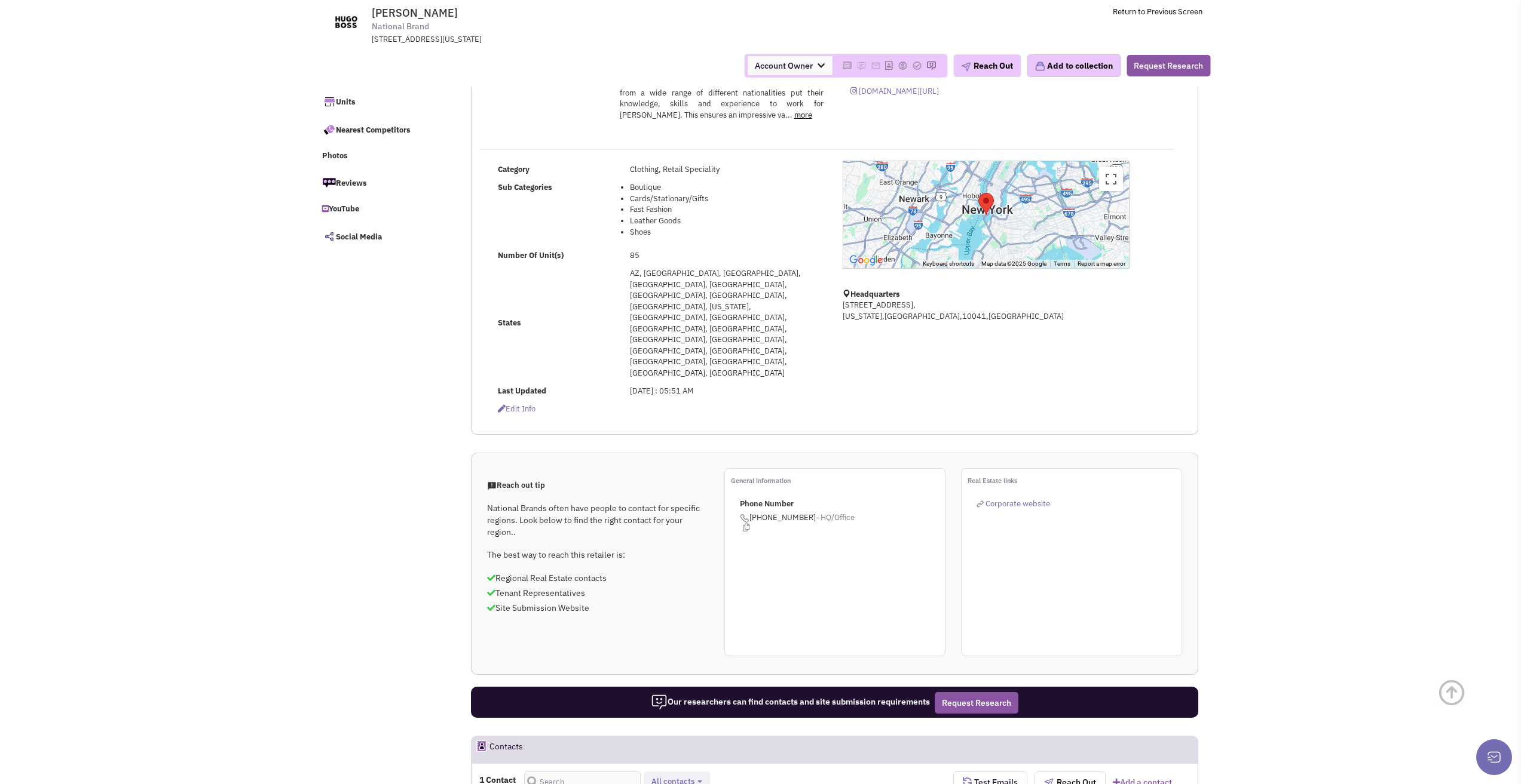
scroll to position [239, 0]
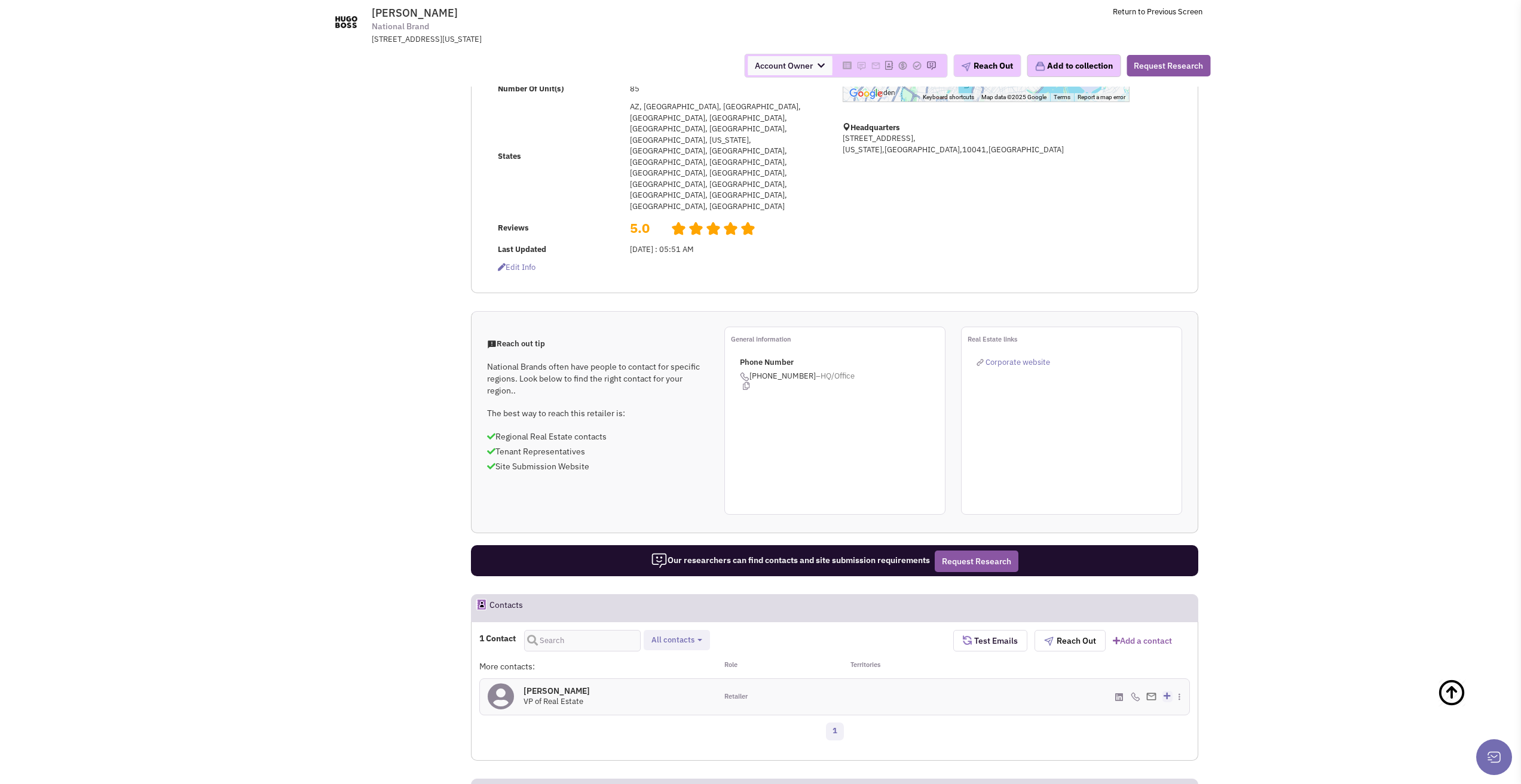
click at [699, 634] on button "All contacts" at bounding box center [676, 641] width 58 height 13
click at [697, 664] on label "Retailer contacts" at bounding box center [696, 671] width 96 height 15
click at [660, 668] on input "Retailer contacts" at bounding box center [660, 668] width 0 height 0
select select "1"
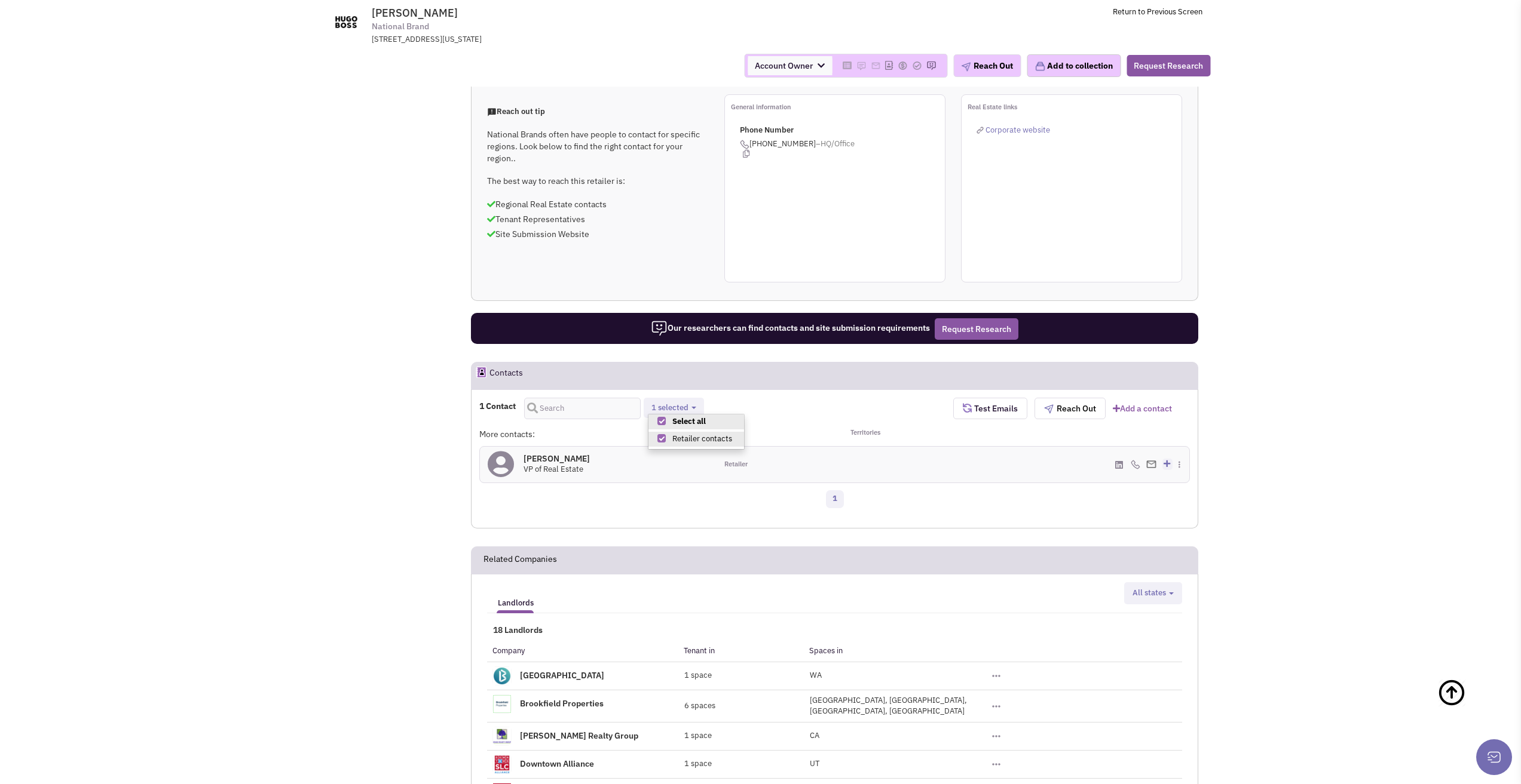
scroll to position [478, 0]
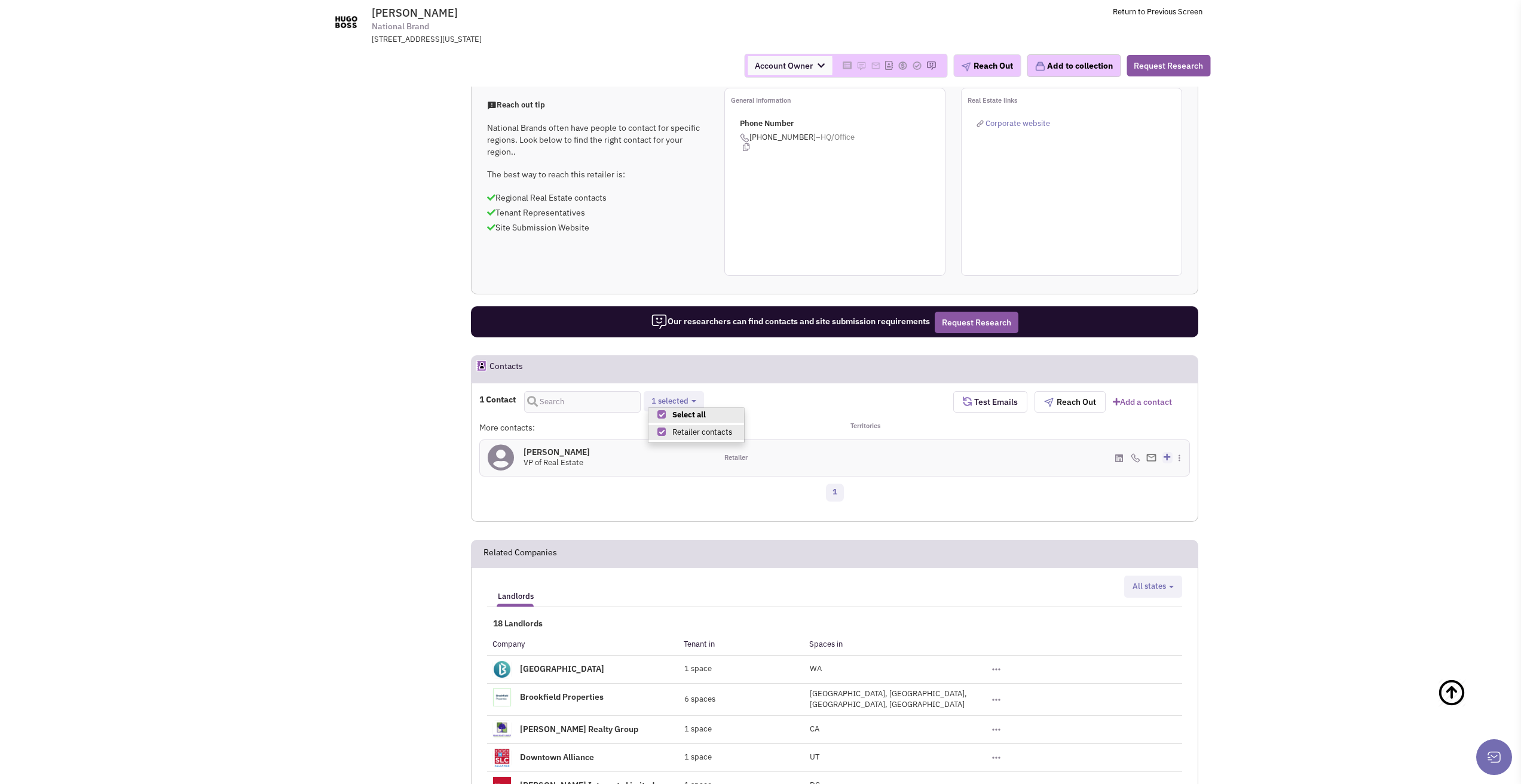
click at [717, 424] on div "1 Contact Retailer contacts 1 selected Select all Retailer contacts Test Emails…" at bounding box center [834, 452] width 711 height 123
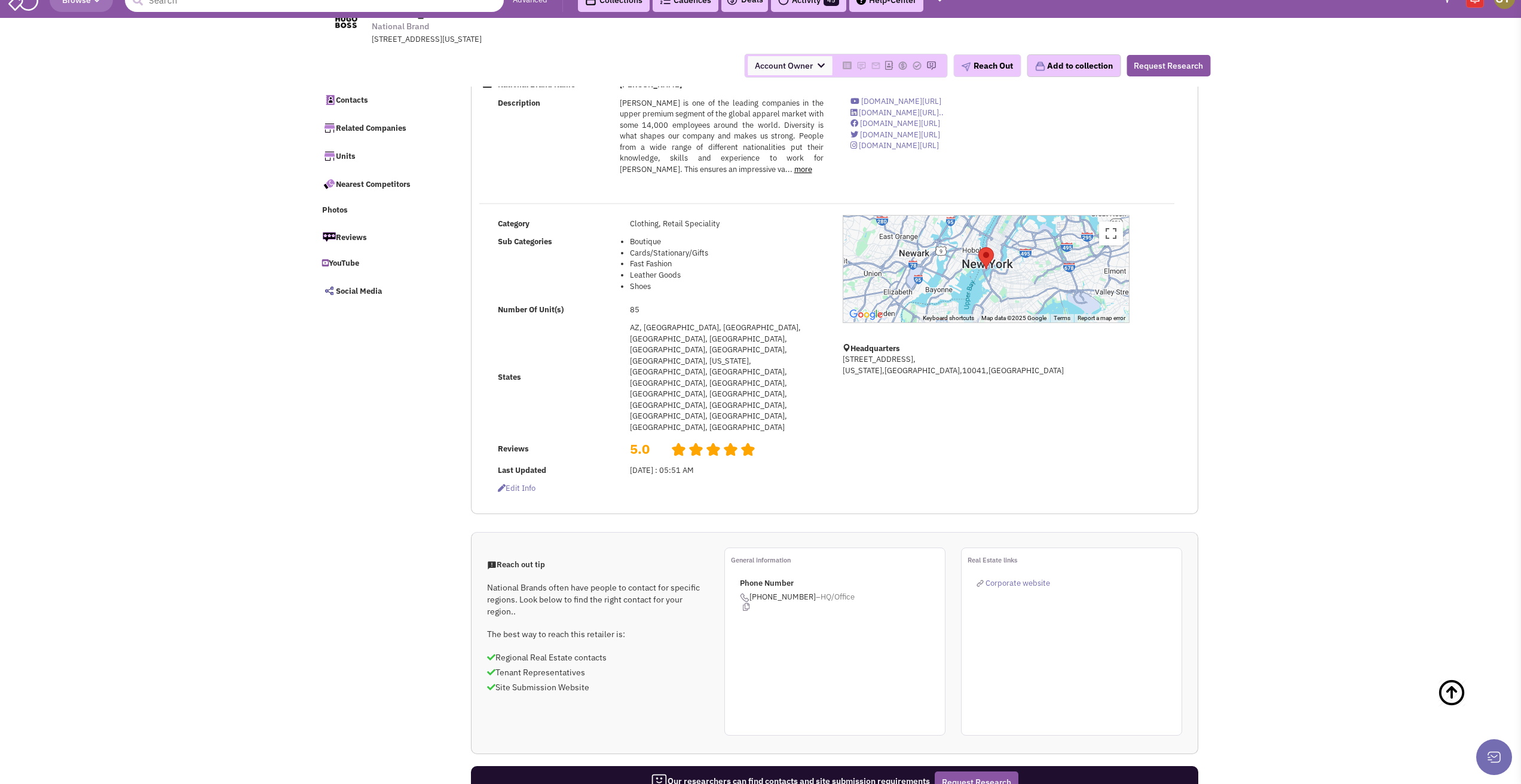
scroll to position [0, 0]
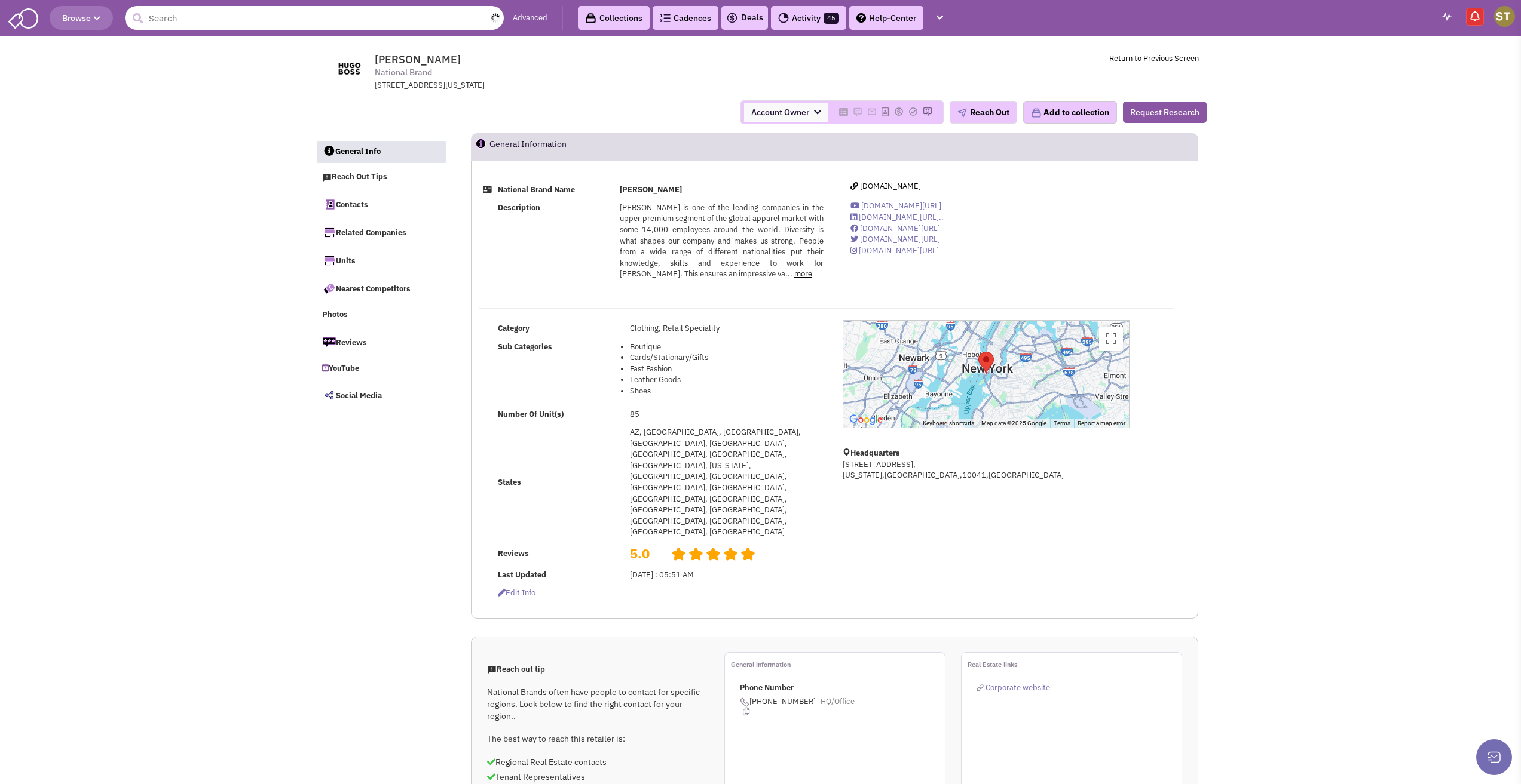
click at [315, 22] on input "text" at bounding box center [315, 18] width 379 height 24
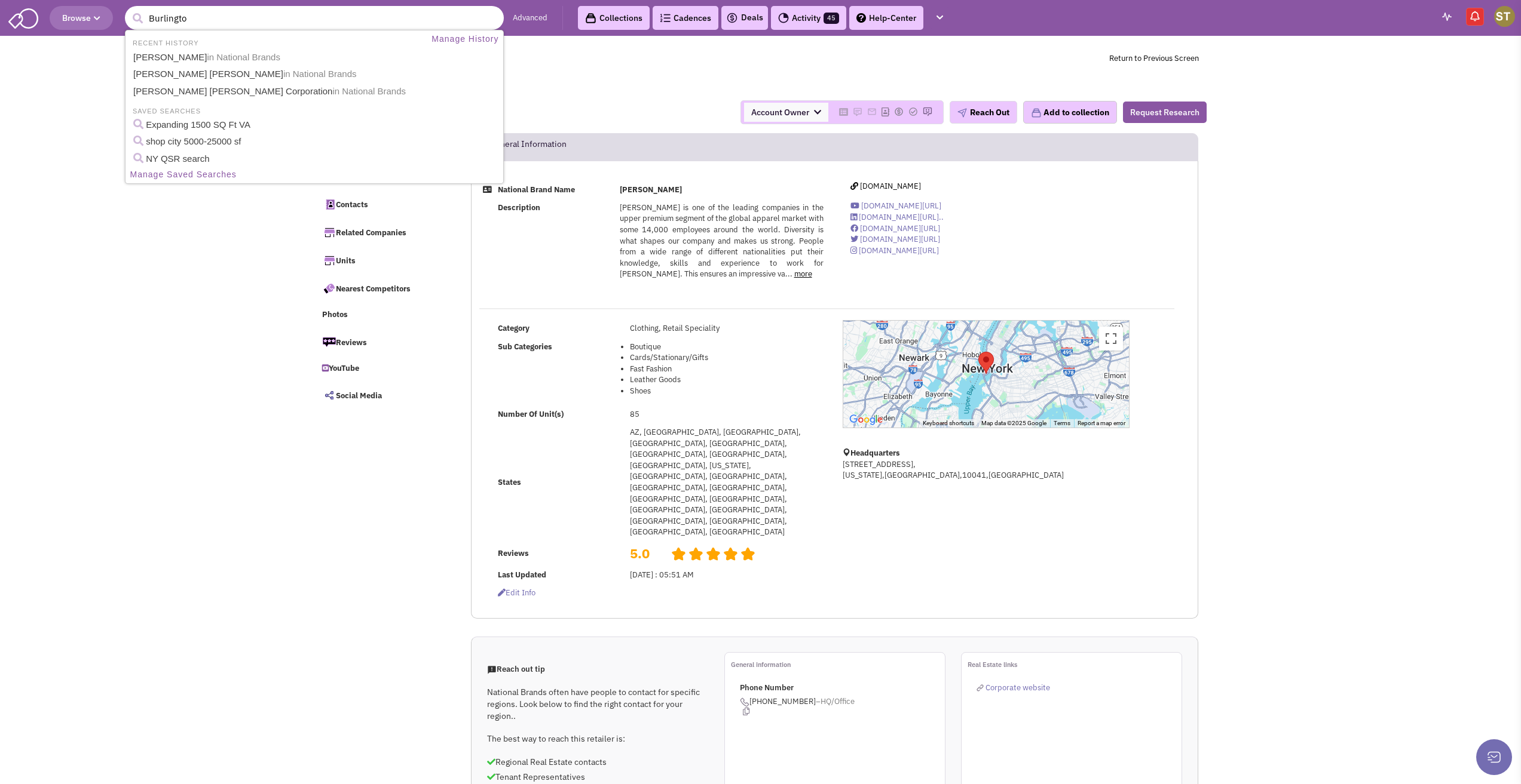
type input "Burlington"
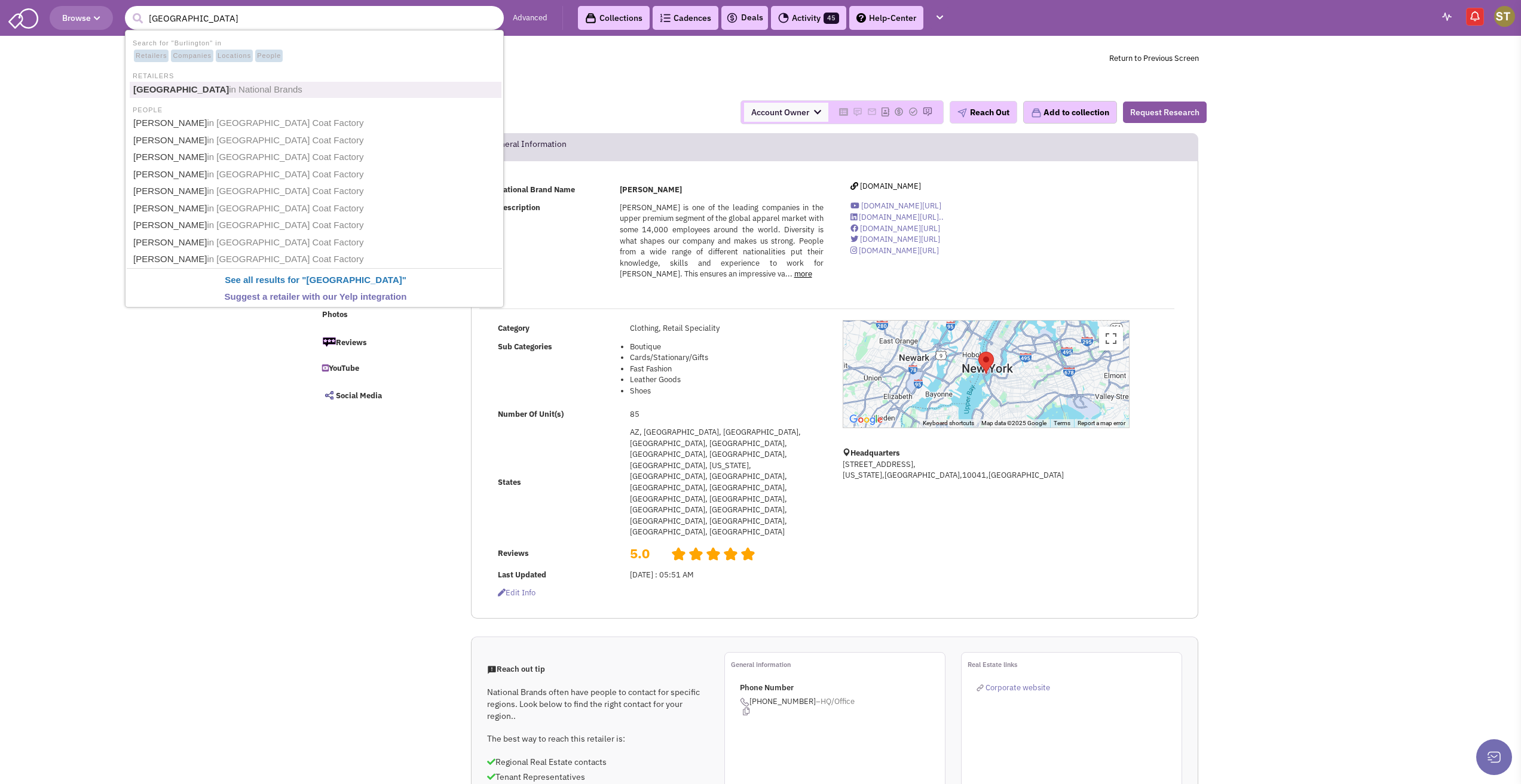
click at [237, 99] on ul "Search for "Burlington" in Retailers Companies Locations People RETAILERS Burli…" at bounding box center [315, 169] width 379 height 278
click at [242, 89] on span "in National Brands" at bounding box center [265, 89] width 74 height 10
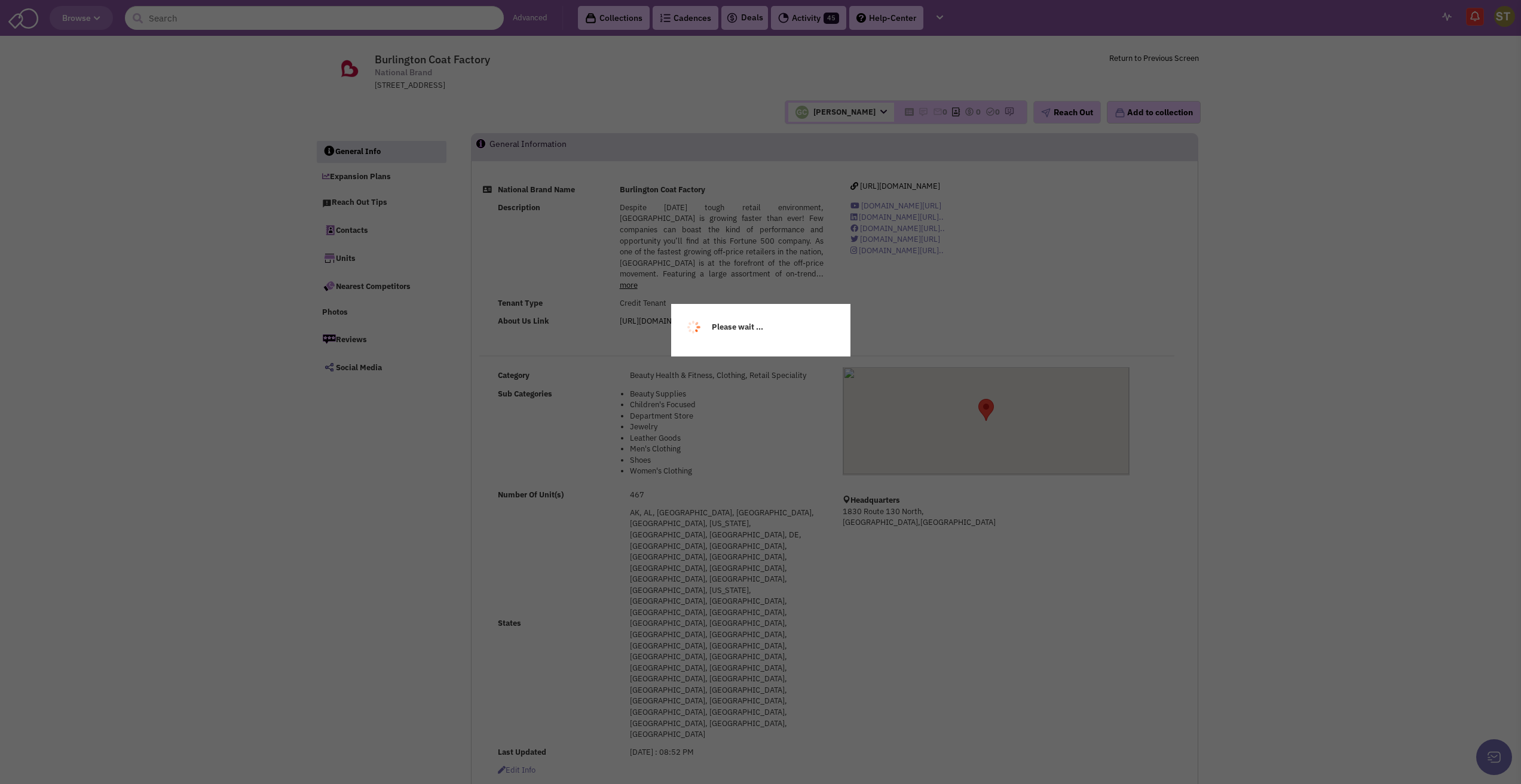
select select
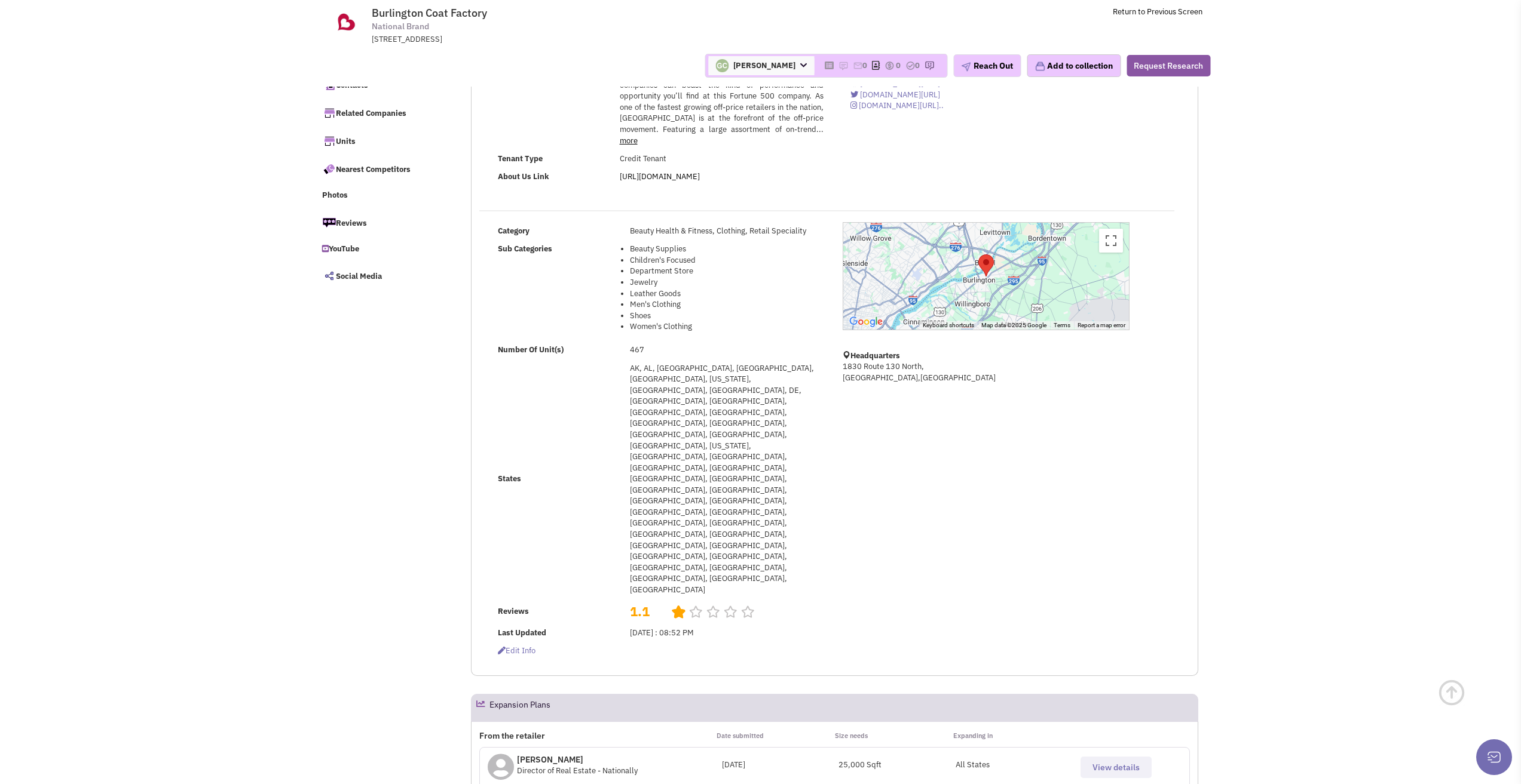
scroll to position [179, 0]
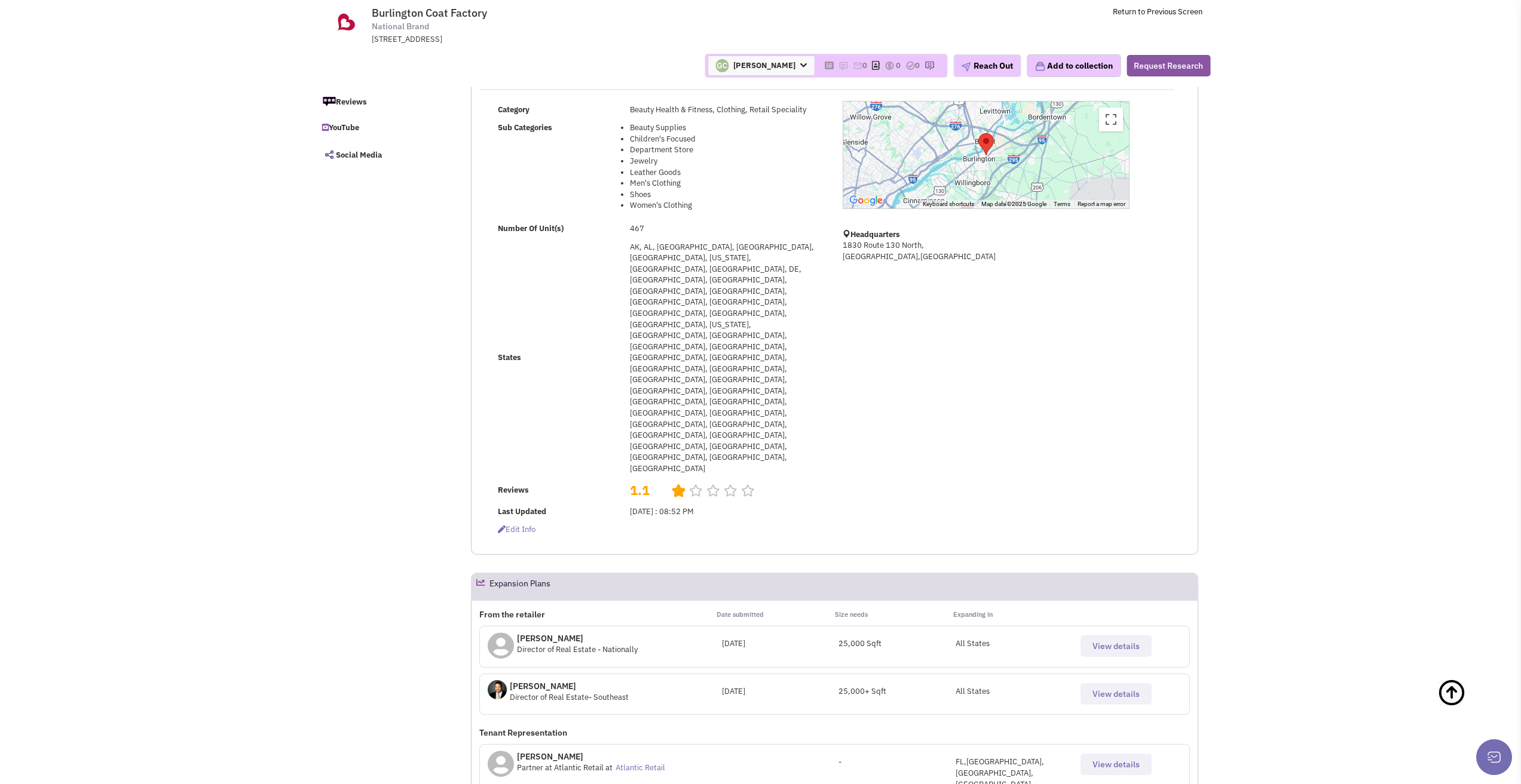
click at [1127, 641] on span "View details" at bounding box center [1116, 646] width 47 height 11
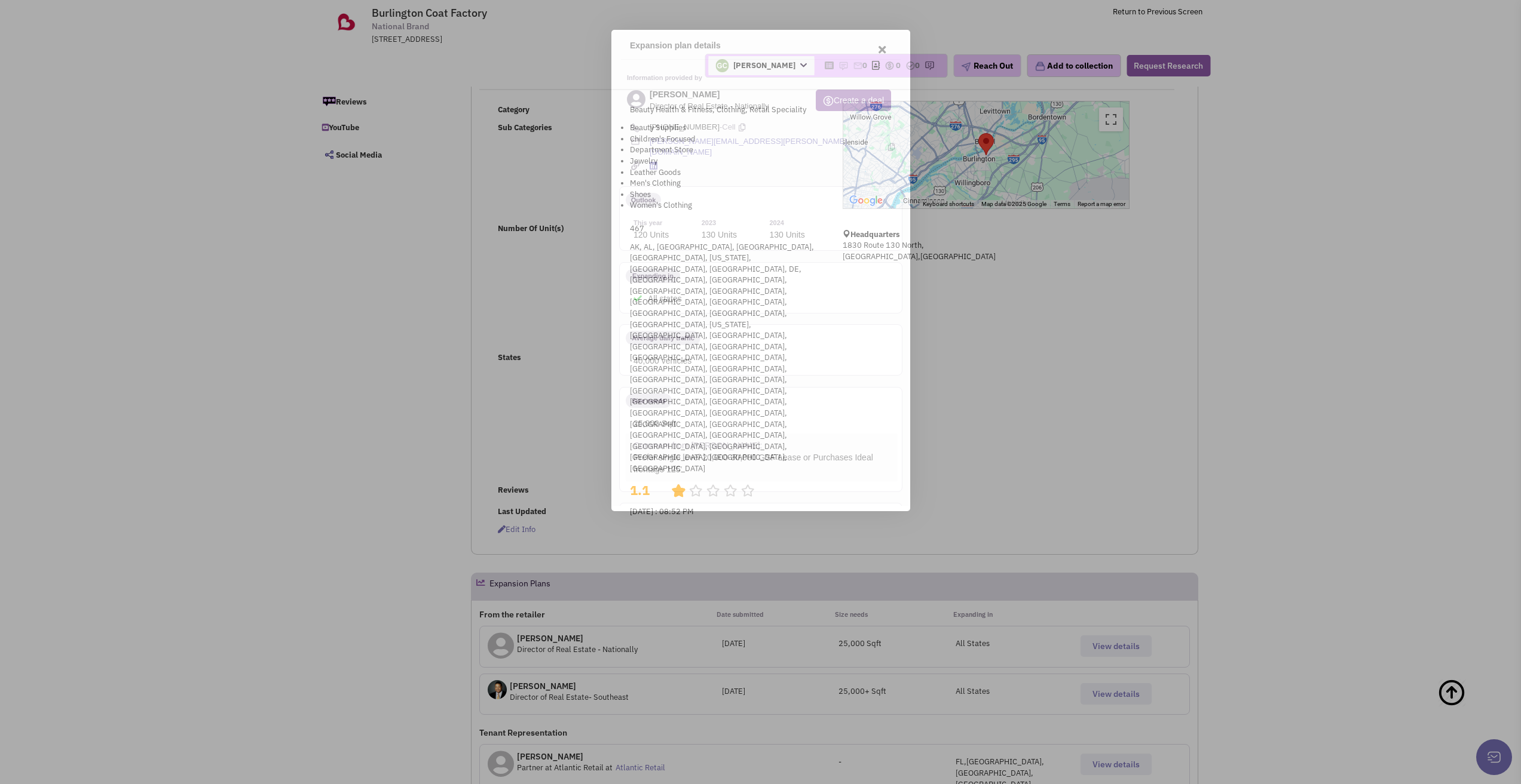
scroll to position [0, 0]
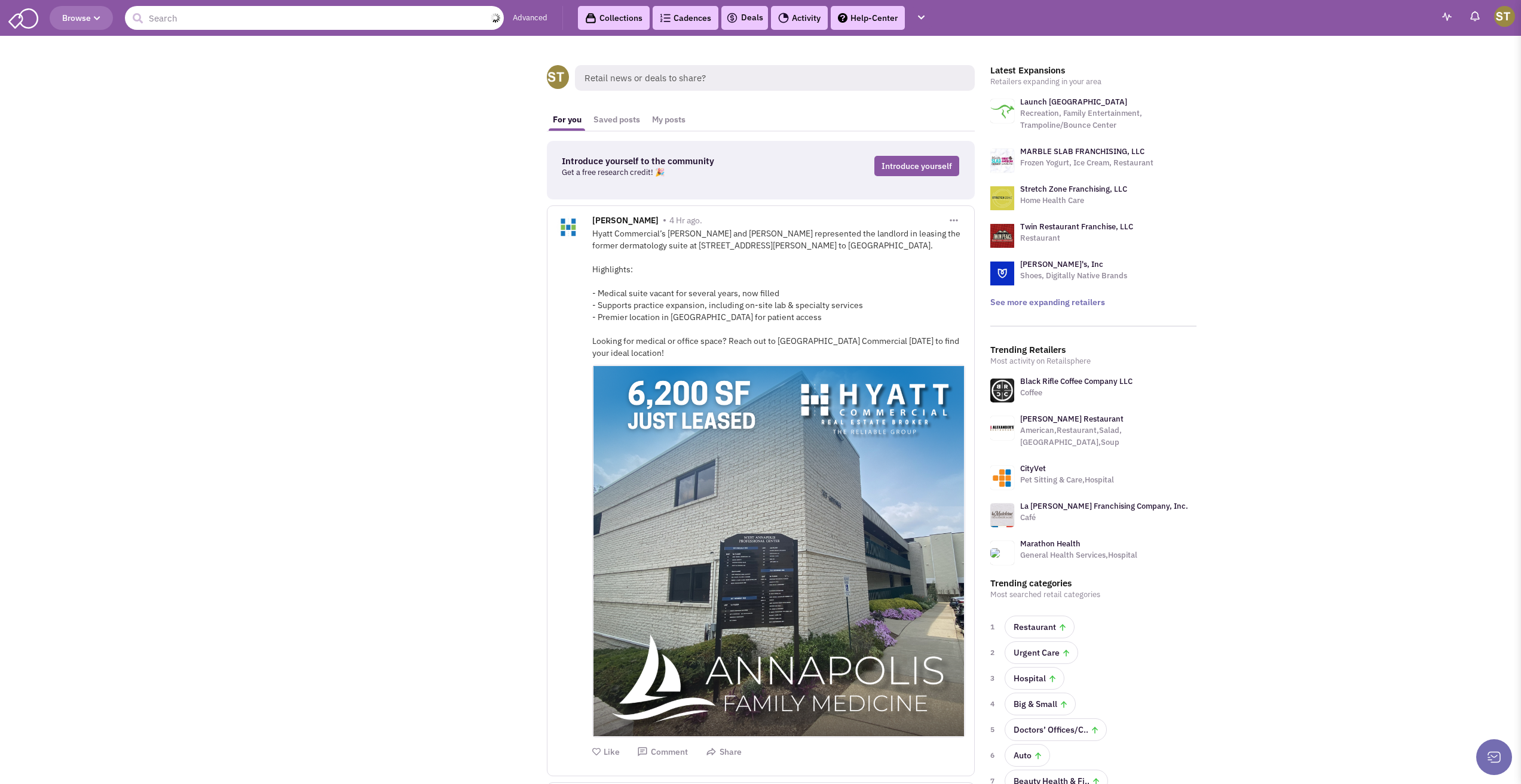
click at [289, 27] on input "text" at bounding box center [315, 18] width 379 height 24
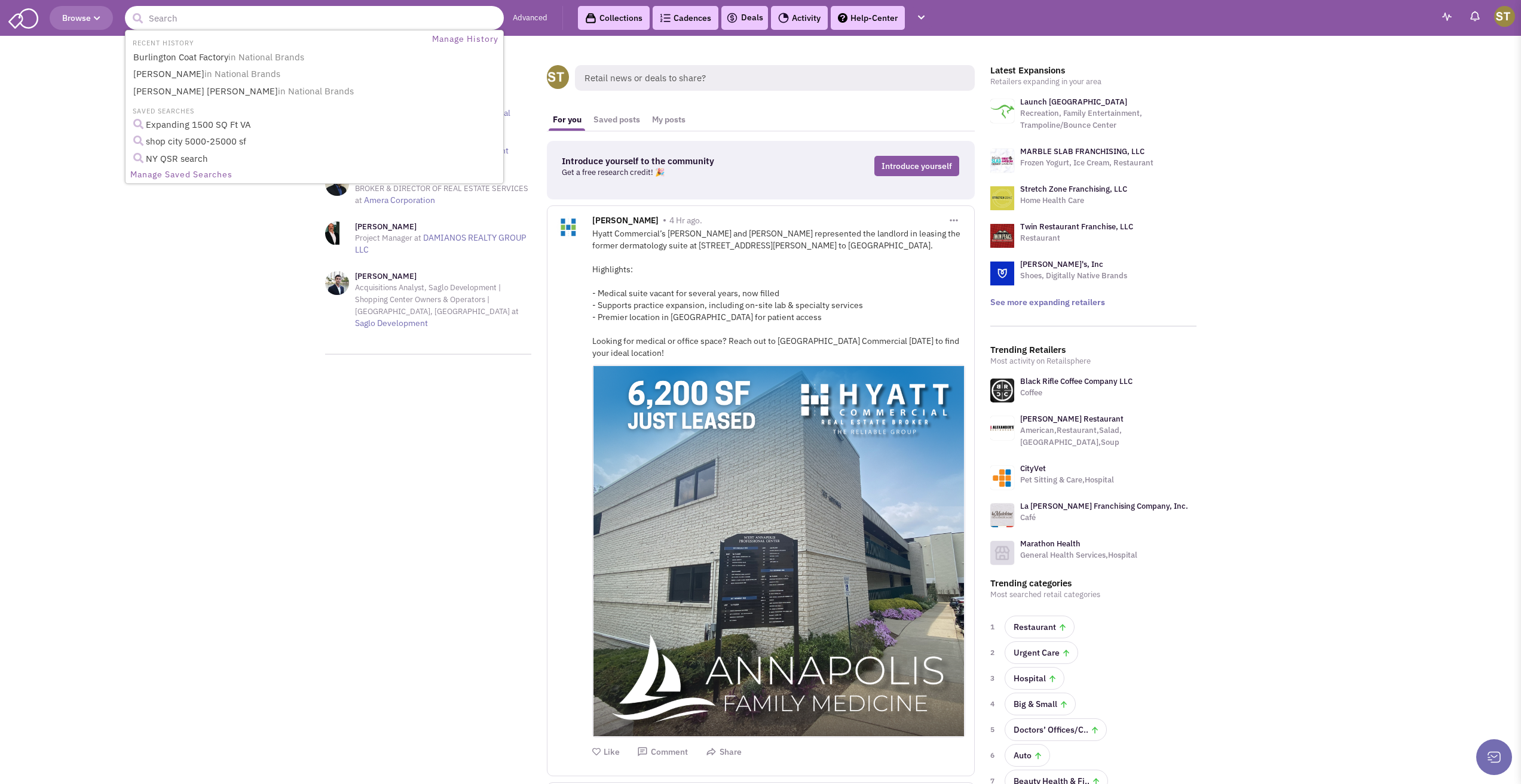
click at [289, 27] on input "text" at bounding box center [315, 18] width 379 height 24
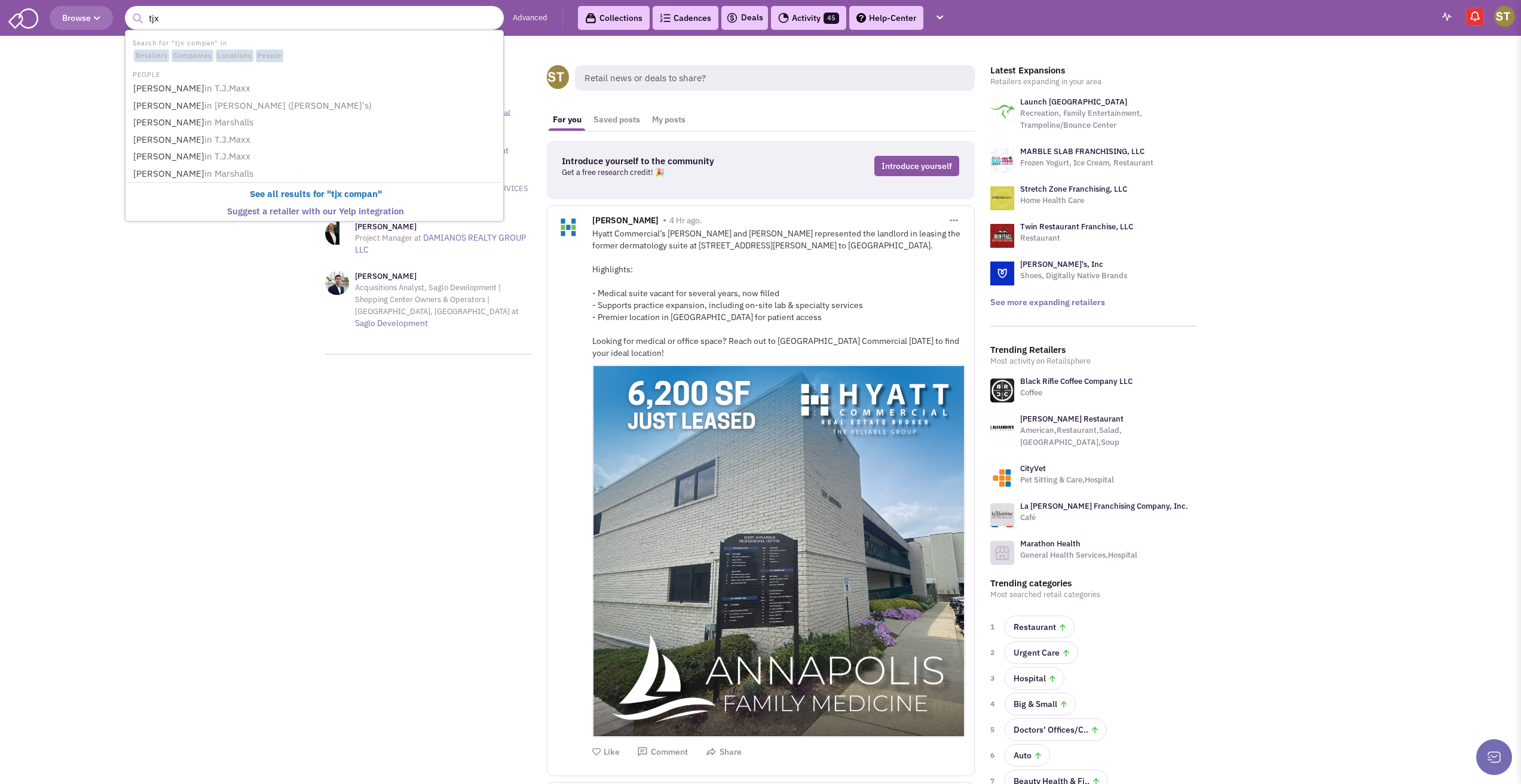
type input "tjx"
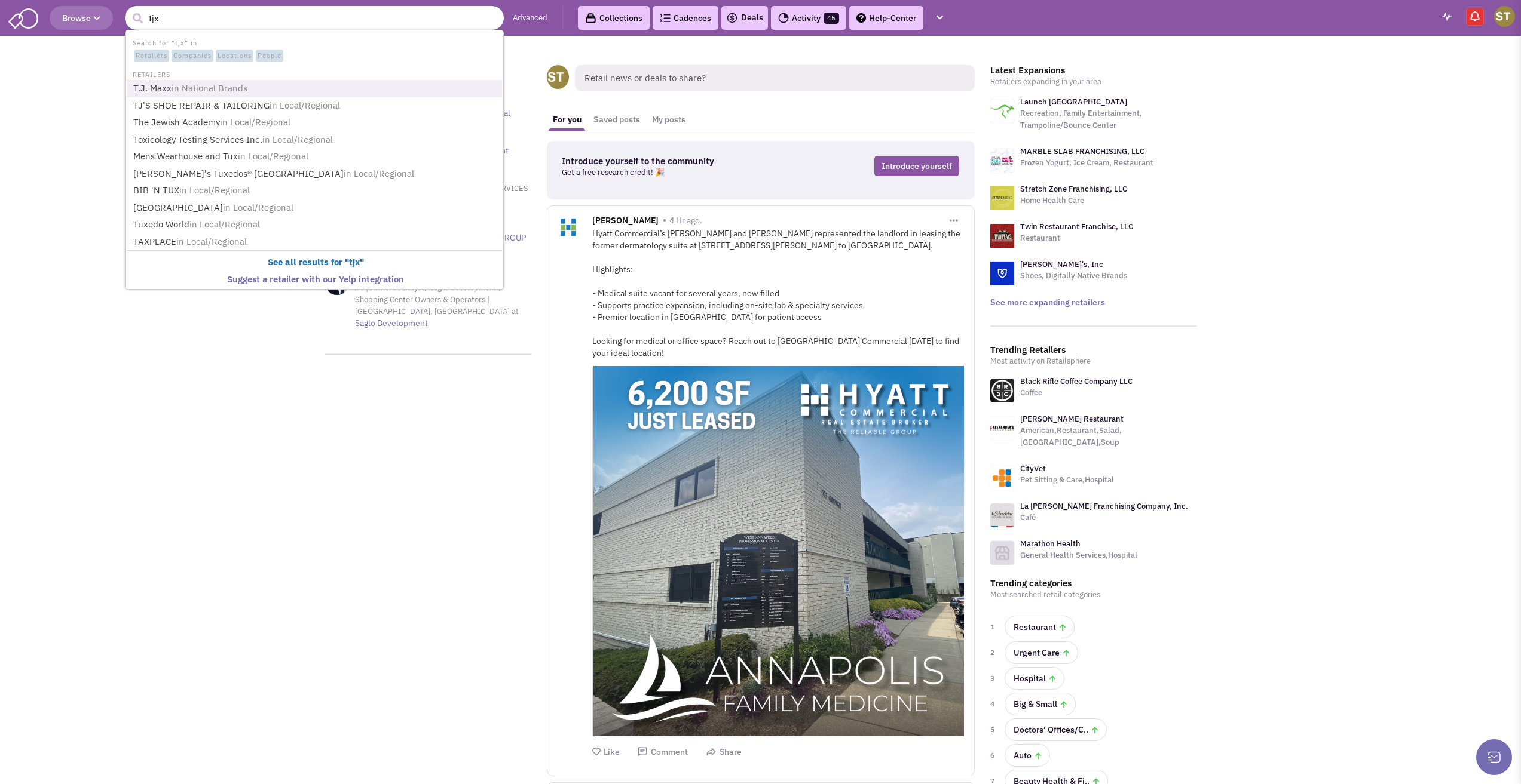
click at [229, 84] on span "in National Brands" at bounding box center [209, 88] width 76 height 11
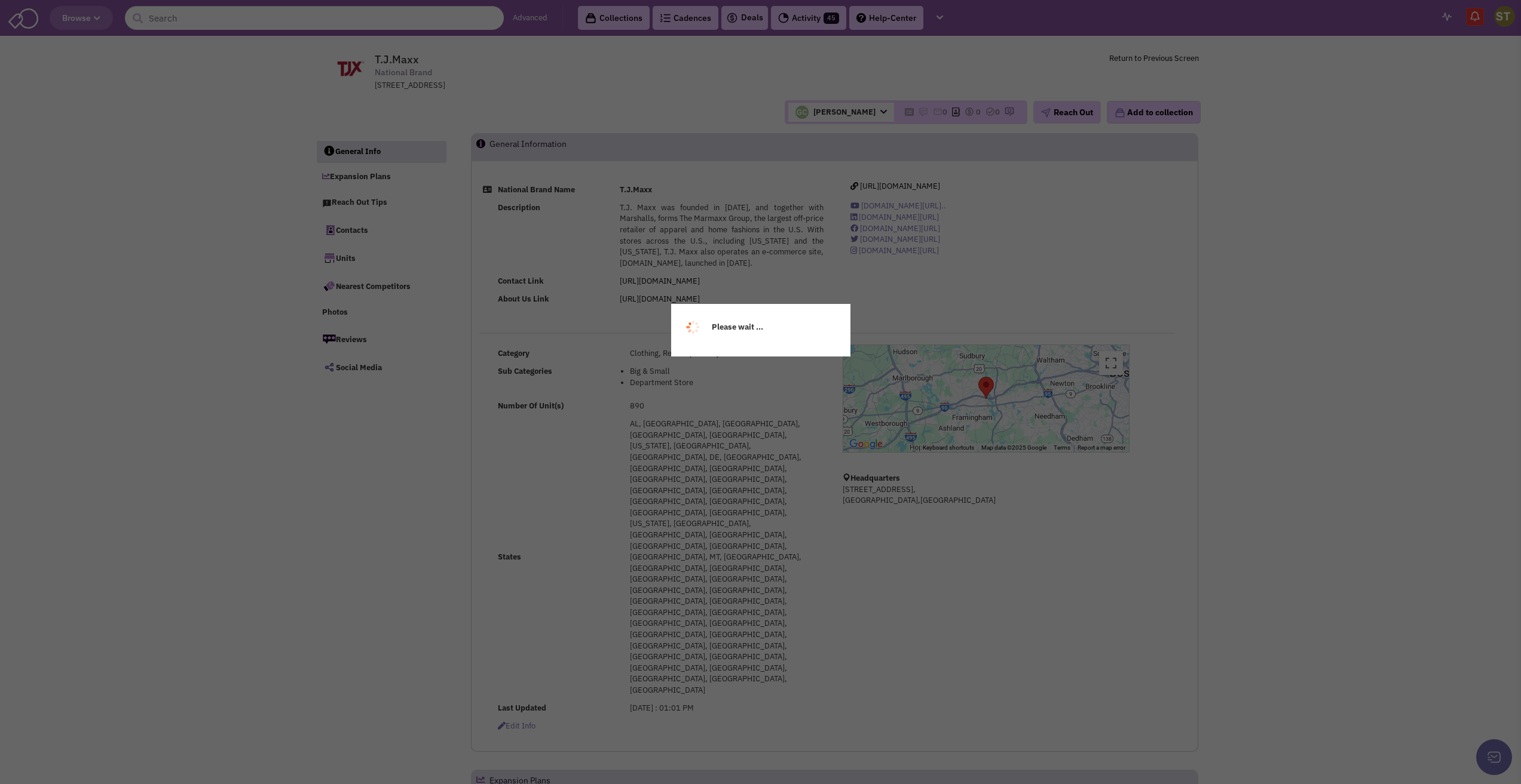
select select
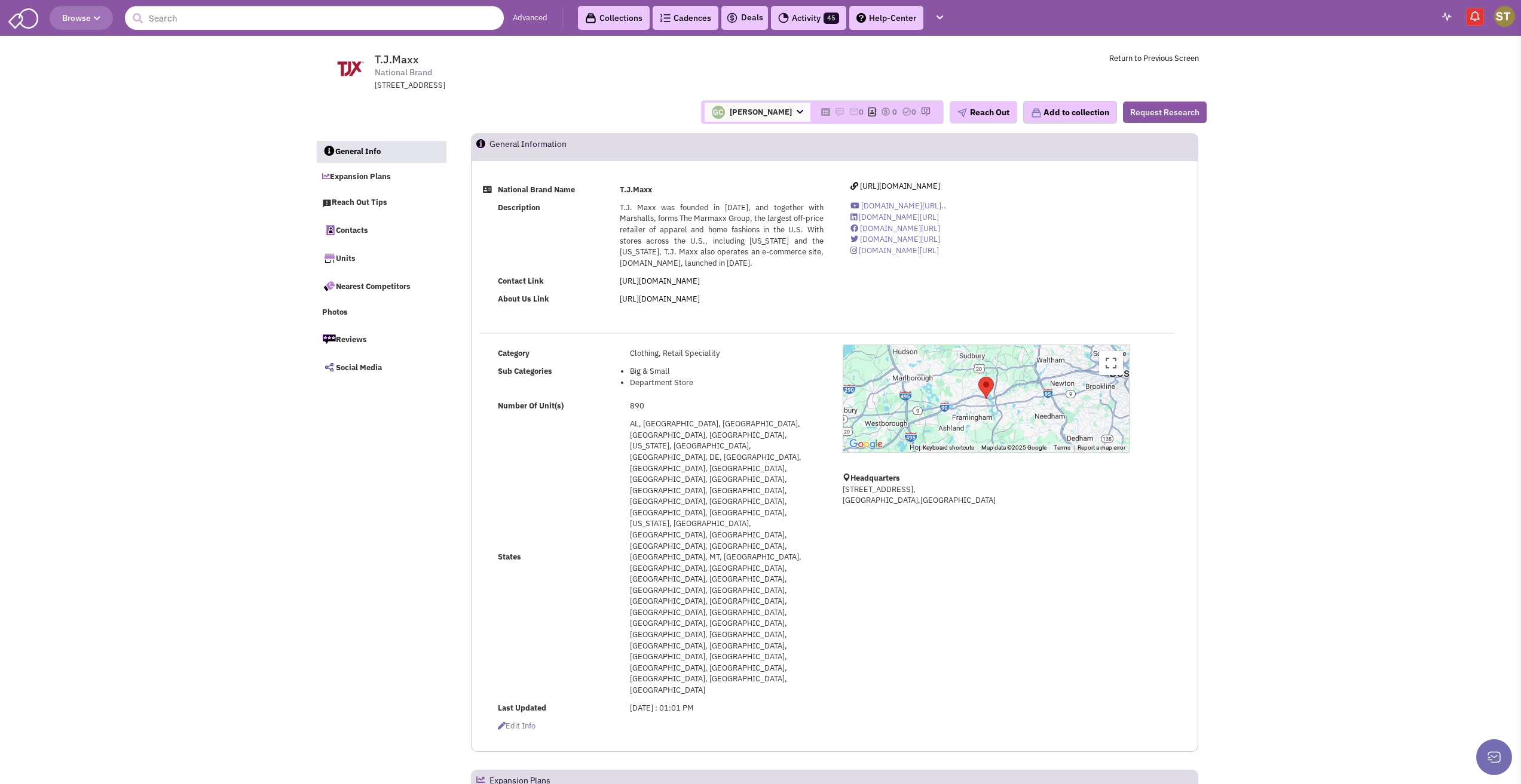
select select
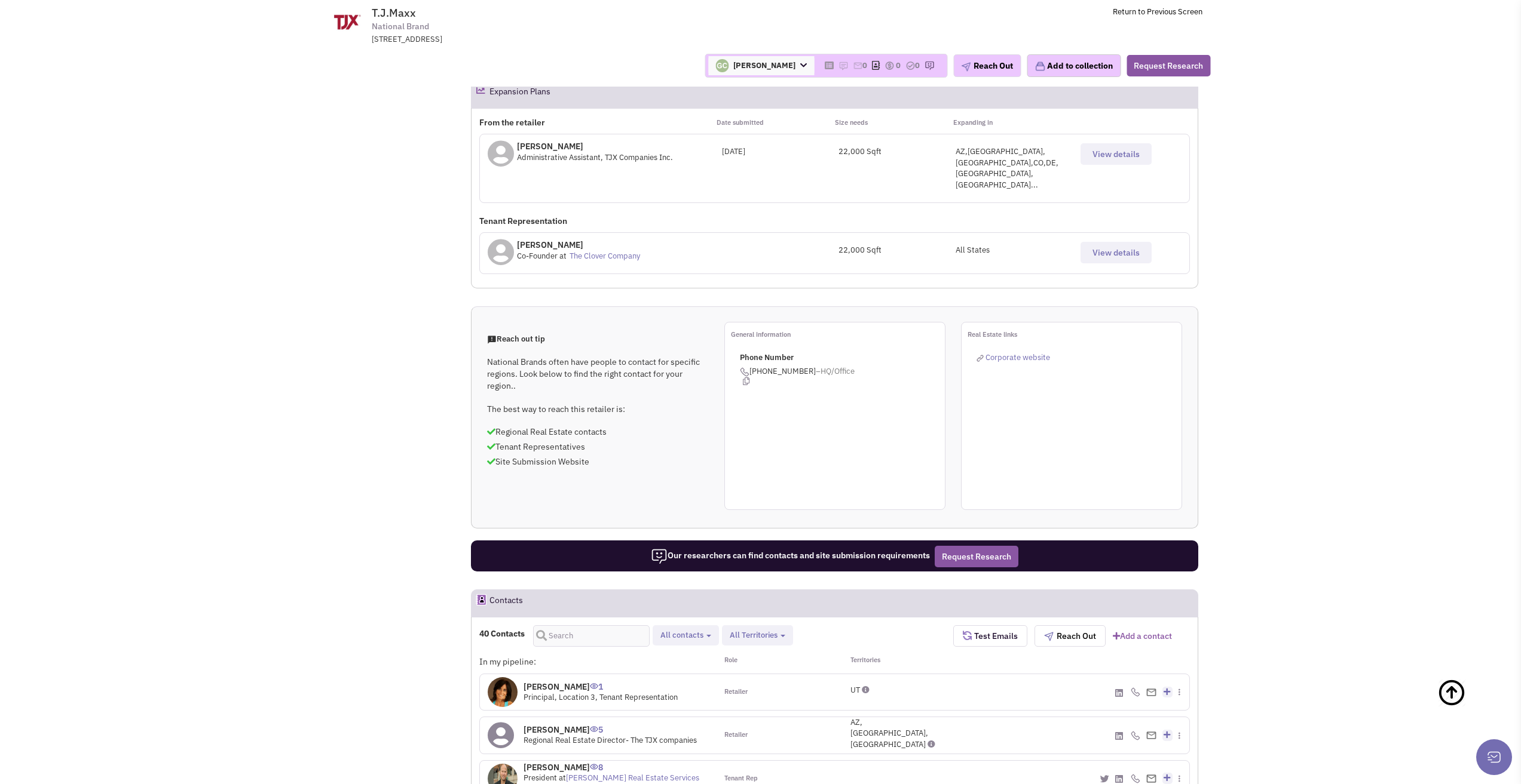
scroll to position [695, 0]
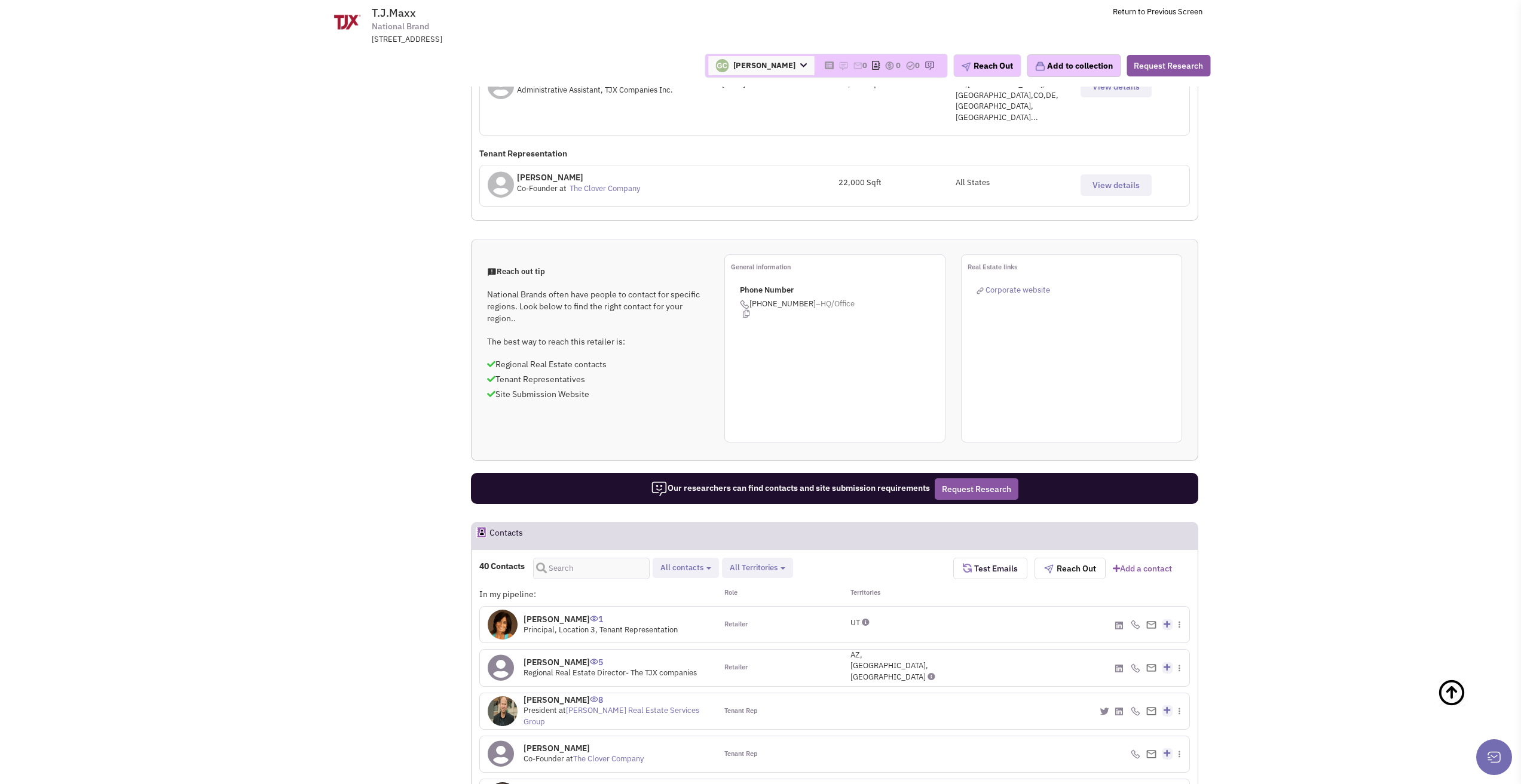
click at [712, 562] on button "All contacts" at bounding box center [685, 569] width 58 height 13
click at [714, 592] on label "Retailer contacts" at bounding box center [727, 599] width 141 height 15
click at [669, 596] on input "Retailer contacts" at bounding box center [669, 596] width 0 height 0
select select "1"
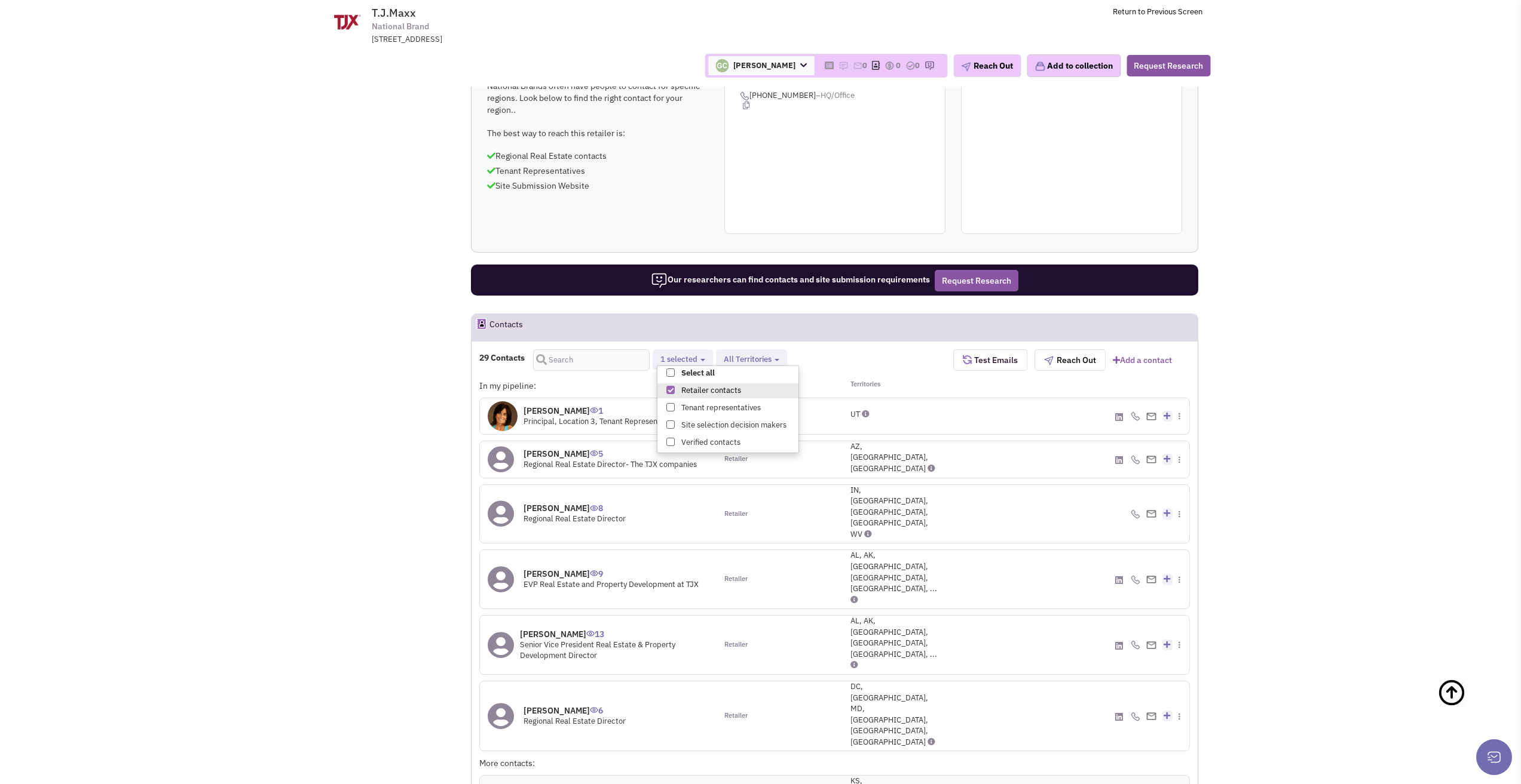
scroll to position [903, 0]
